Goal: Task Accomplishment & Management: Complete application form

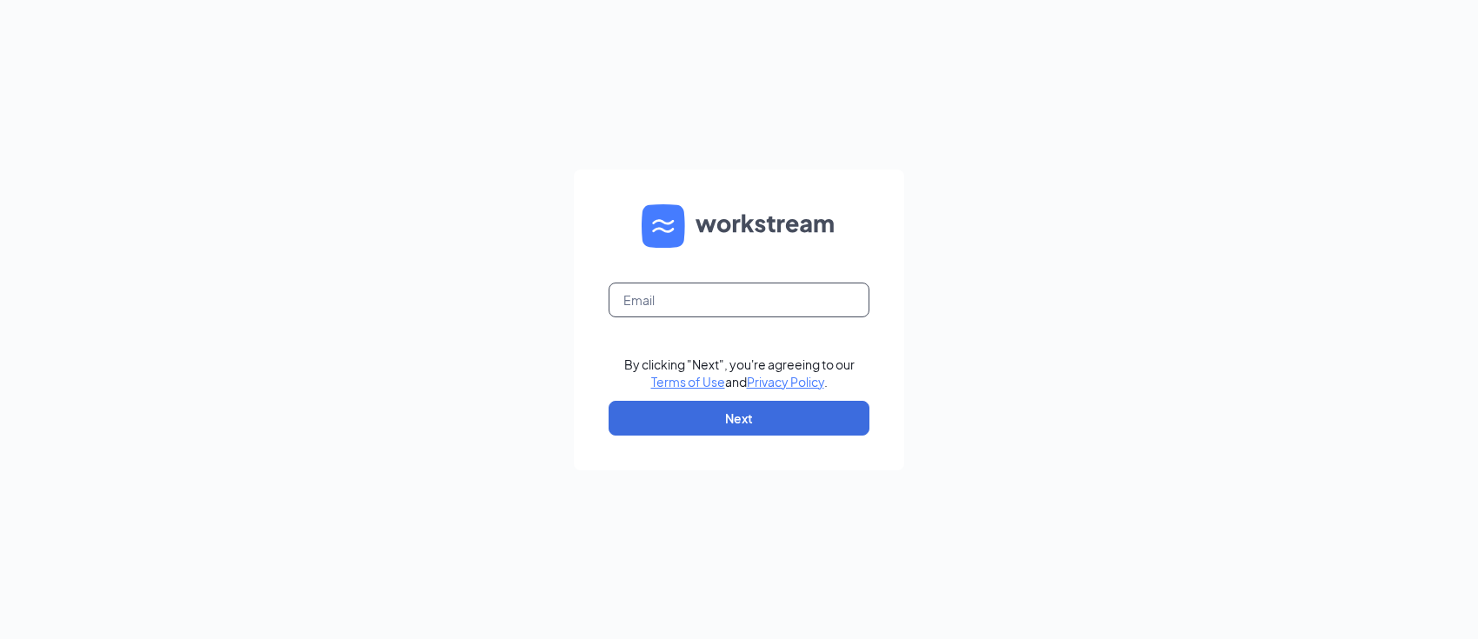
type input "[PERSON_NAME][EMAIL_ADDRESS][PERSON_NAME][DOMAIN_NAME]"
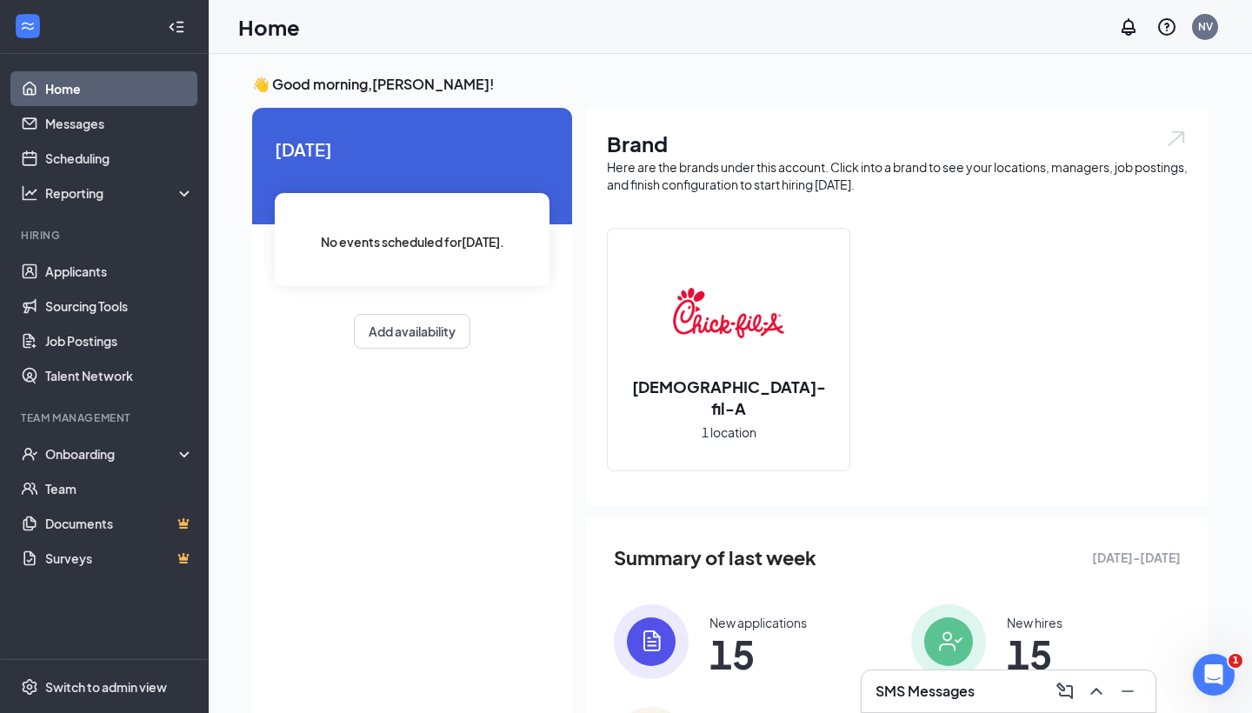
click at [958, 638] on h3 "SMS Messages" at bounding box center [925, 691] width 99 height 19
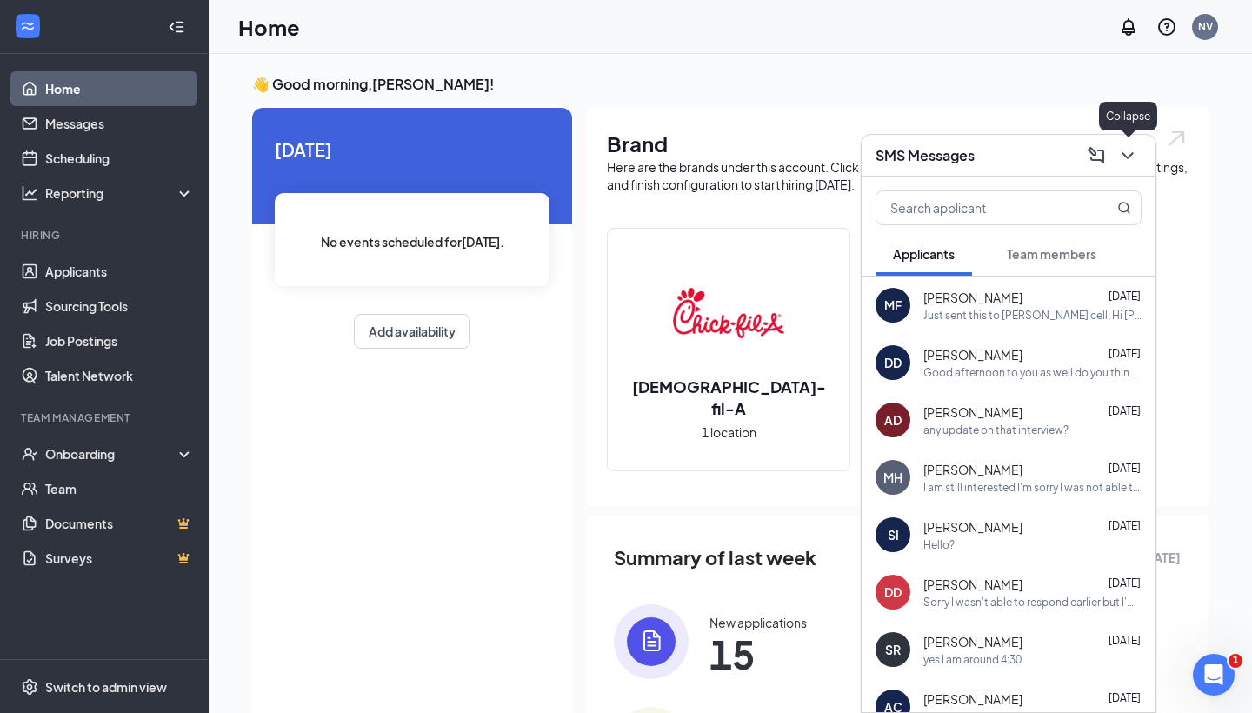
click at [1134, 156] on icon "ChevronDown" at bounding box center [1127, 155] width 21 height 21
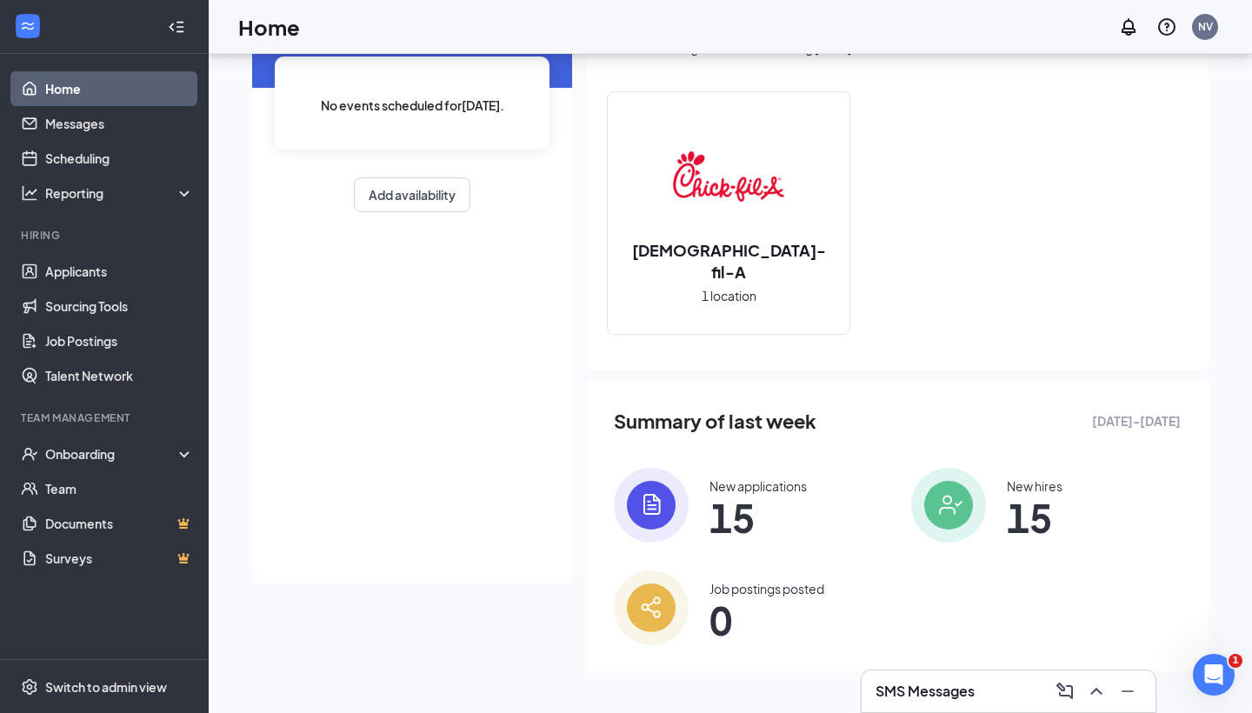
scroll to position [136, 0]
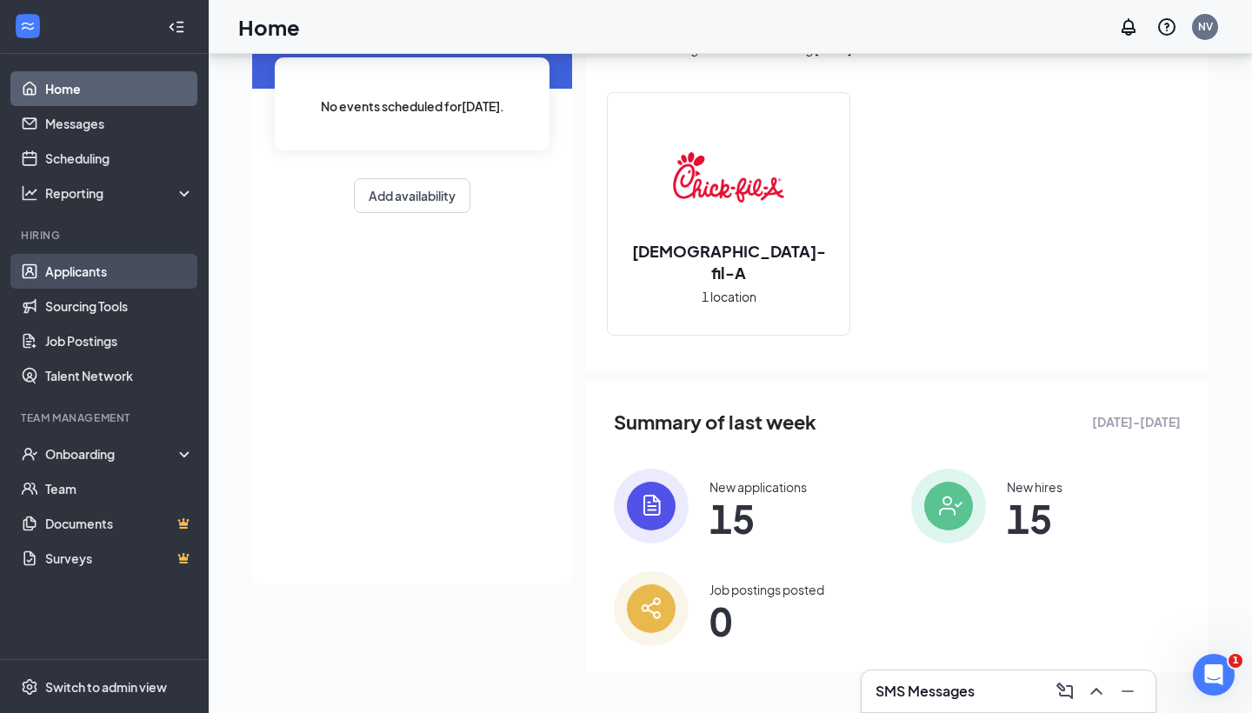
click at [81, 268] on link "Applicants" at bounding box center [119, 271] width 149 height 35
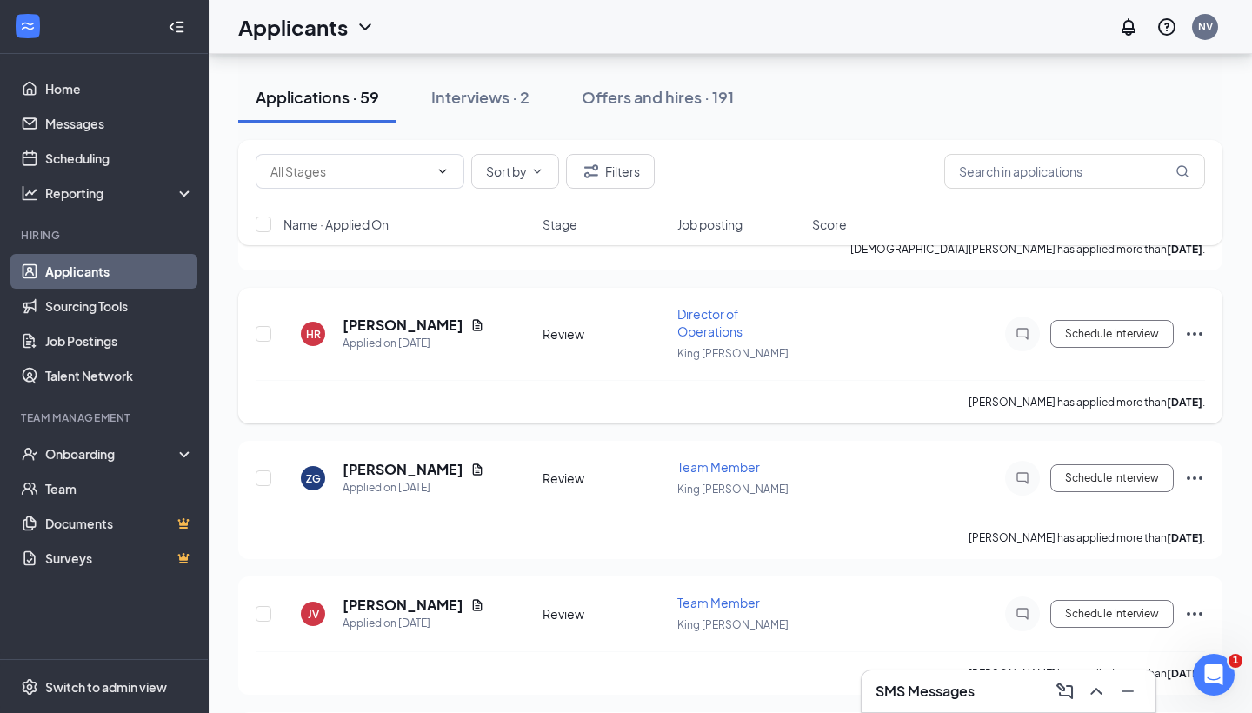
scroll to position [2458, 0]
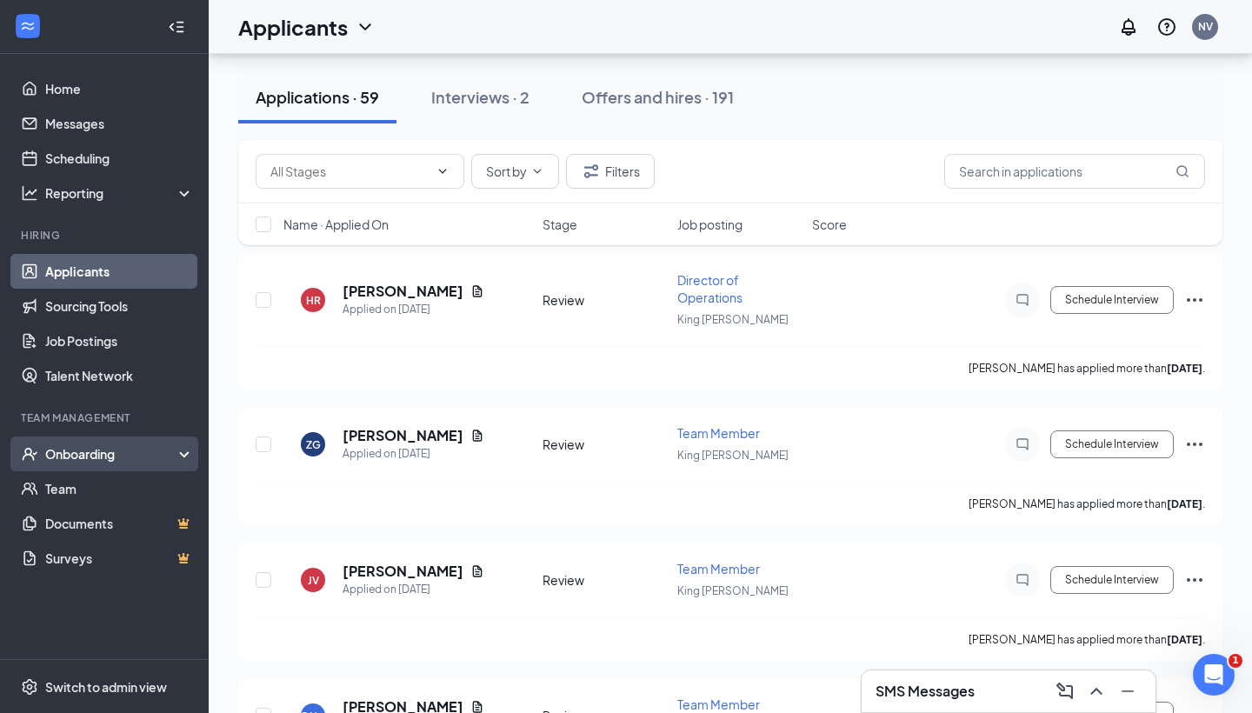
click at [113, 455] on div "Onboarding" at bounding box center [112, 453] width 134 height 17
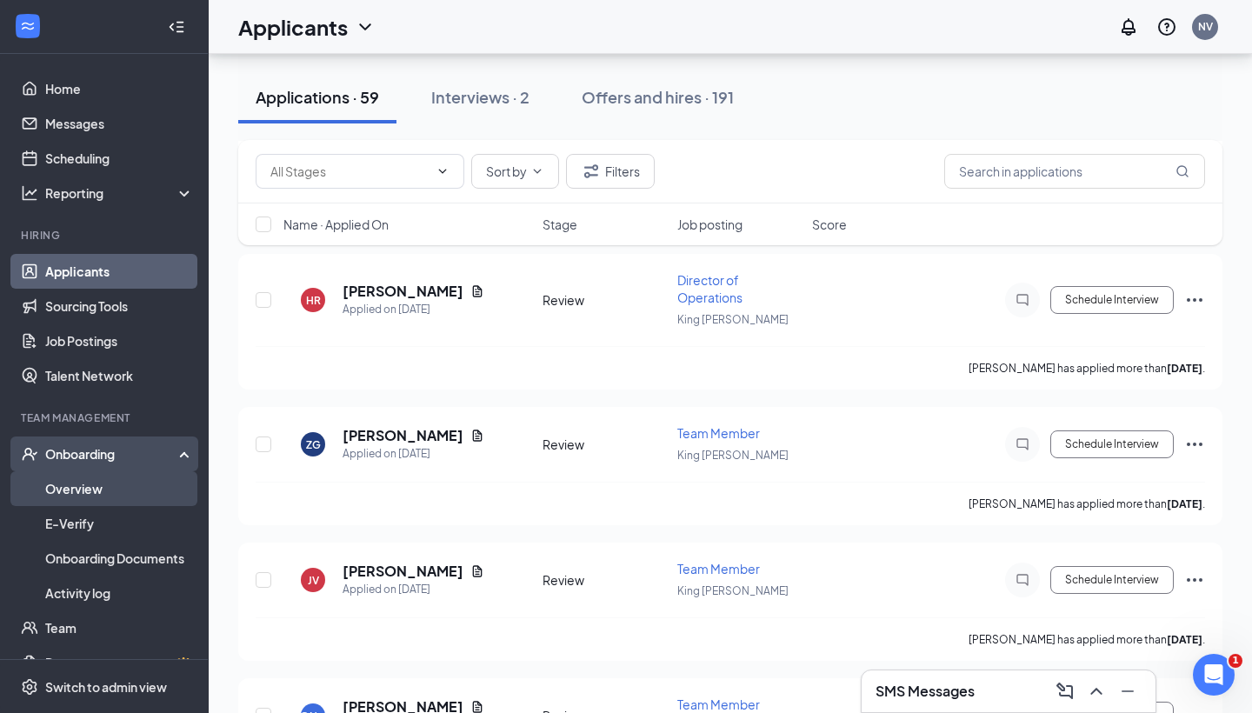
click at [106, 490] on link "Overview" at bounding box center [119, 488] width 149 height 35
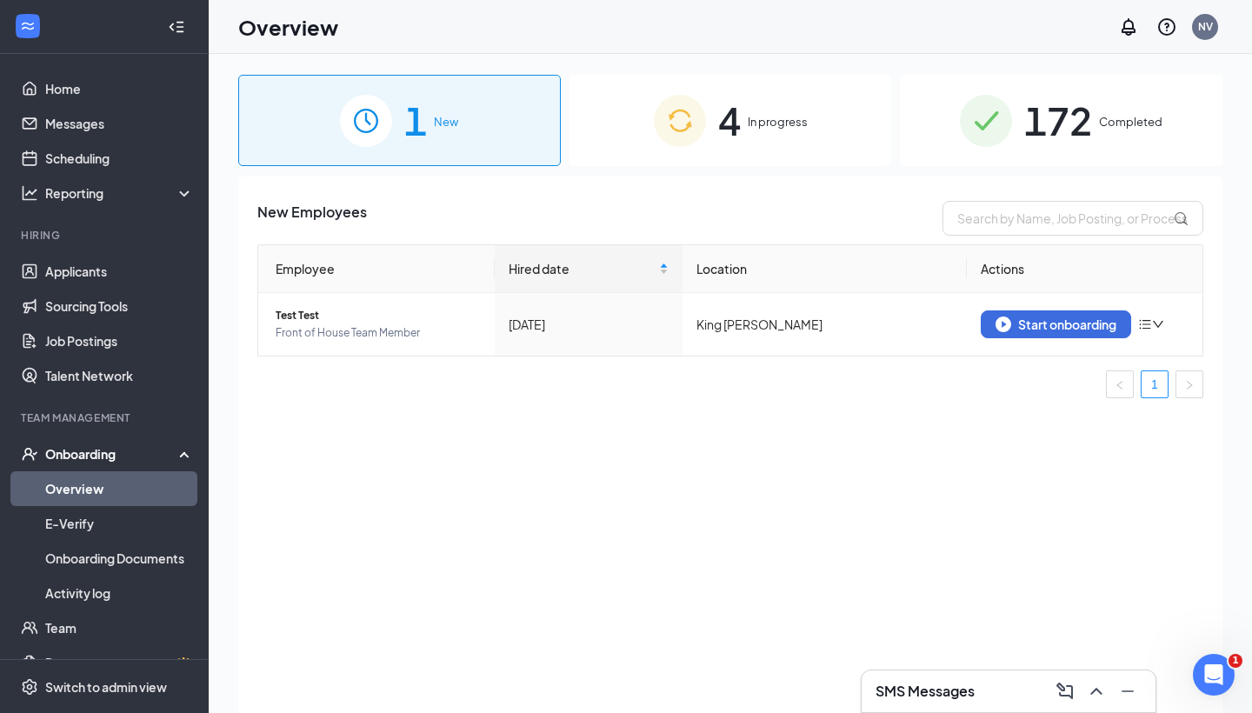
click at [767, 124] on span "In progress" at bounding box center [778, 121] width 60 height 17
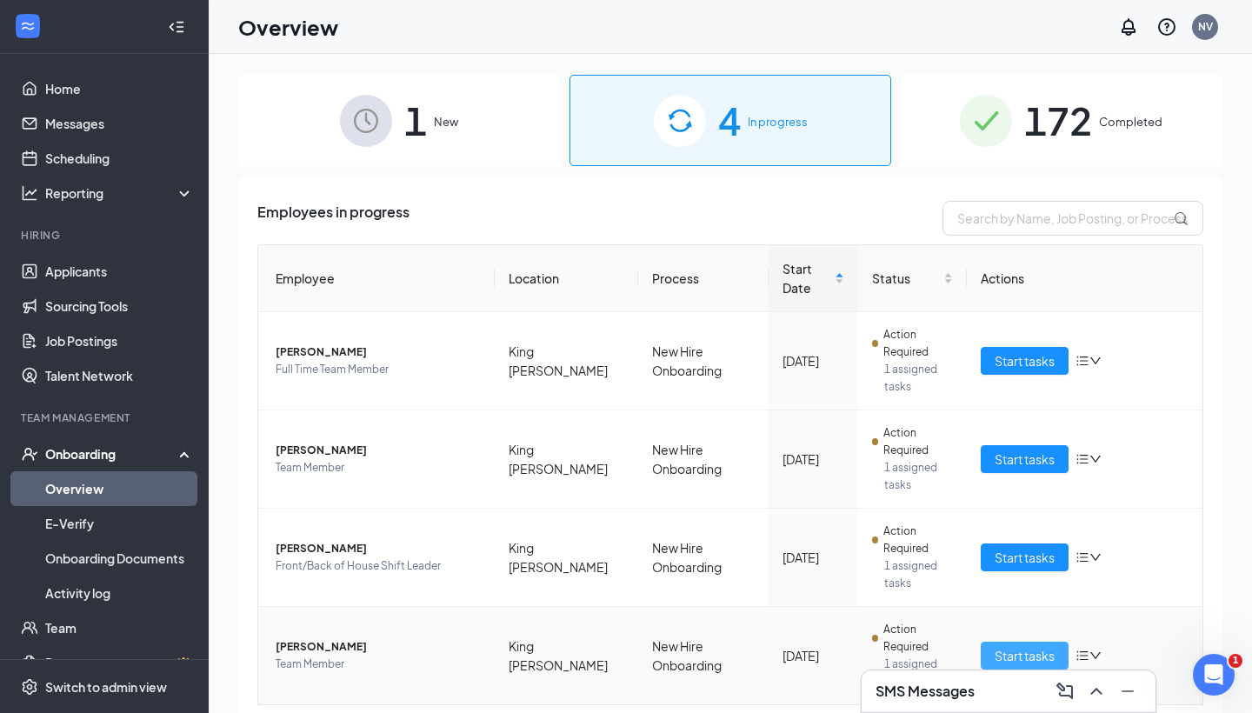
click at [1023, 638] on span "Start tasks" at bounding box center [1025, 655] width 60 height 19
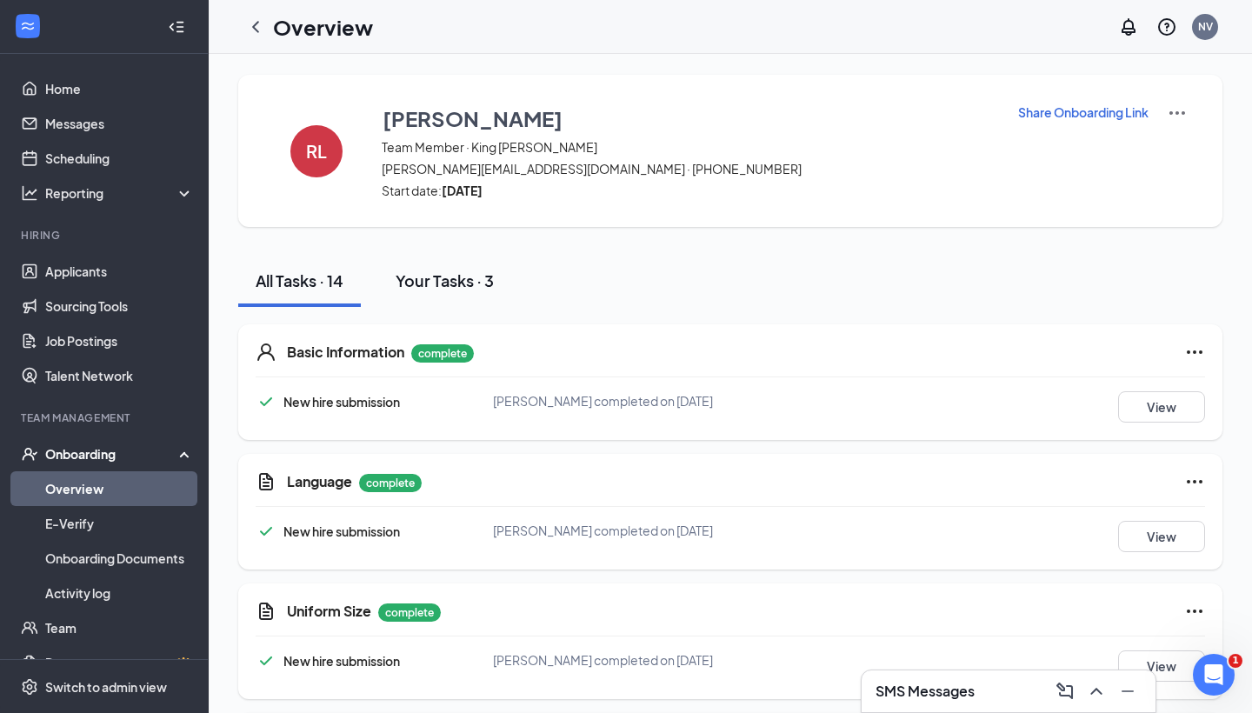
click at [432, 280] on div "Your Tasks · 3" at bounding box center [445, 281] width 98 height 22
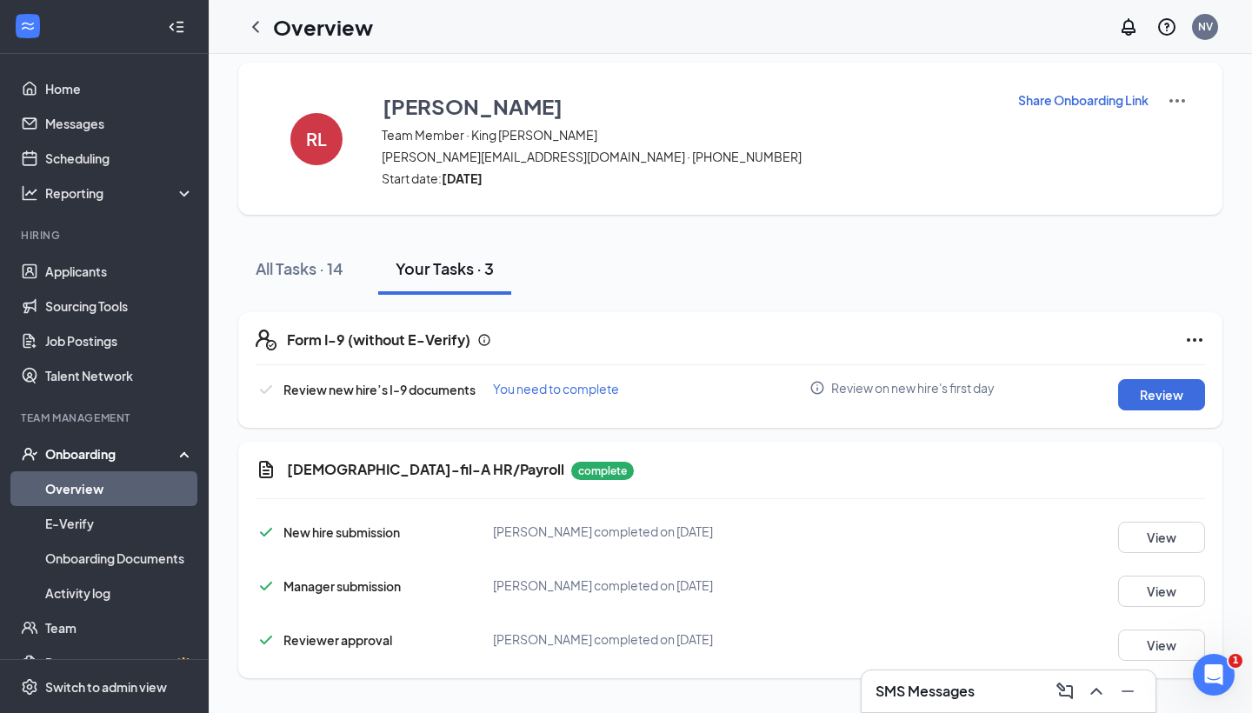
scroll to position [12, 0]
click at [1166, 377] on div "Form I-9 (without E-Verify) Review new hire’s I-9 documents You need to complet…" at bounding box center [730, 370] width 984 height 116
click at [1161, 395] on button "Review" at bounding box center [1161, 394] width 87 height 31
type input "10/08/2025"
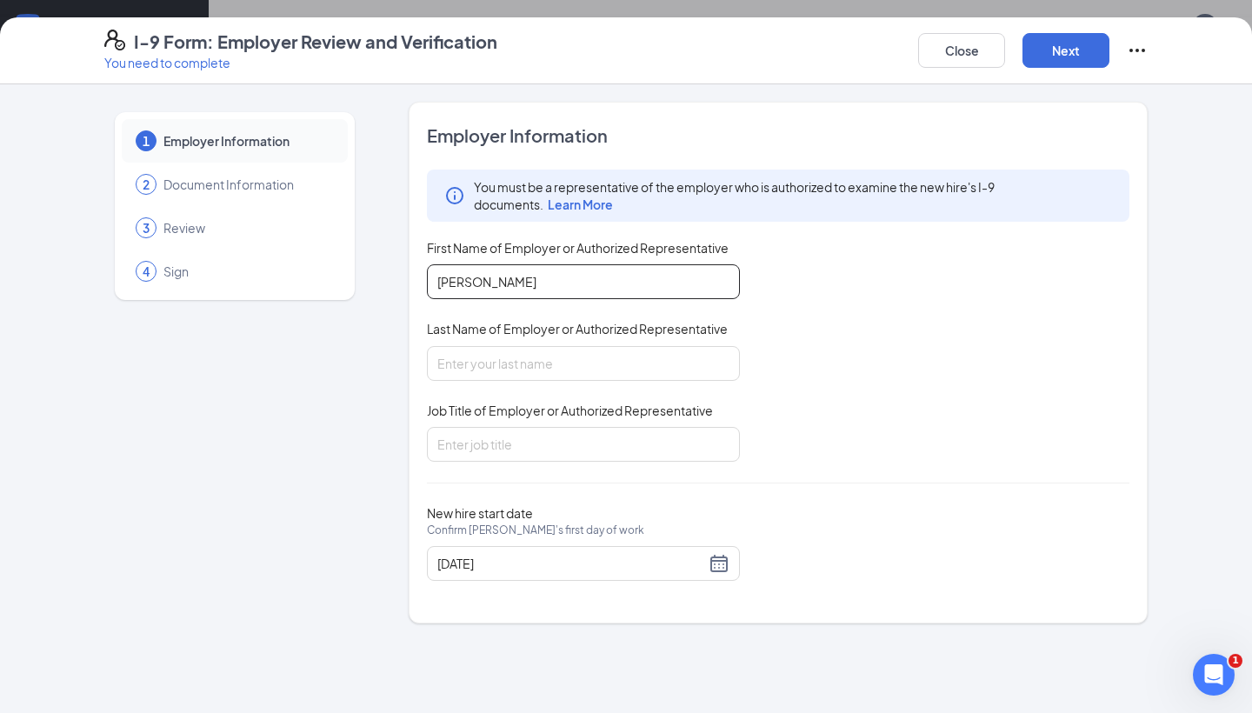
type input "Nolan"
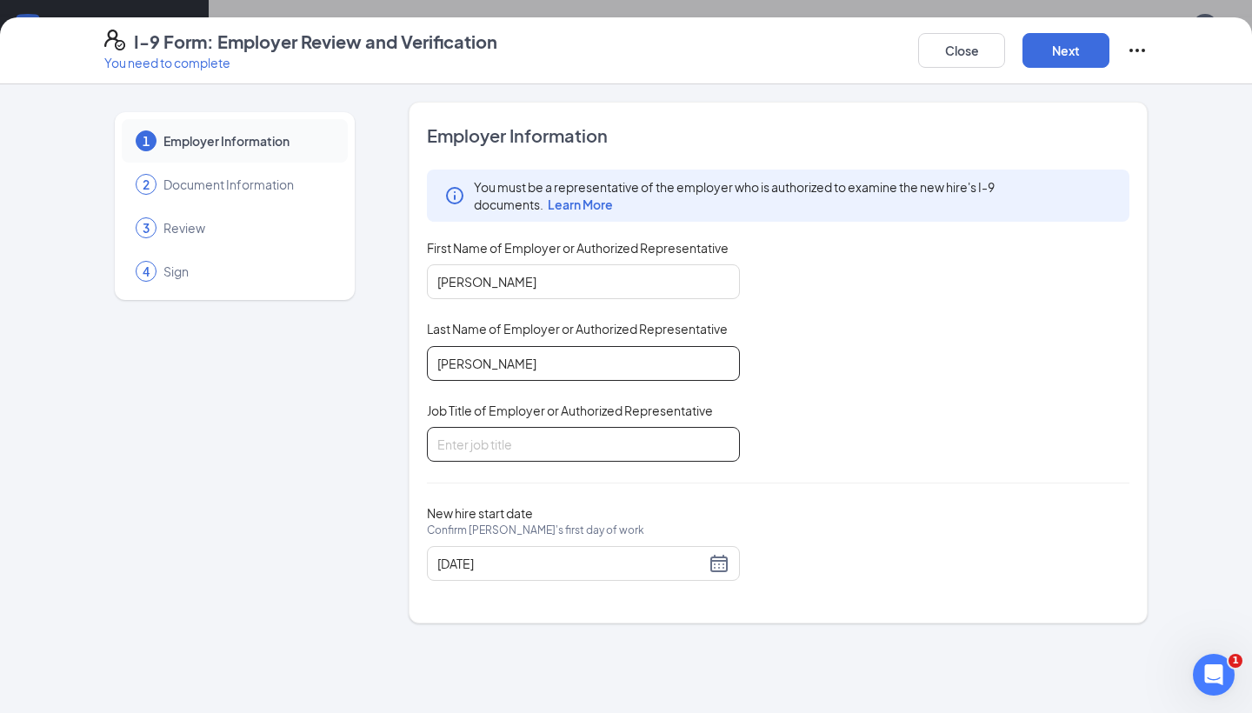
type input "Volk"
type input "Operator"
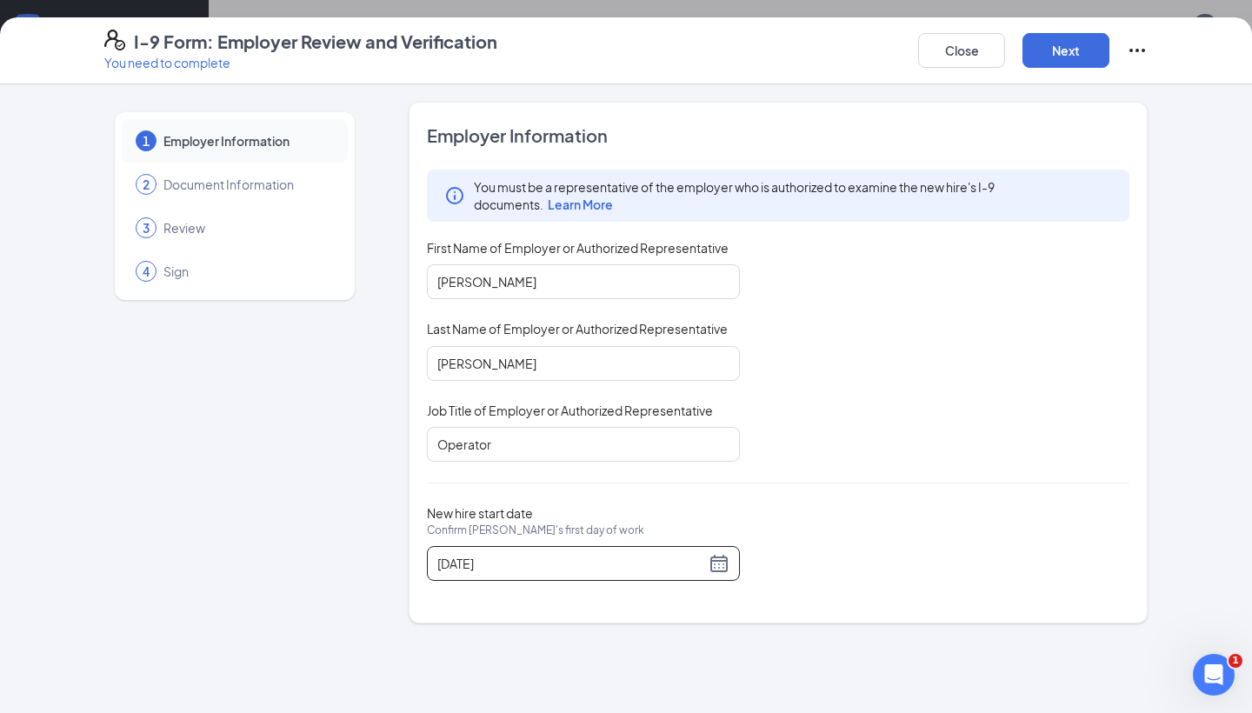
click at [729, 573] on div "10/08/2025" at bounding box center [583, 563] width 313 height 35
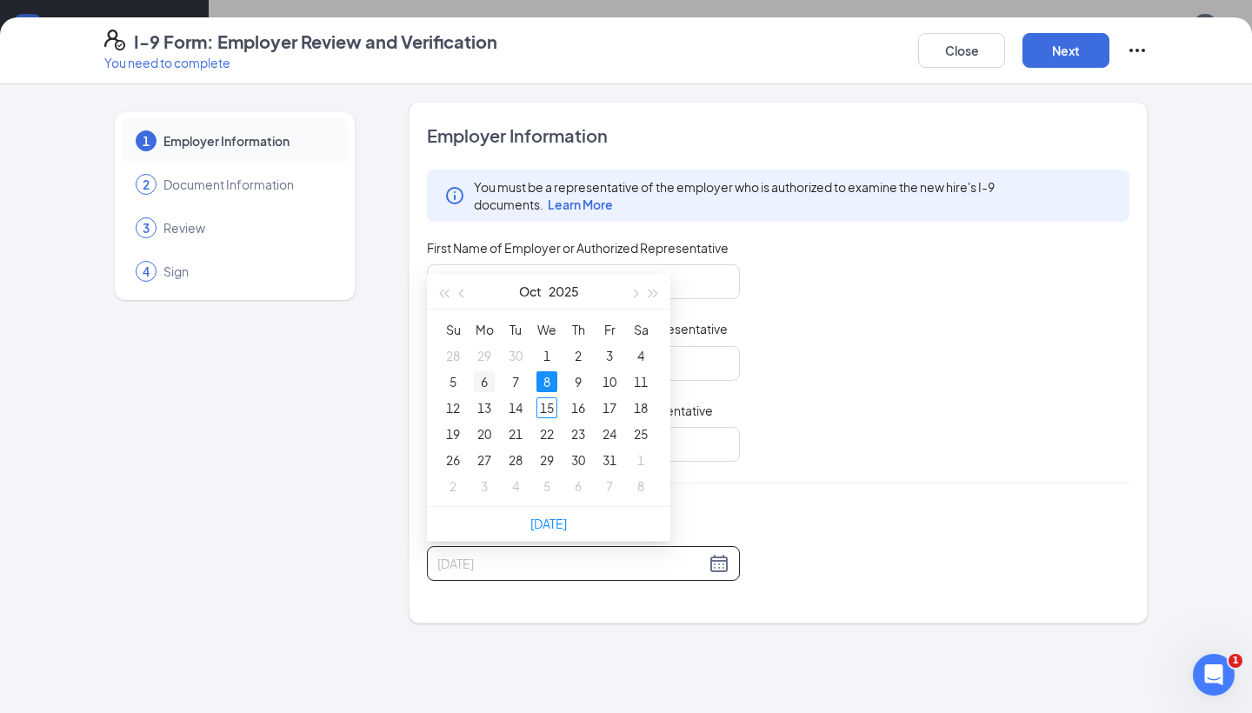
click at [478, 383] on div "6" at bounding box center [484, 381] width 21 height 21
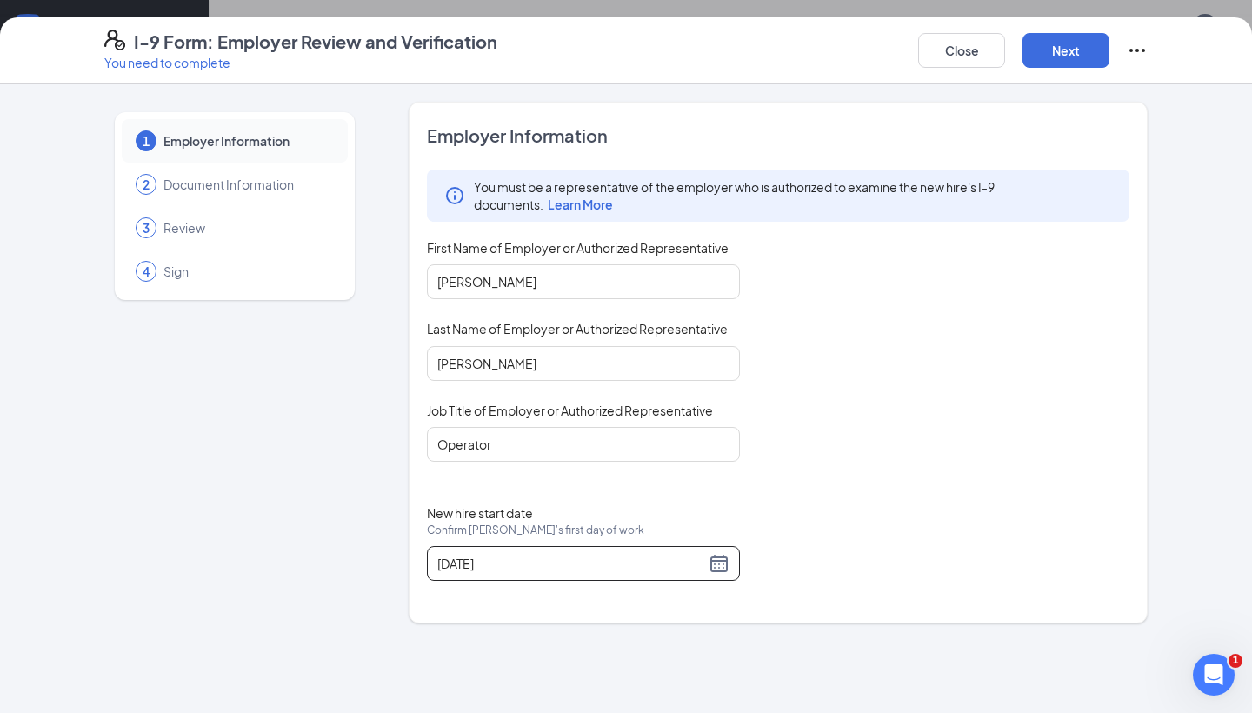
click at [774, 476] on div "Employer Information You must be a representative of the employer who is author…" at bounding box center [778, 362] width 703 height 478
click at [730, 557] on div "10/06/2025" at bounding box center [583, 563] width 313 height 35
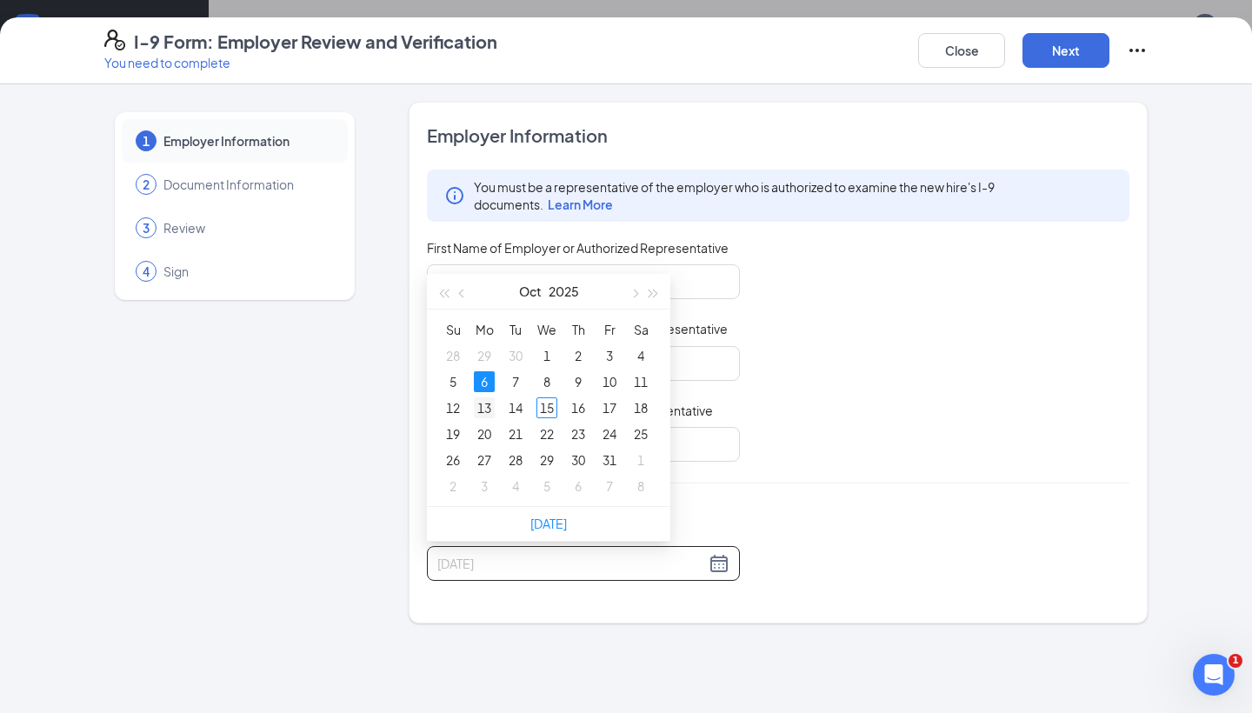
type input "10/13/2025"
click at [494, 413] on div "13" at bounding box center [484, 407] width 21 height 21
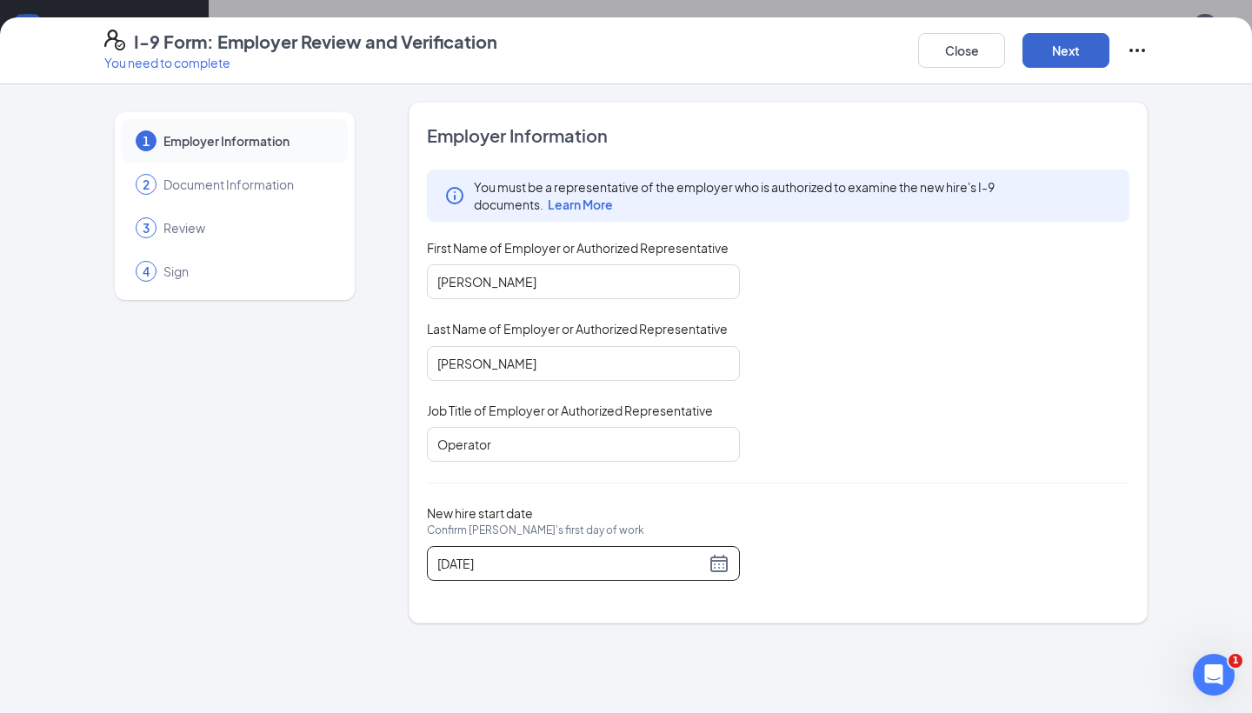
click at [1079, 39] on button "Next" at bounding box center [1065, 50] width 87 height 35
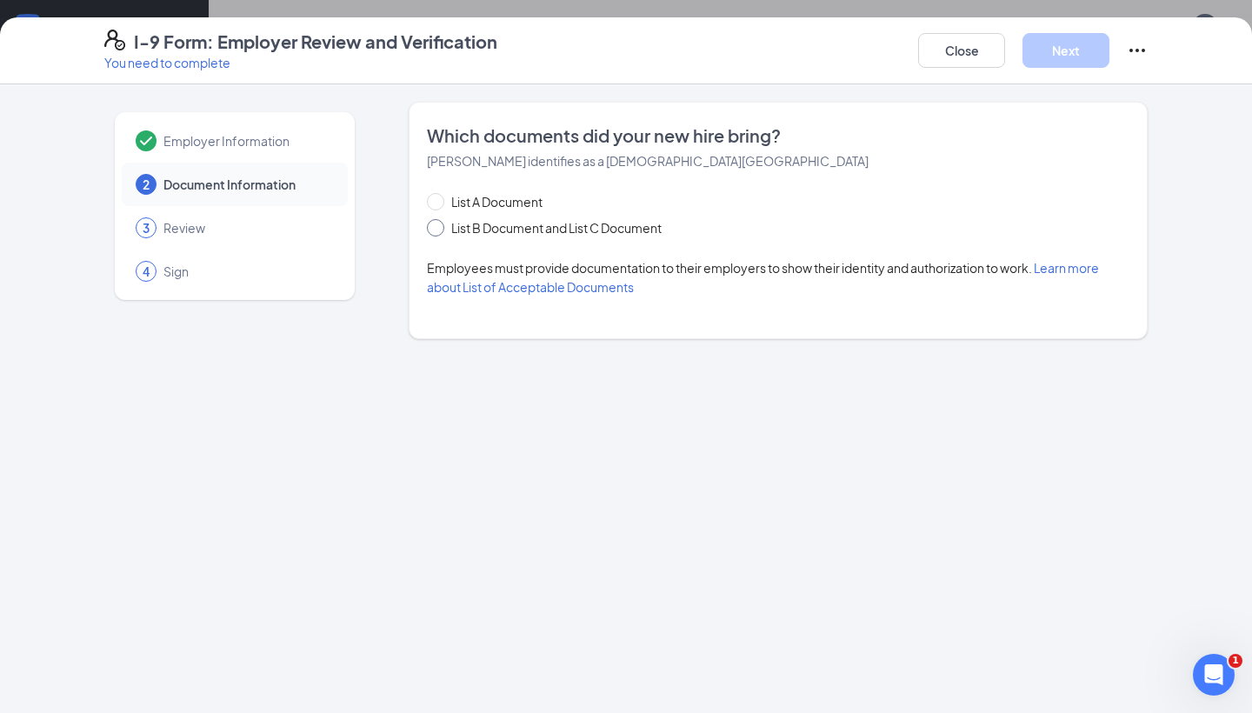
click at [436, 228] on input "List B Document and List C Document" at bounding box center [433, 225] width 12 height 12
radio input "true"
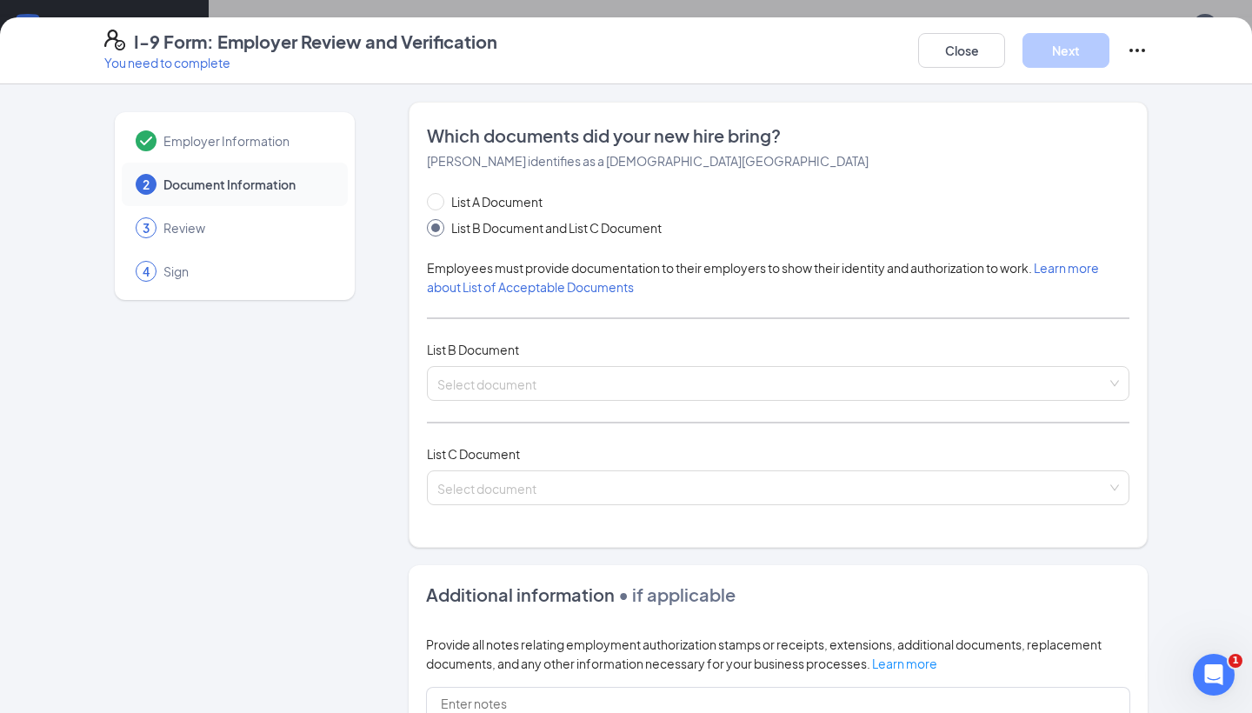
scroll to position [2, 0]
click at [563, 373] on input "search" at bounding box center [771, 378] width 669 height 26
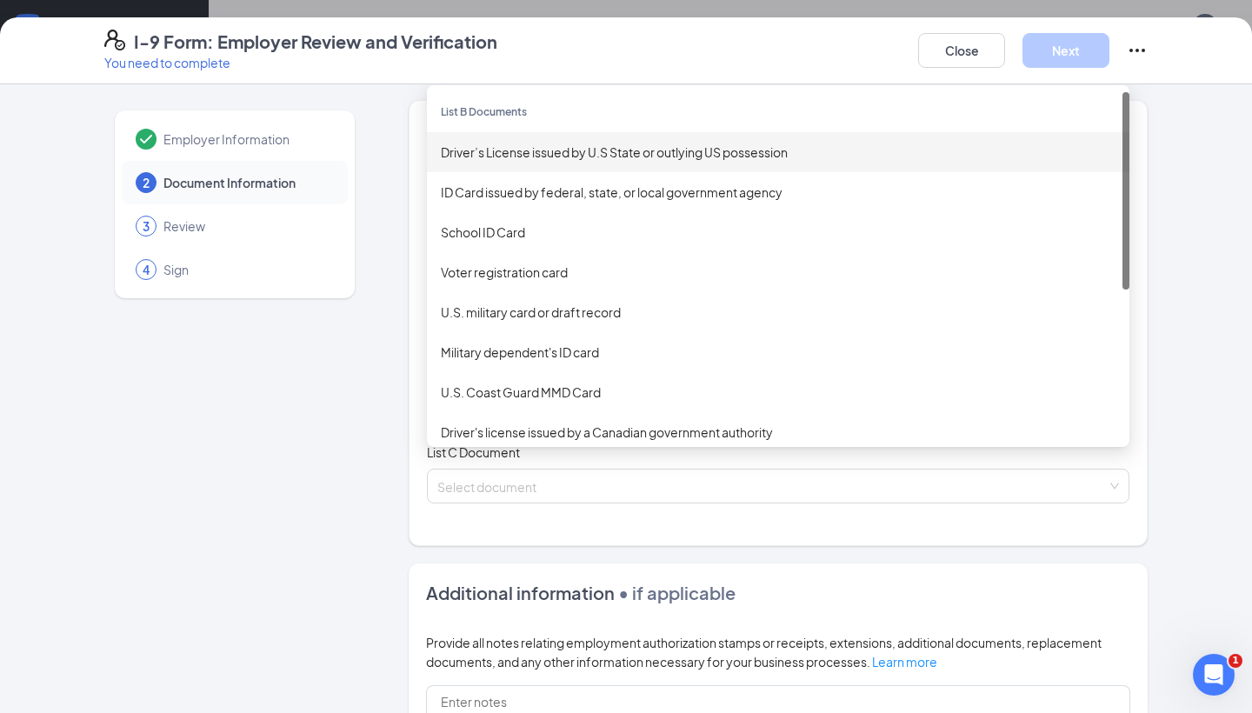
click at [566, 162] on div "Driver’s License issued by U.S State or outlying US possession" at bounding box center [778, 152] width 703 height 40
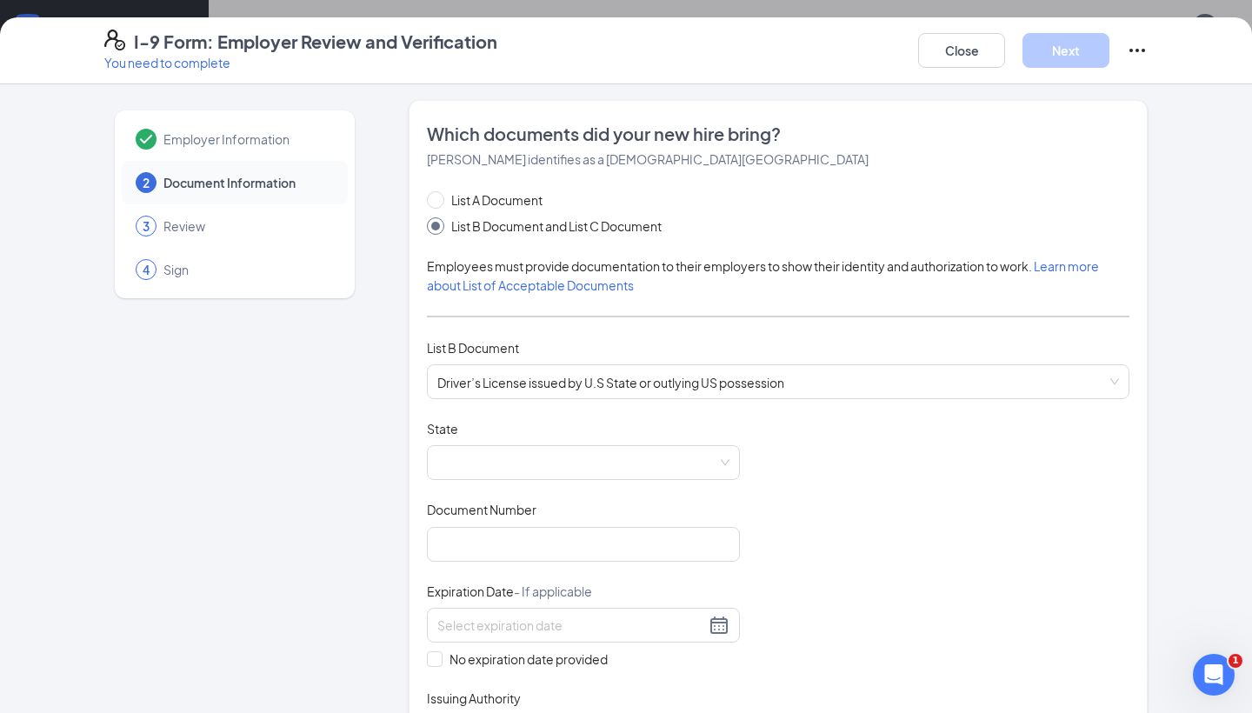
click at [522, 481] on div "Document Title Driver’s License issued by U.S State or outlying US possession S…" at bounding box center [778, 585] width 703 height 330
click at [524, 459] on span at bounding box center [583, 462] width 292 height 33
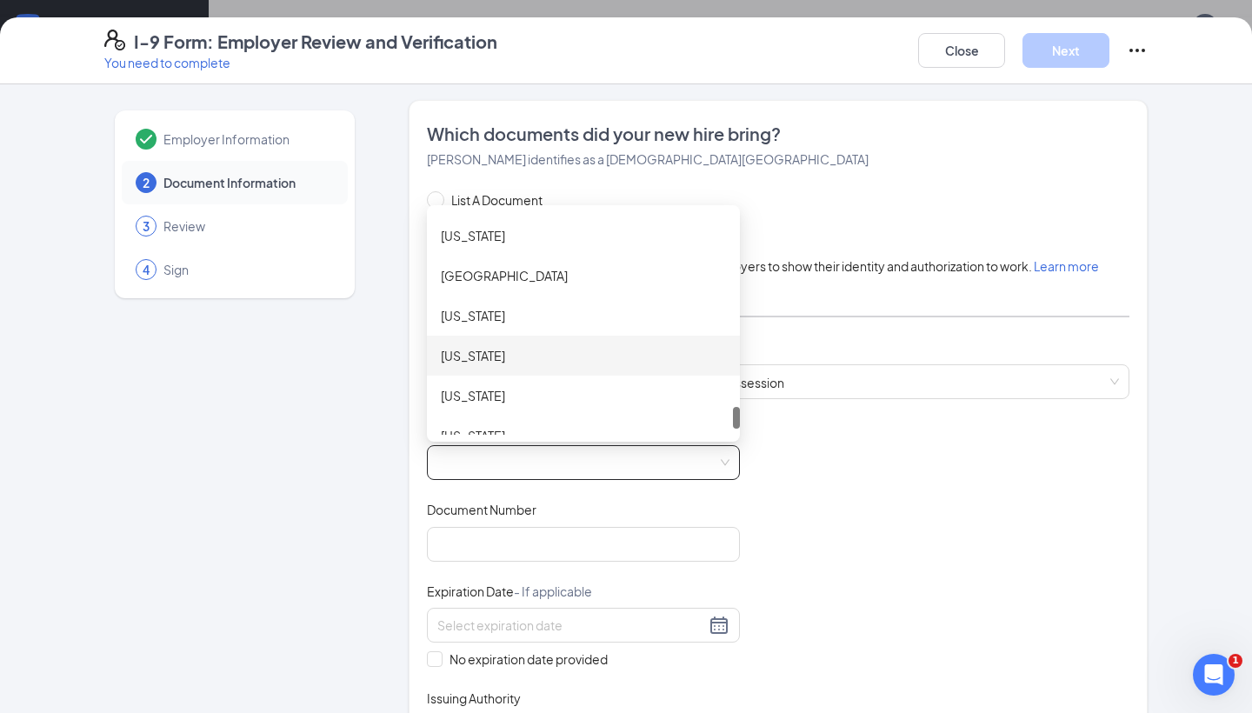
scroll to position [1950, 0]
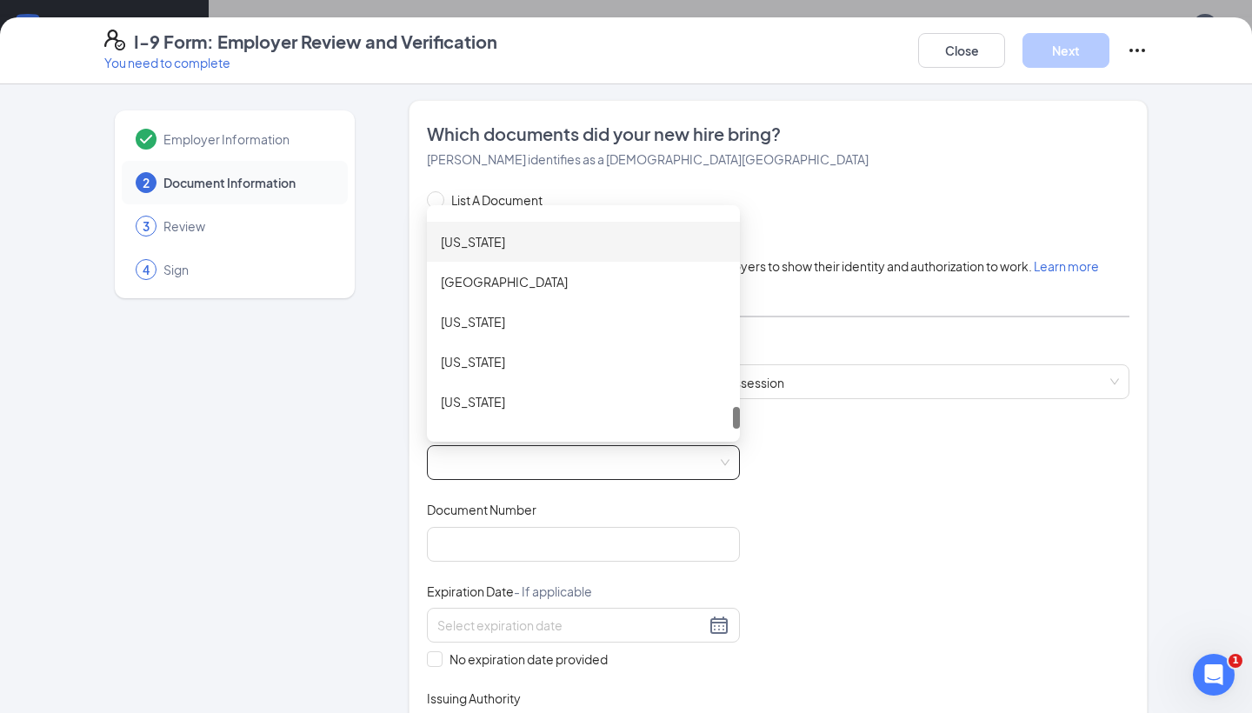
click at [523, 254] on div "Virginia" at bounding box center [583, 242] width 313 height 40
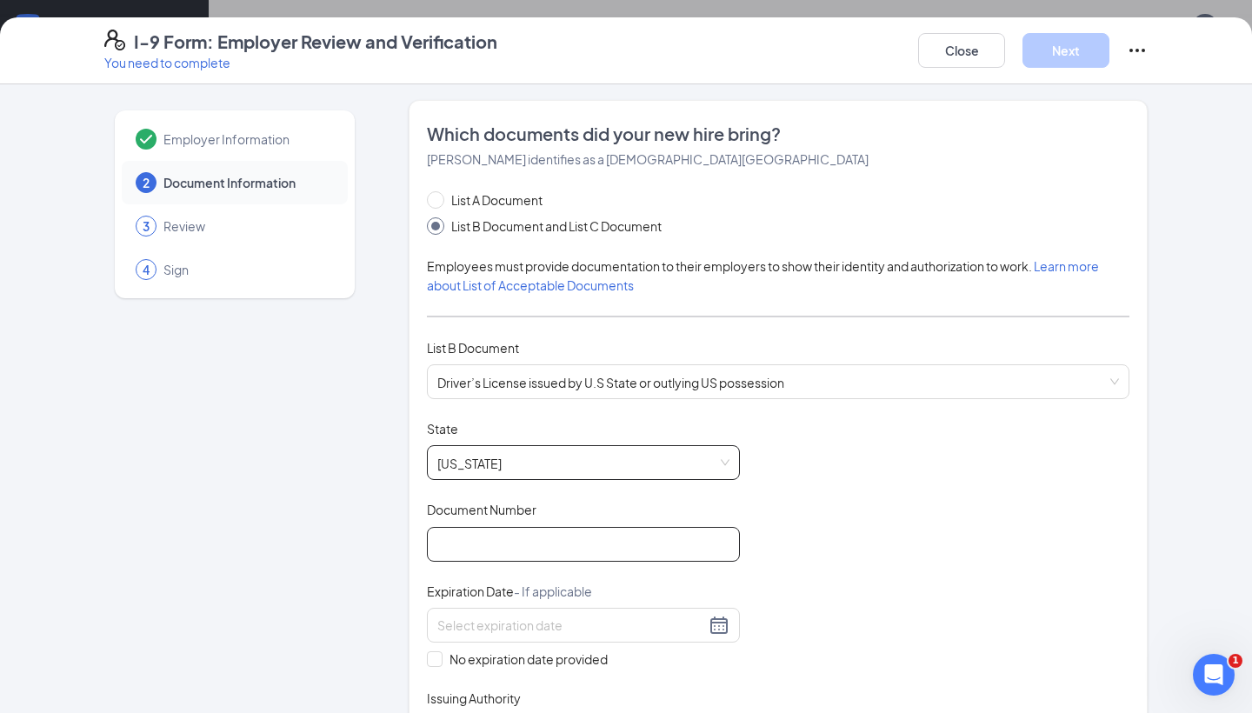
click at [563, 534] on input "Document Number" at bounding box center [583, 544] width 313 height 35
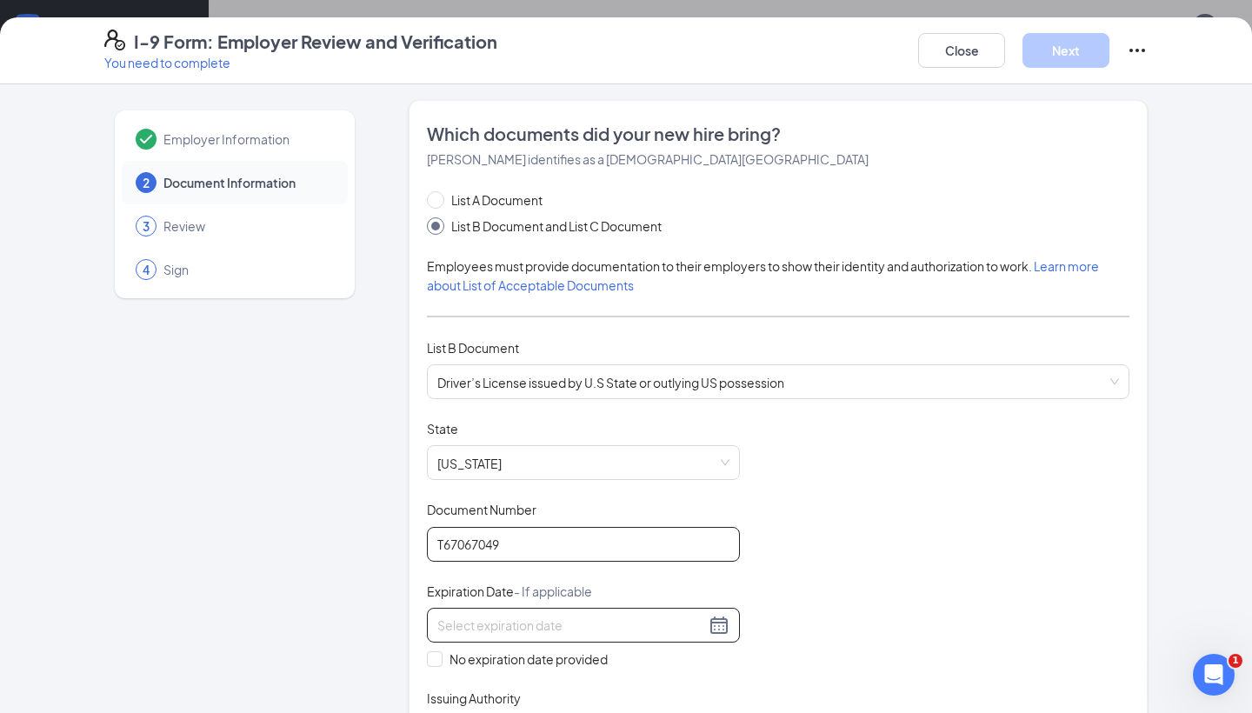
type input "T67067049"
click at [547, 616] on input at bounding box center [571, 625] width 268 height 19
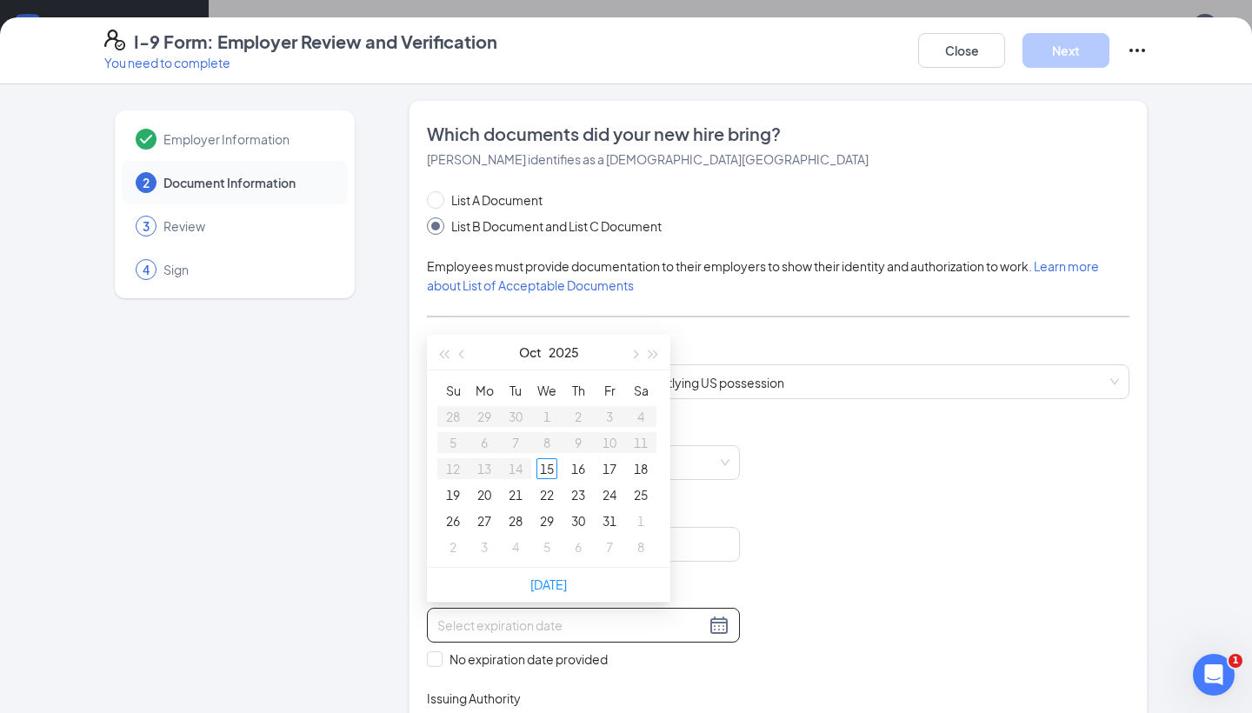
type input "11/06/2025"
type input "10/22/2025"
type input "10/15/2025"
click at [652, 354] on span "button" at bounding box center [653, 354] width 9 height 9
click at [654, 355] on span "button" at bounding box center [653, 354] width 9 height 9
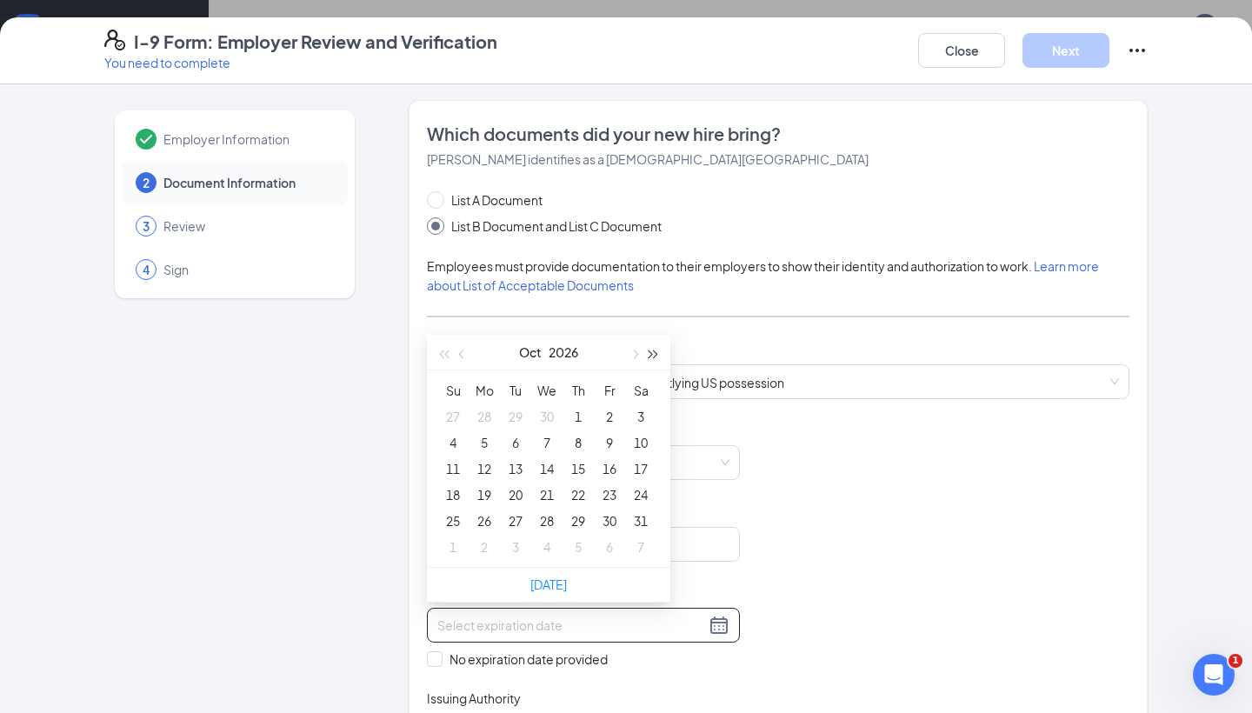
click at [654, 355] on span "button" at bounding box center [653, 354] width 9 height 9
click at [463, 357] on span "button" at bounding box center [463, 354] width 9 height 9
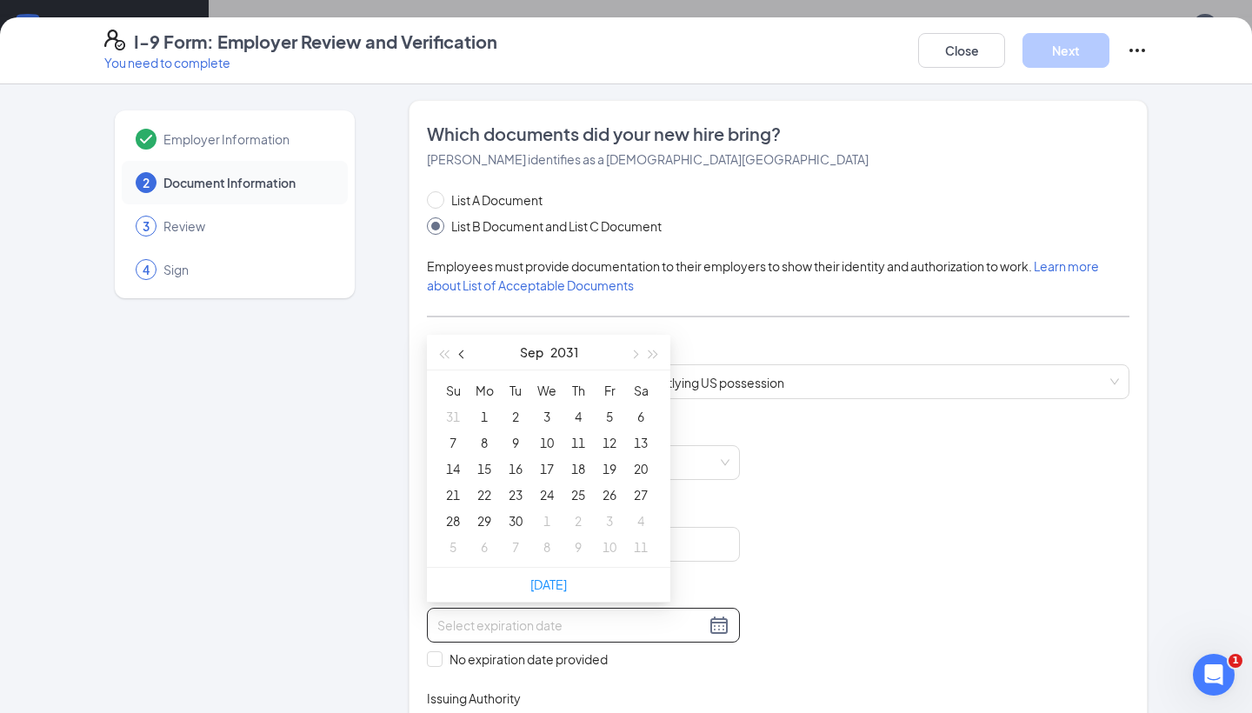
click at [463, 357] on span "button" at bounding box center [463, 354] width 9 height 9
type input "06/03/2031"
type input "06/11/2031"
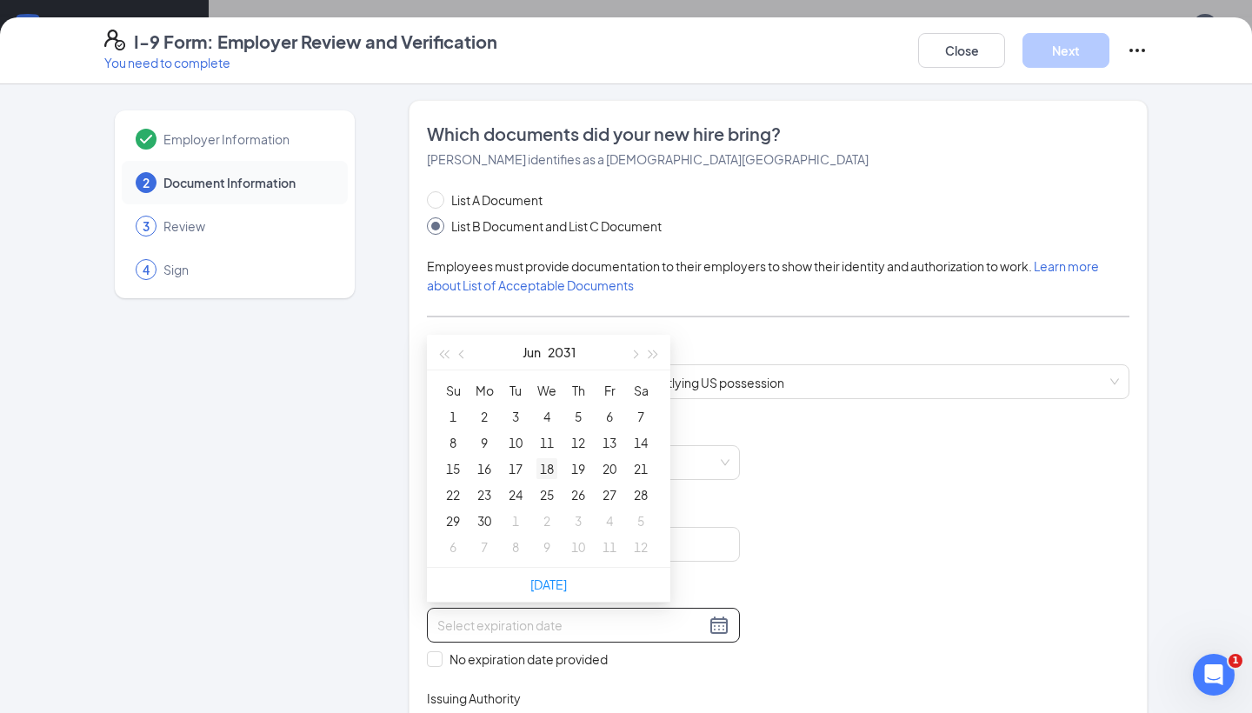
type input "06/18/2031"
type input "06/24/2031"
type input "06/17/2031"
type input "06/18/2031"
type input "06/19/2031"
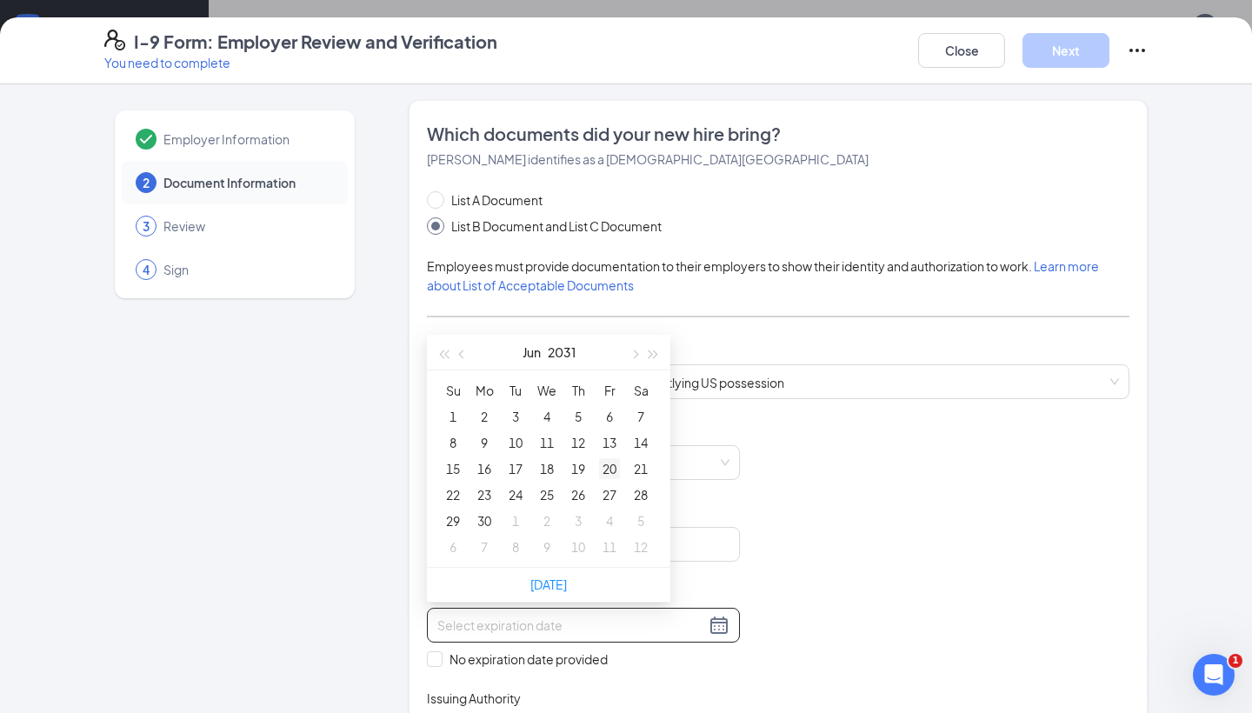
type input "06/20/2031"
type input "06/19/2031"
click at [577, 470] on div "19" at bounding box center [578, 468] width 21 height 21
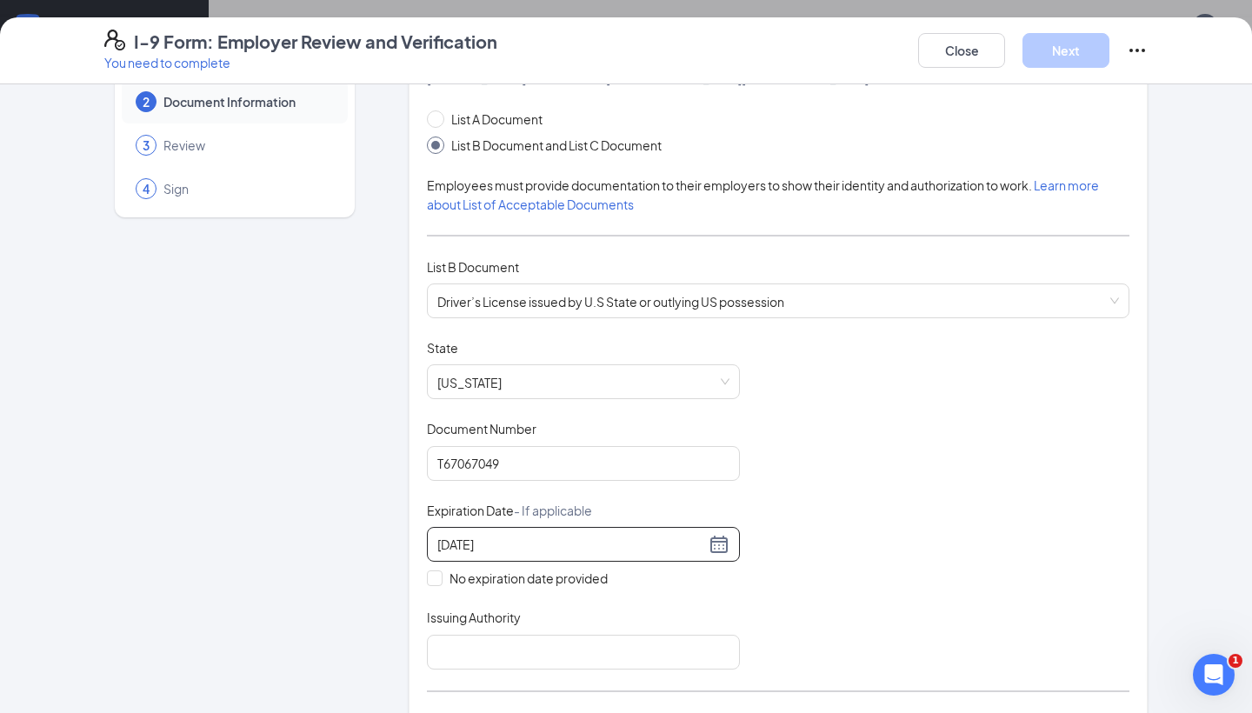
scroll to position [85, 0]
click at [551, 638] on input "Issuing Authority" at bounding box center [583, 649] width 313 height 35
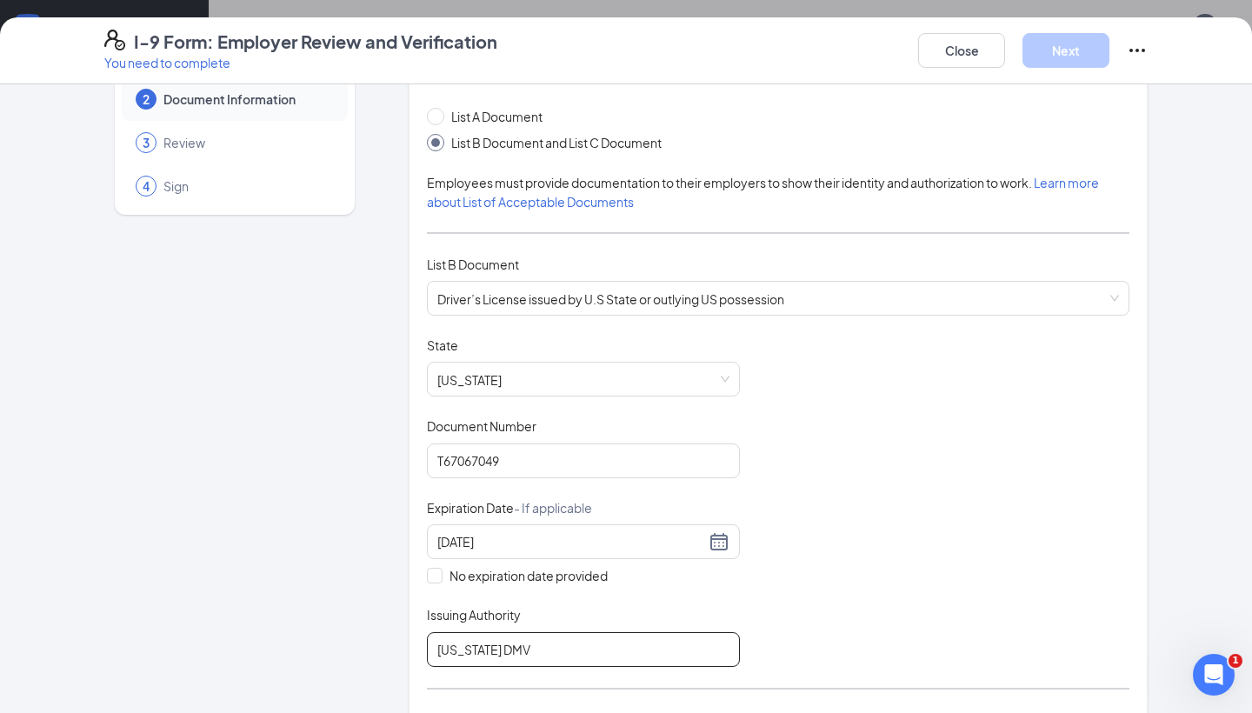
scroll to position [301, 0]
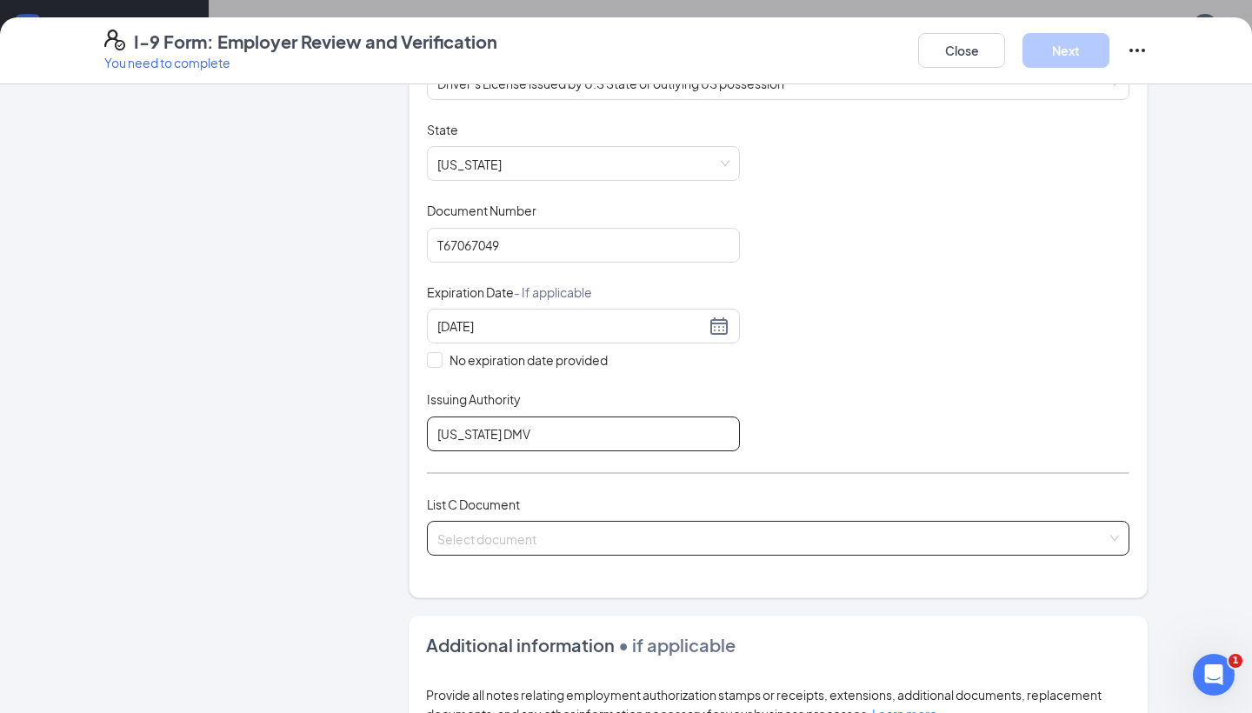
type input "Virginia DMV"
click at [499, 536] on input "search" at bounding box center [771, 535] width 669 height 26
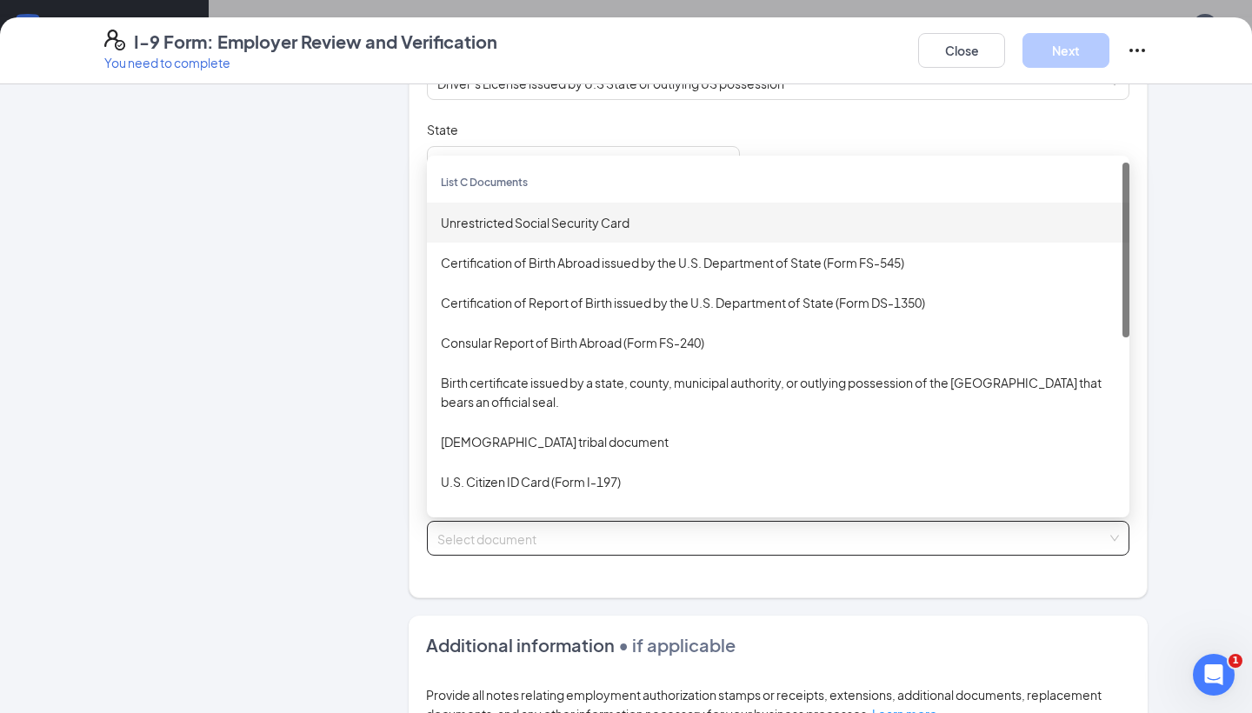
click at [555, 233] on div "Unrestricted Social Security Card" at bounding box center [778, 223] width 703 height 40
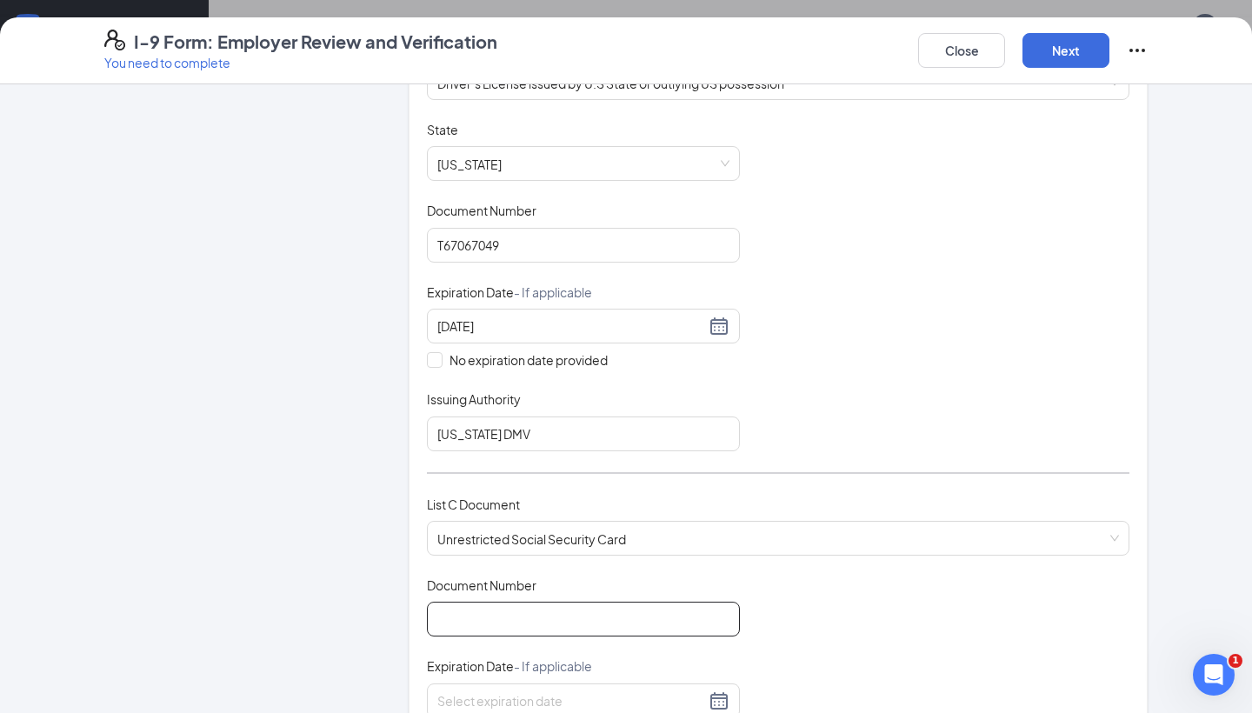
click at [510, 607] on input "Document Number" at bounding box center [583, 619] width 313 height 35
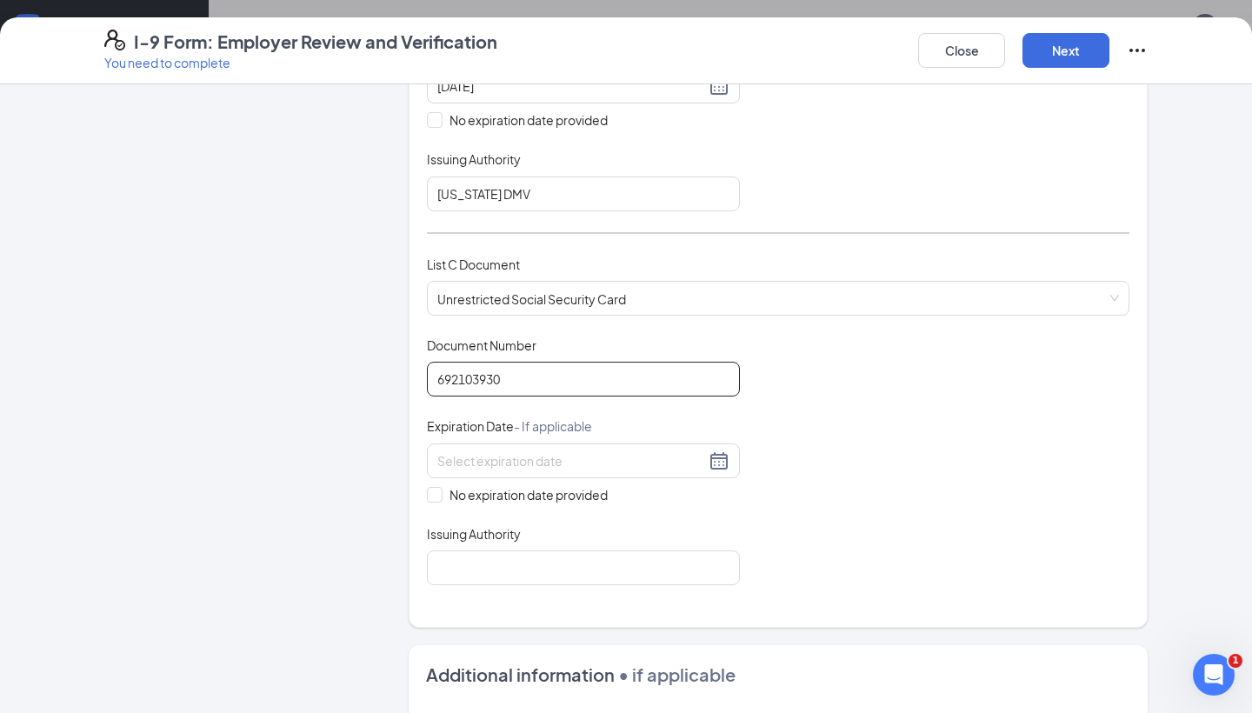
scroll to position [557, 0]
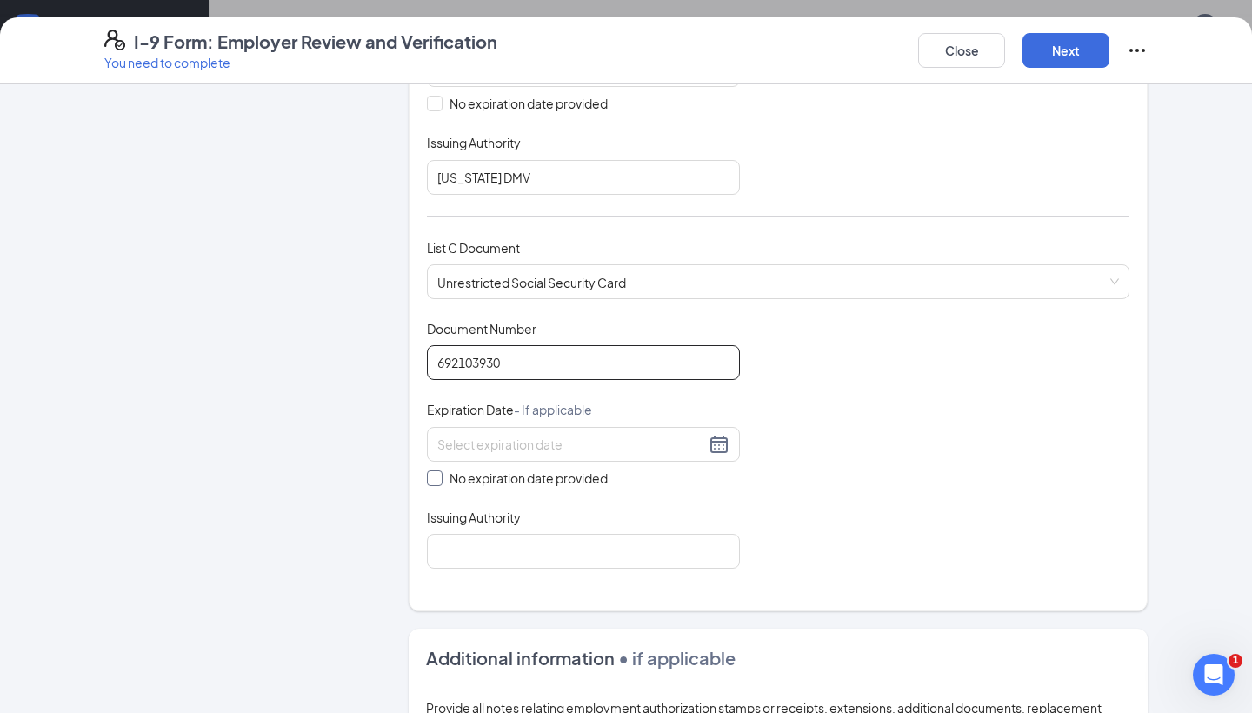
type input "692103930"
click at [431, 475] on input "No expiration date provided" at bounding box center [433, 476] width 12 height 12
checkbox input "true"
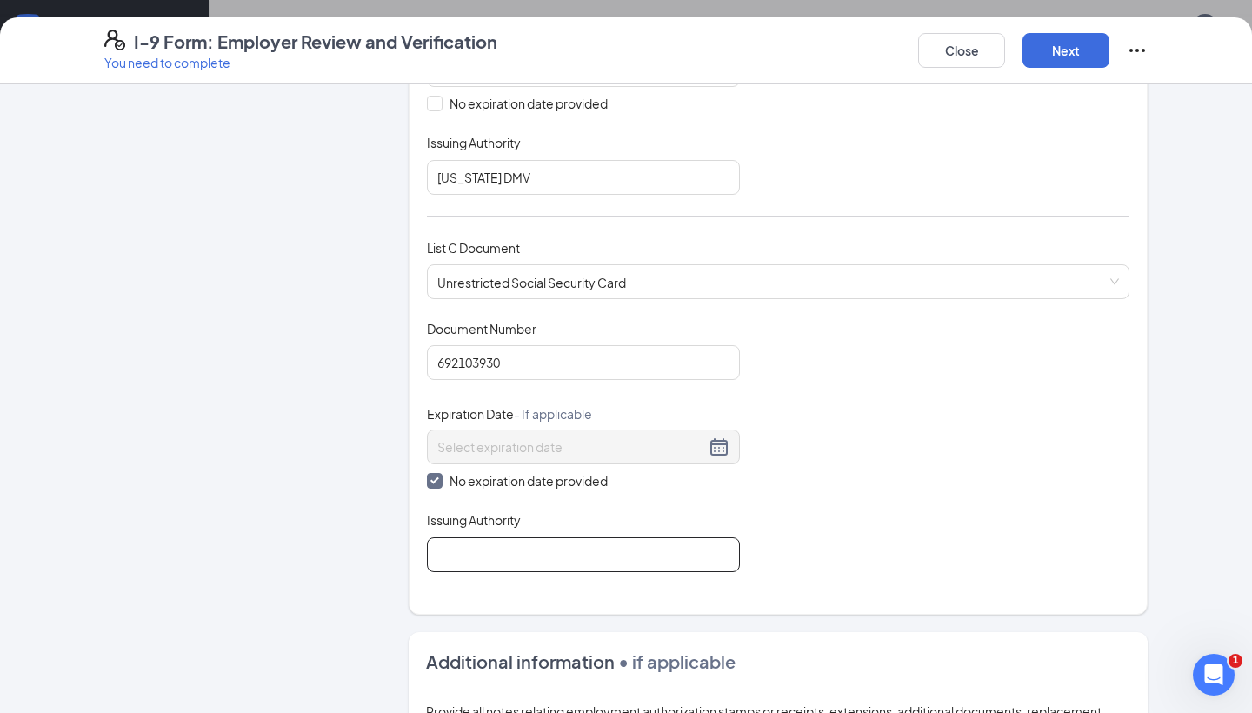
click at [490, 566] on input "Issuing Authority" at bounding box center [583, 554] width 313 height 35
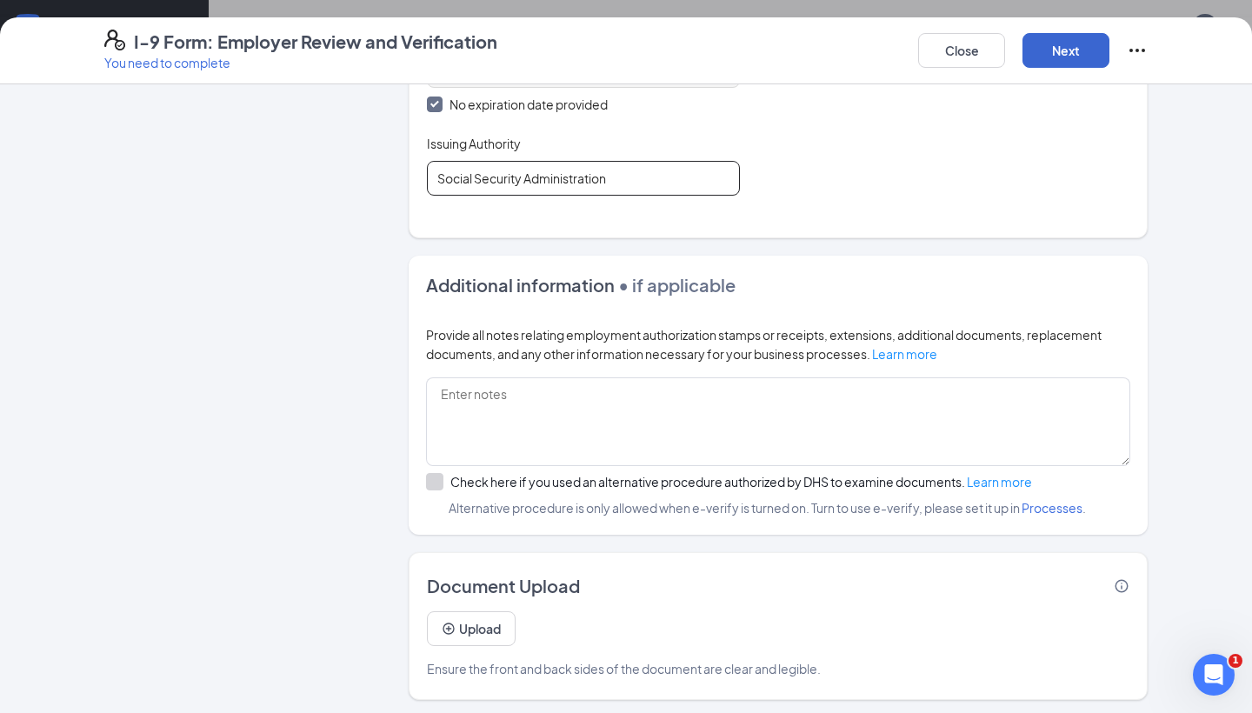
type input "Social Security Administration"
click at [1056, 56] on button "Next" at bounding box center [1065, 50] width 87 height 35
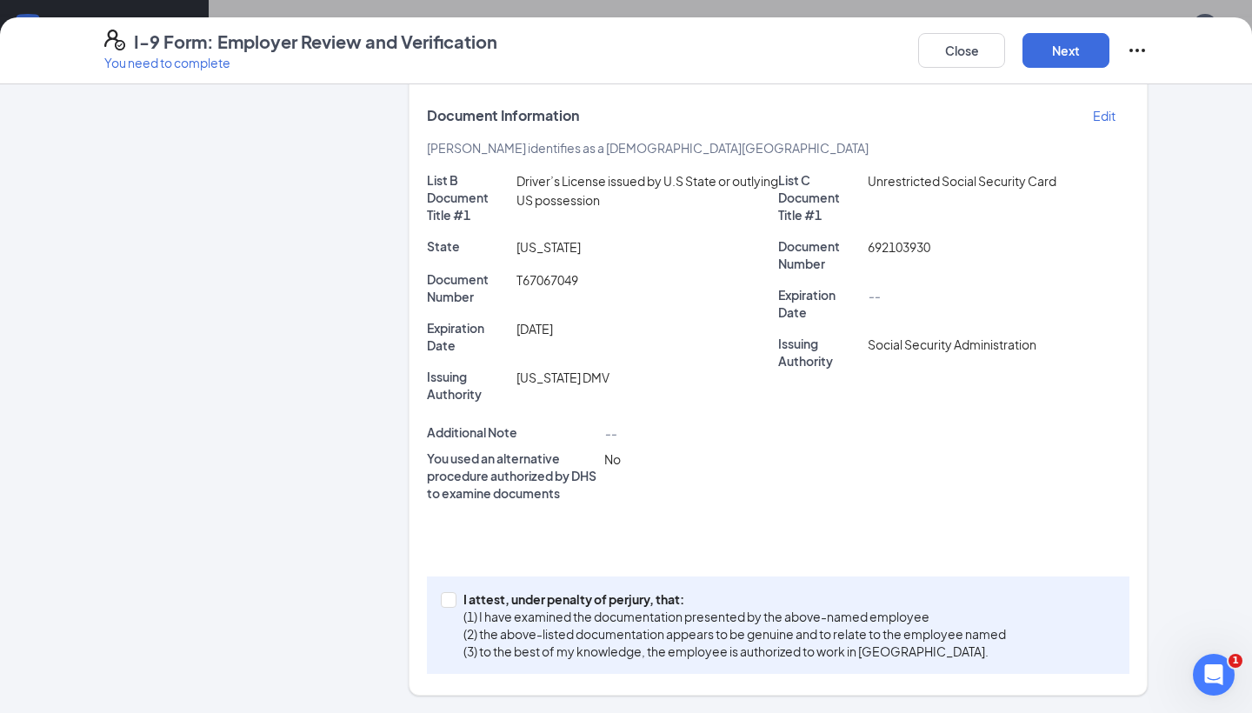
scroll to position [303, 0]
click at [450, 602] on input "I attest, under penalty of perjury, that: (1) I have examined the documentation…" at bounding box center [447, 599] width 12 height 12
checkbox input "true"
click at [1079, 45] on button "Next" at bounding box center [1065, 50] width 87 height 35
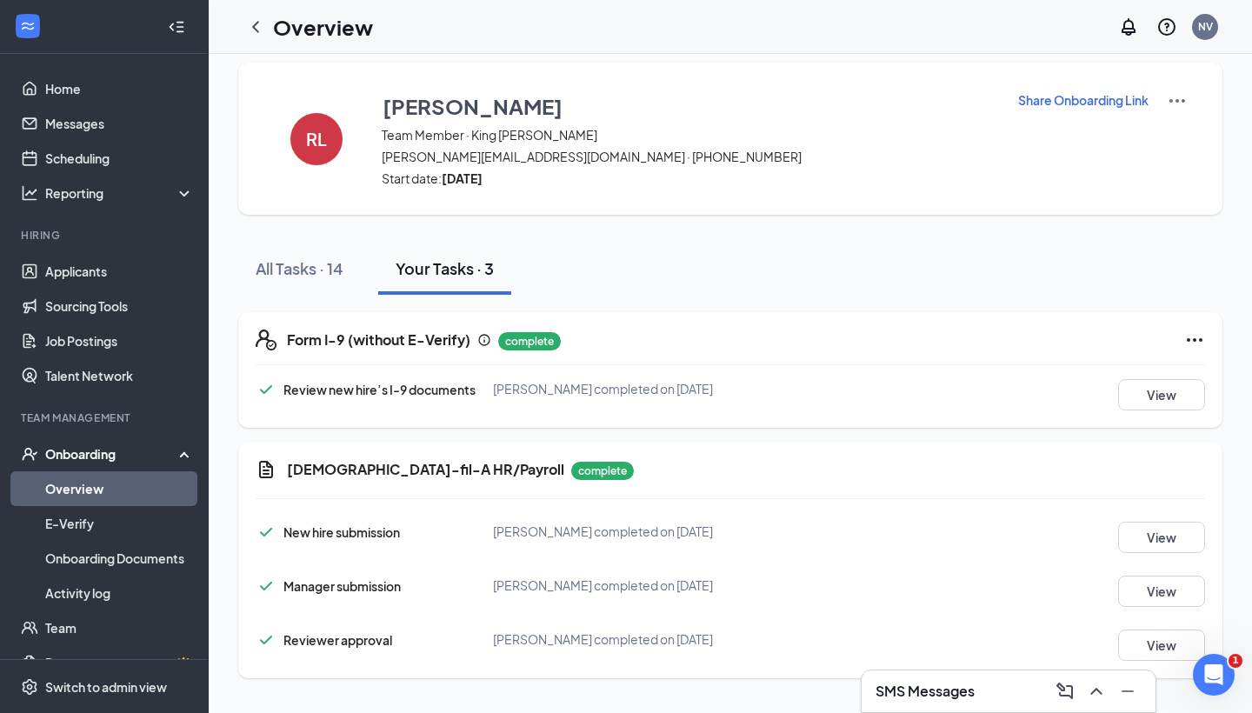
scroll to position [12, 0]
click at [251, 29] on icon "ChevronLeft" at bounding box center [255, 27] width 21 height 21
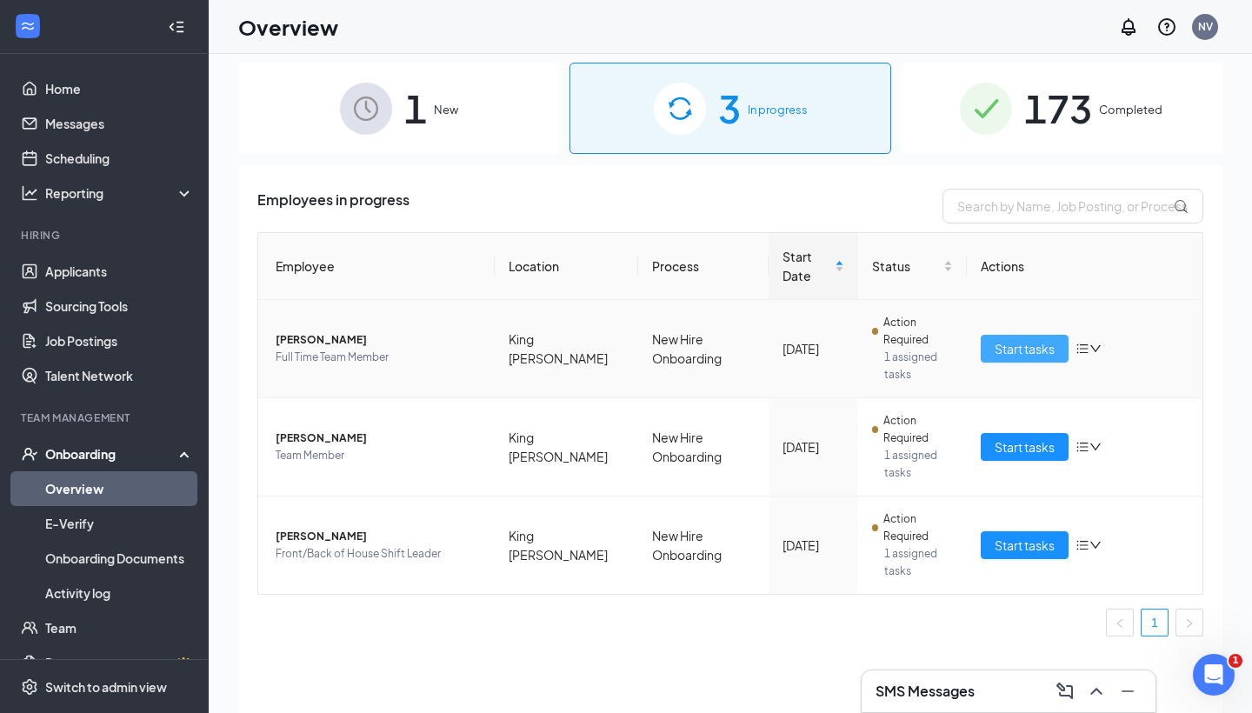
click at [1016, 345] on span "Start tasks" at bounding box center [1025, 348] width 60 height 19
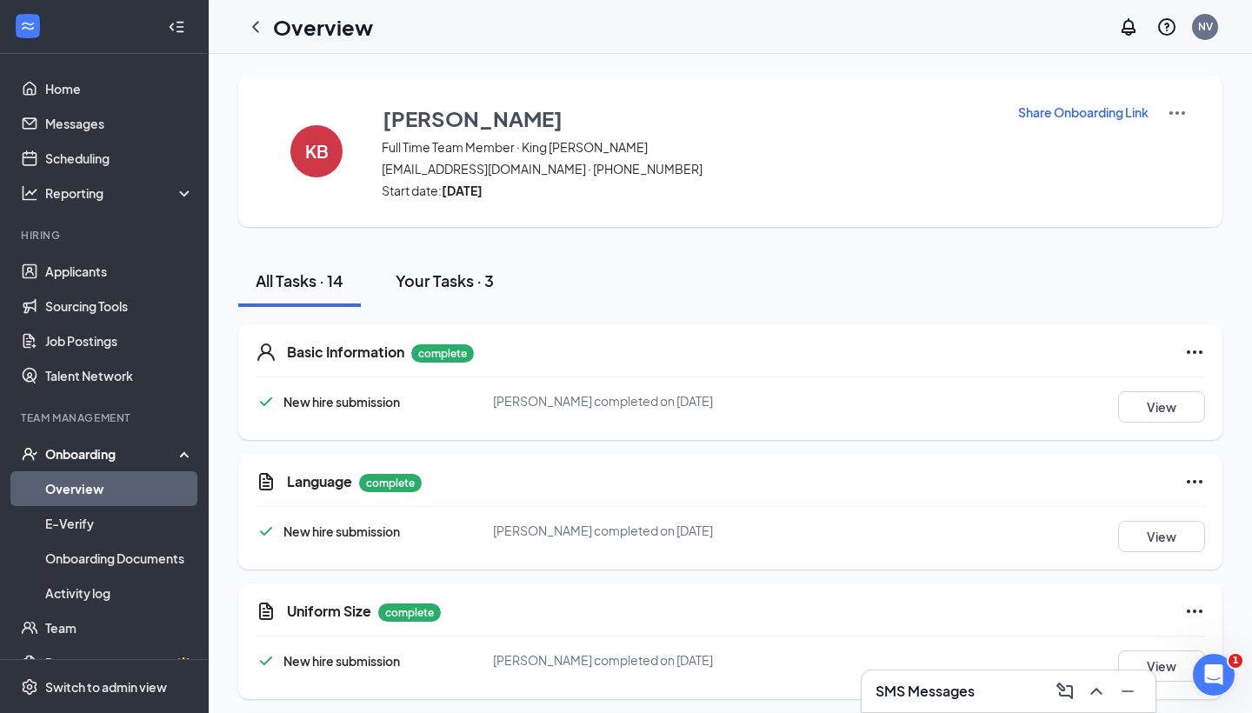
click at [420, 283] on div "Your Tasks · 3" at bounding box center [445, 281] width 98 height 22
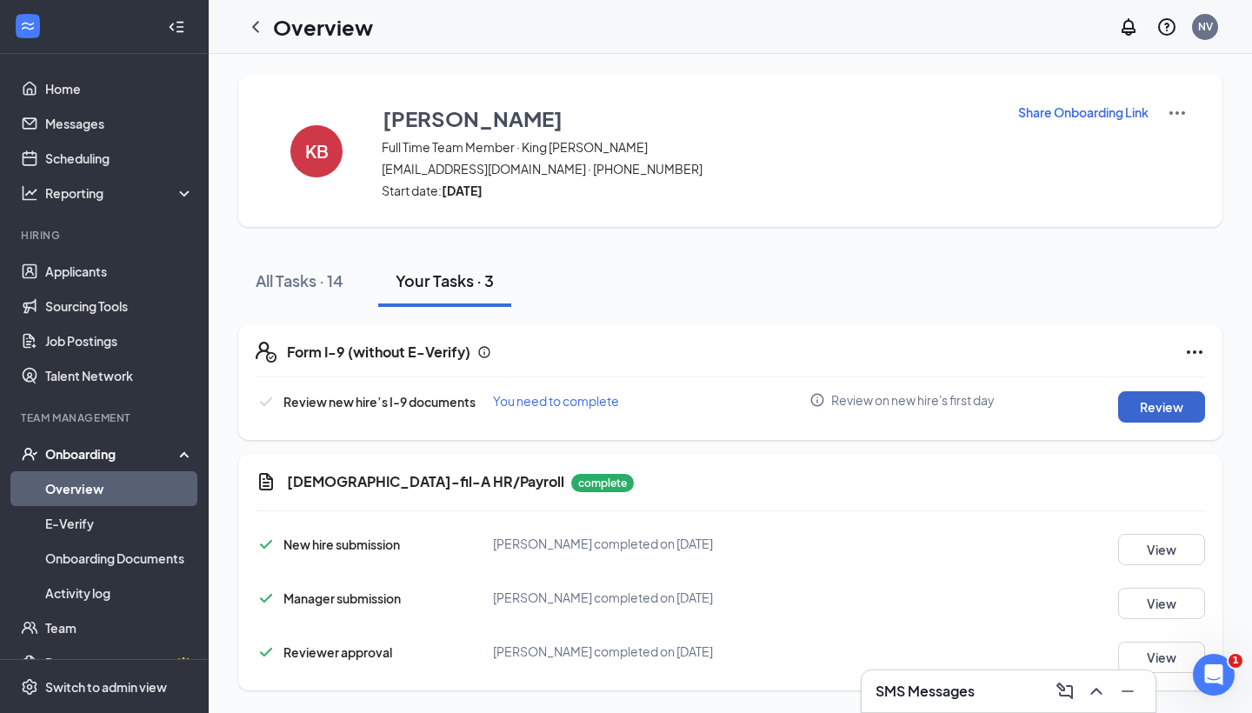
click at [1175, 410] on button "Review" at bounding box center [1161, 406] width 87 height 31
type input "07/08/2025"
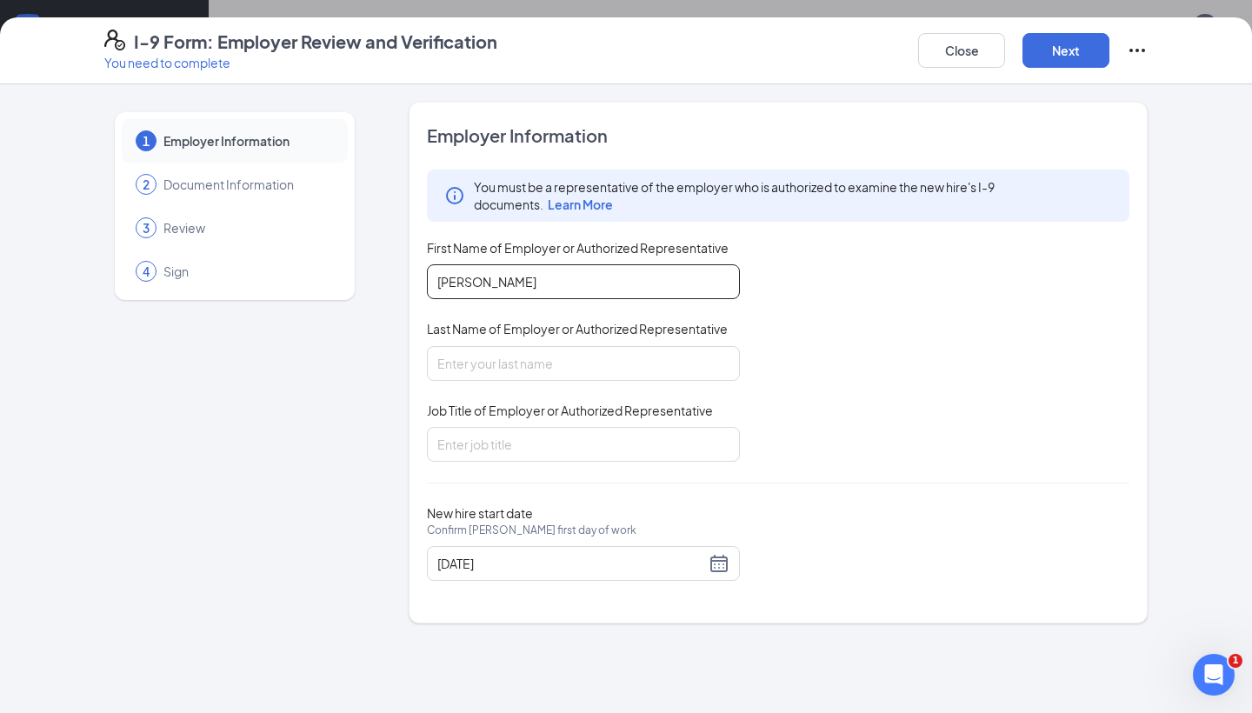
type input "Nolan"
type input "Volk"
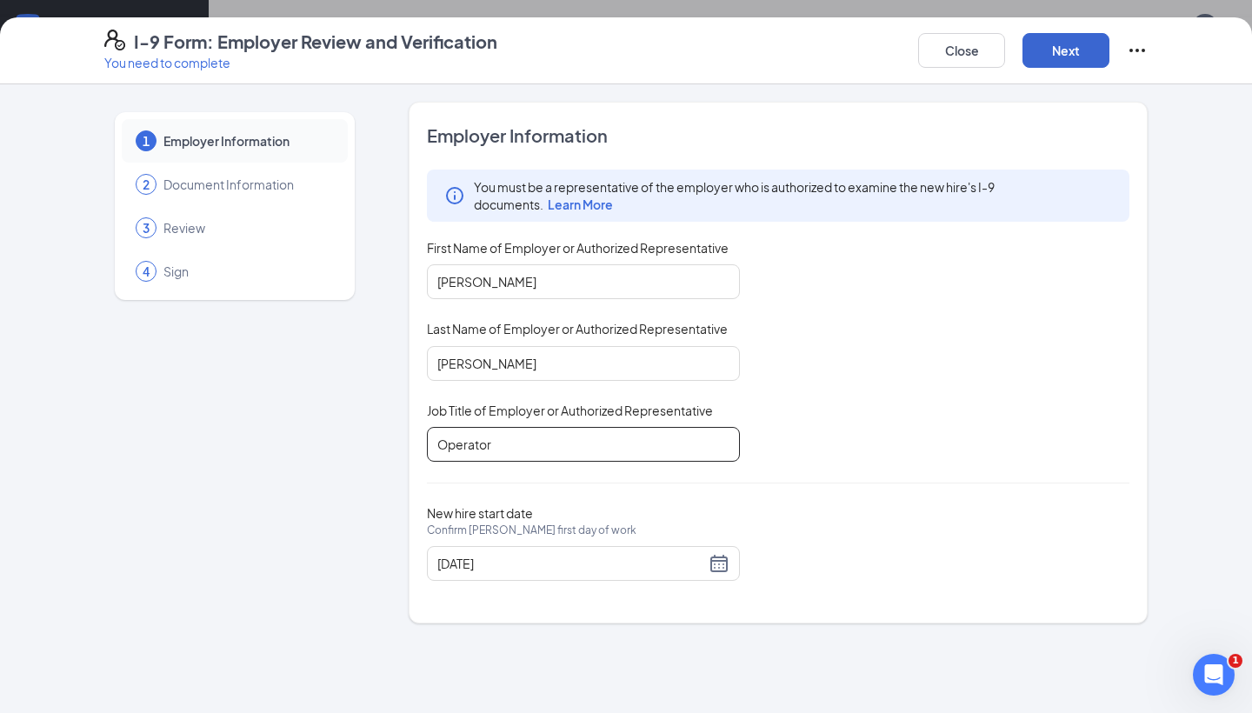
type input "Operator"
click at [1059, 62] on button "Next" at bounding box center [1065, 50] width 87 height 35
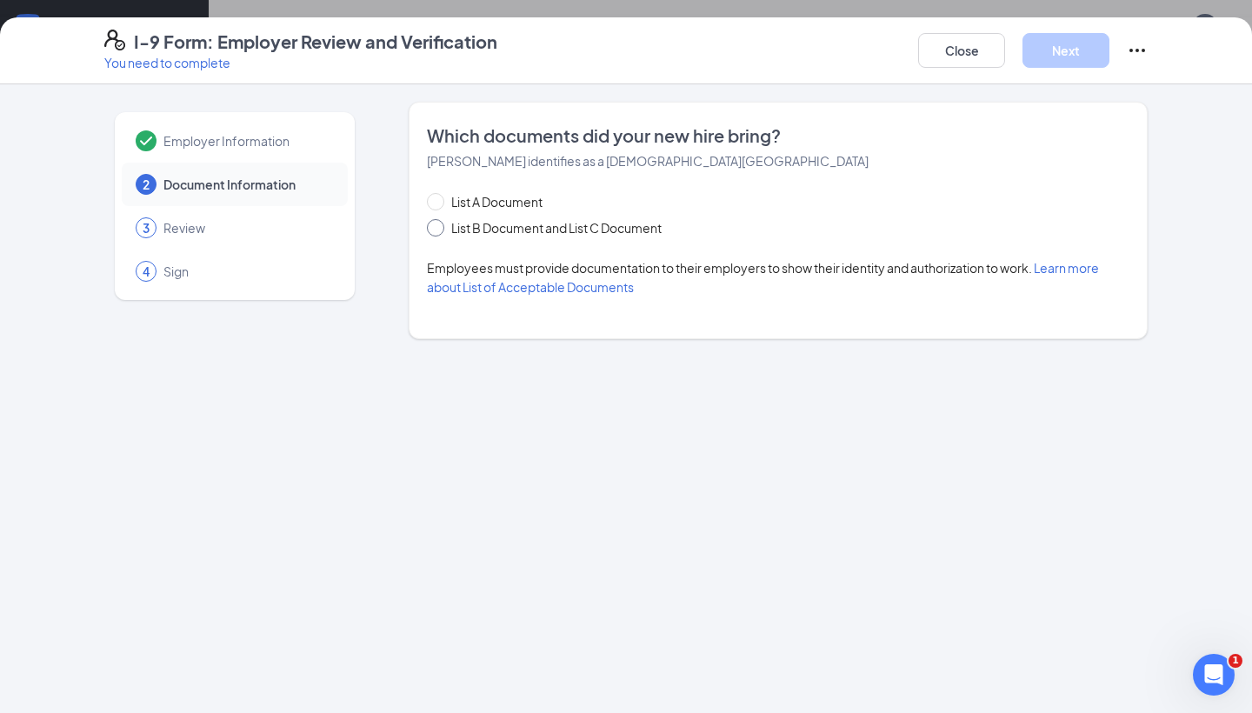
click at [429, 224] on input "List B Document and List C Document" at bounding box center [433, 225] width 12 height 12
radio input "true"
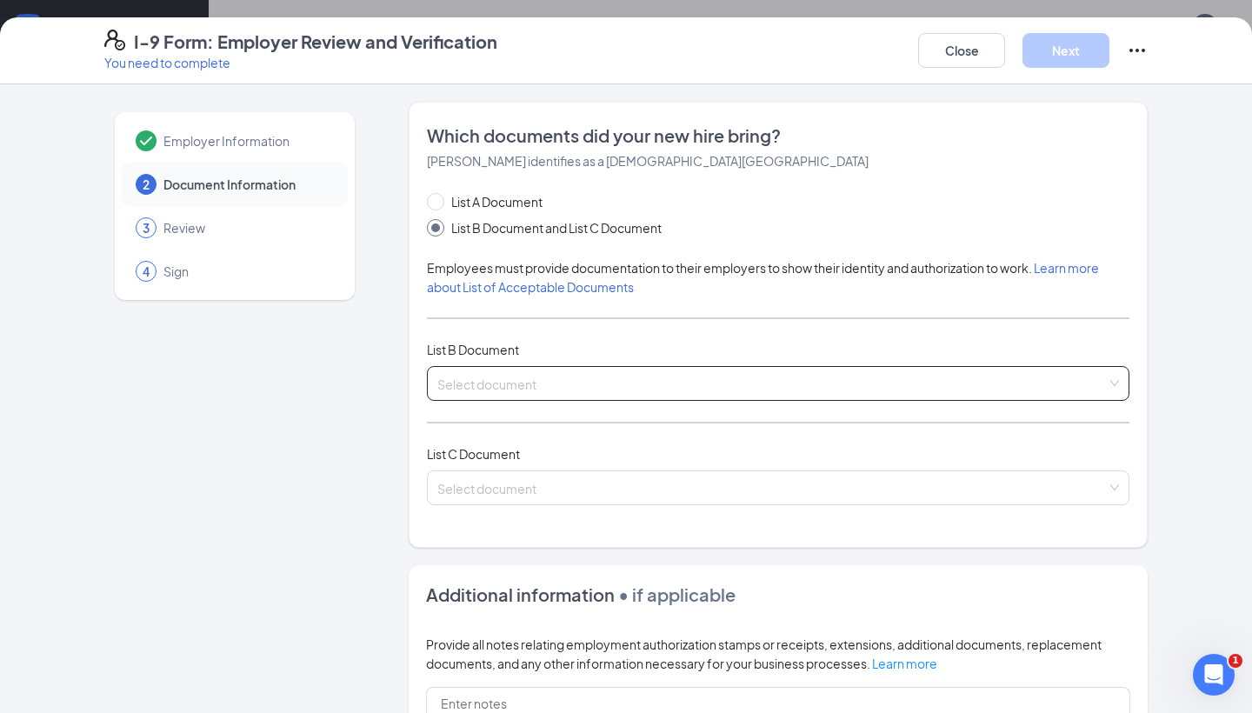
click at [495, 376] on input "search" at bounding box center [771, 380] width 669 height 26
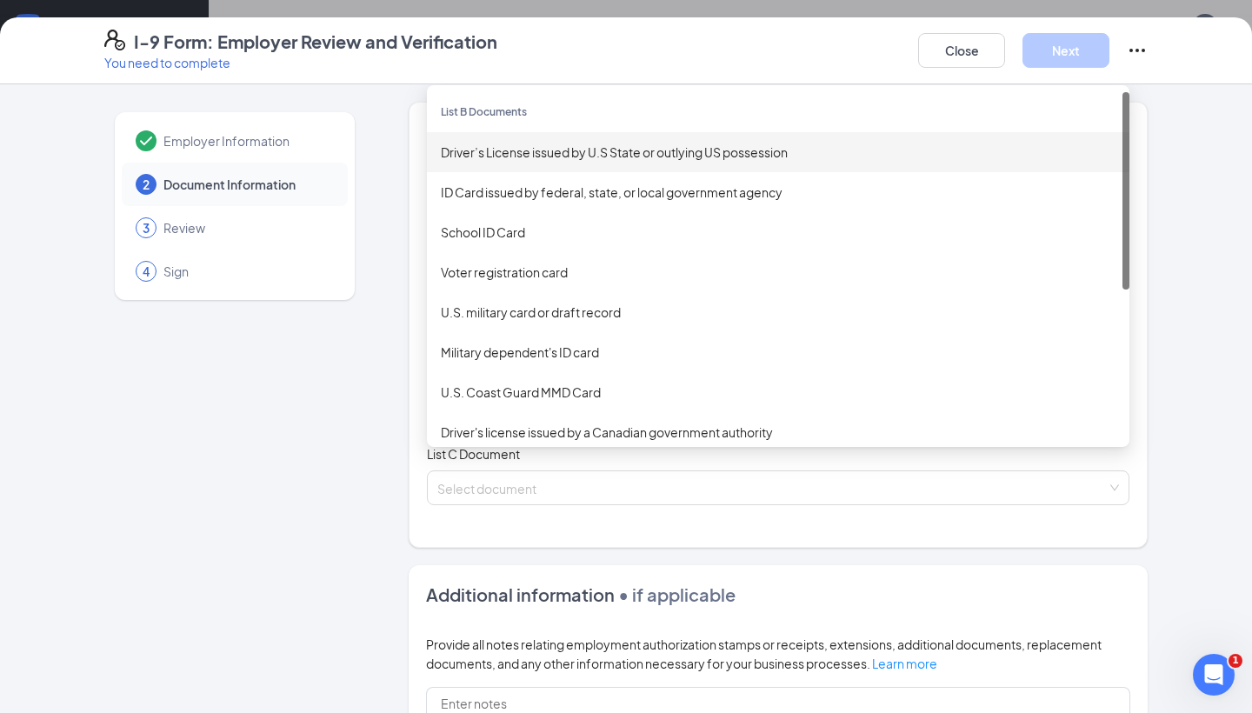
click at [572, 156] on div "Driver’s License issued by U.S State or outlying US possession" at bounding box center [778, 152] width 675 height 19
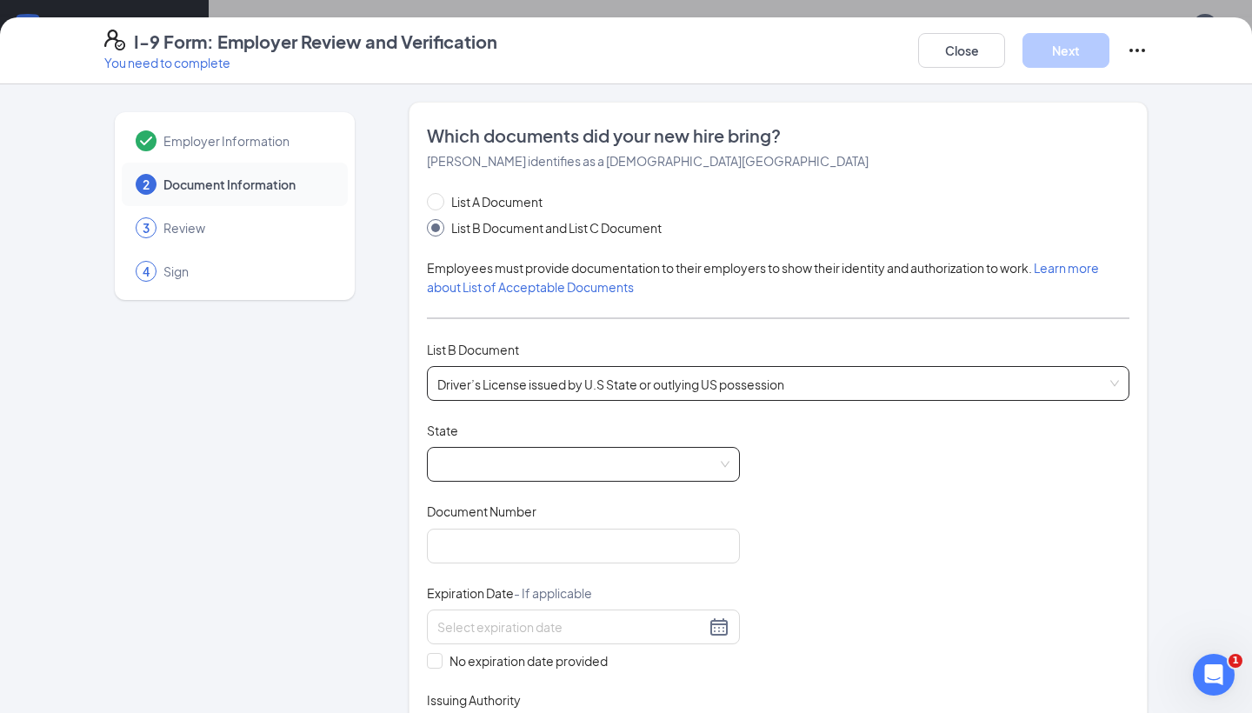
click at [551, 460] on span at bounding box center [583, 464] width 292 height 33
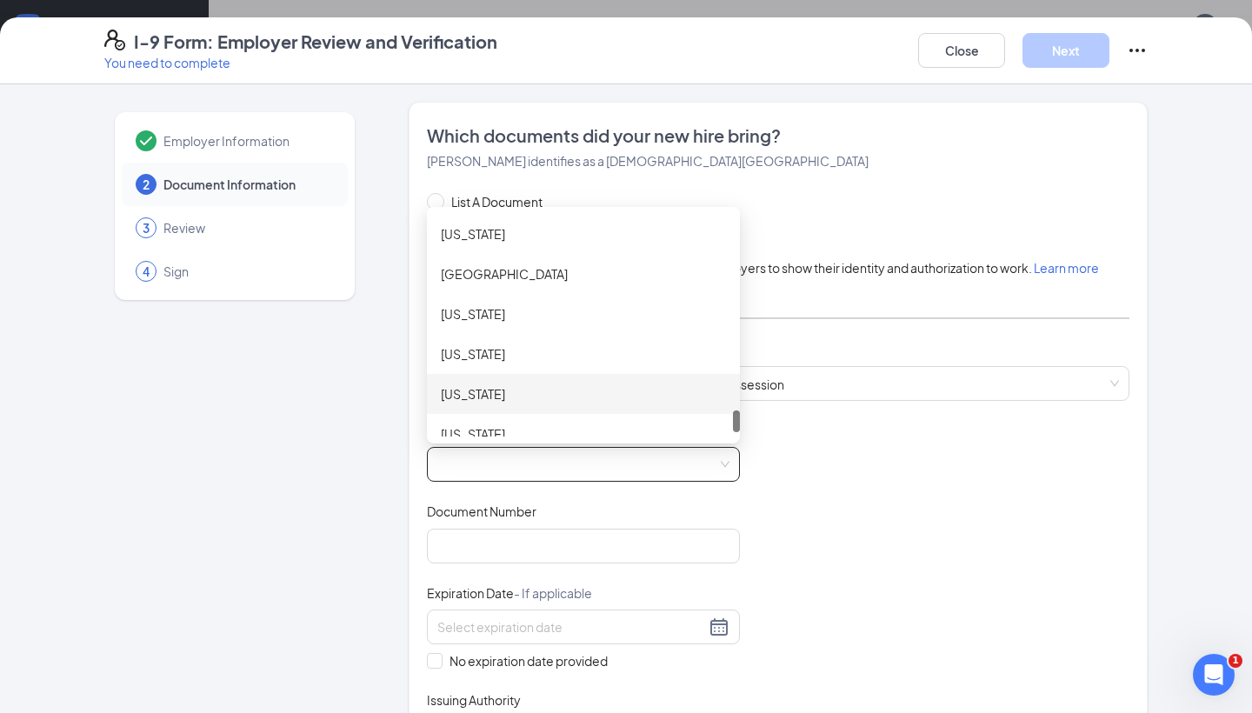
scroll to position [1956, 0]
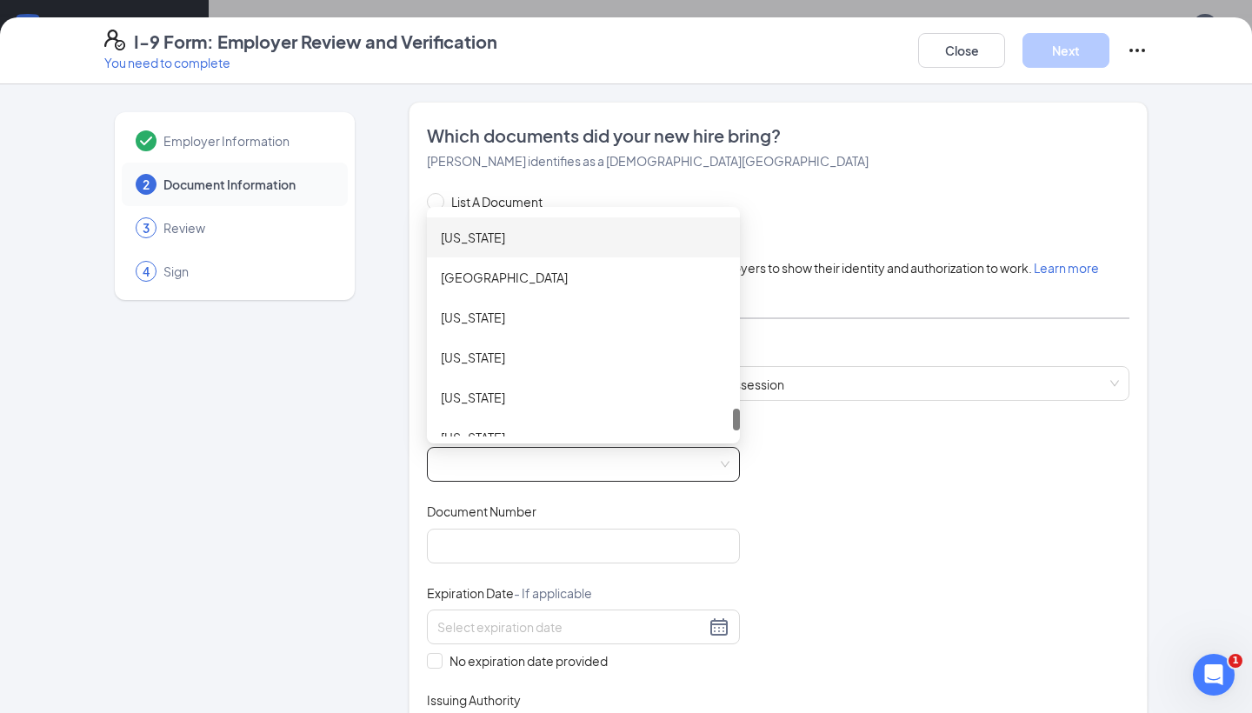
click at [532, 234] on div "Virginia" at bounding box center [583, 237] width 285 height 19
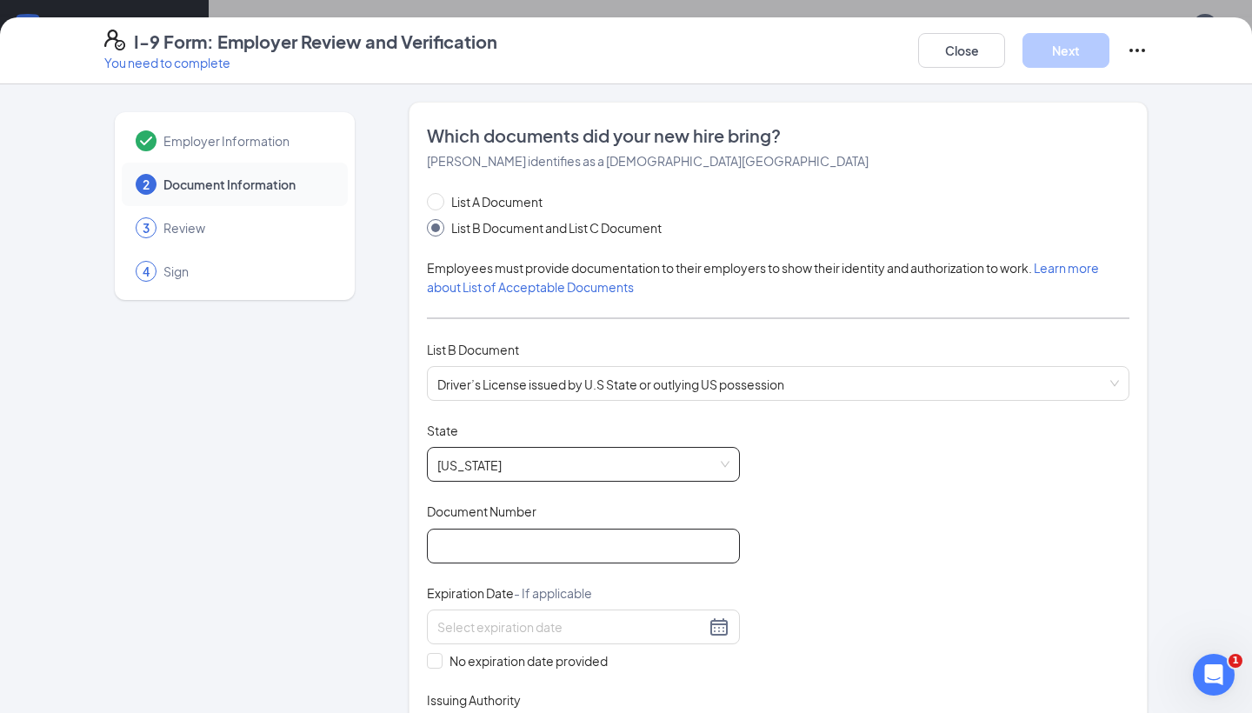
click at [543, 540] on input "Document Number" at bounding box center [583, 546] width 313 height 35
type input "b"
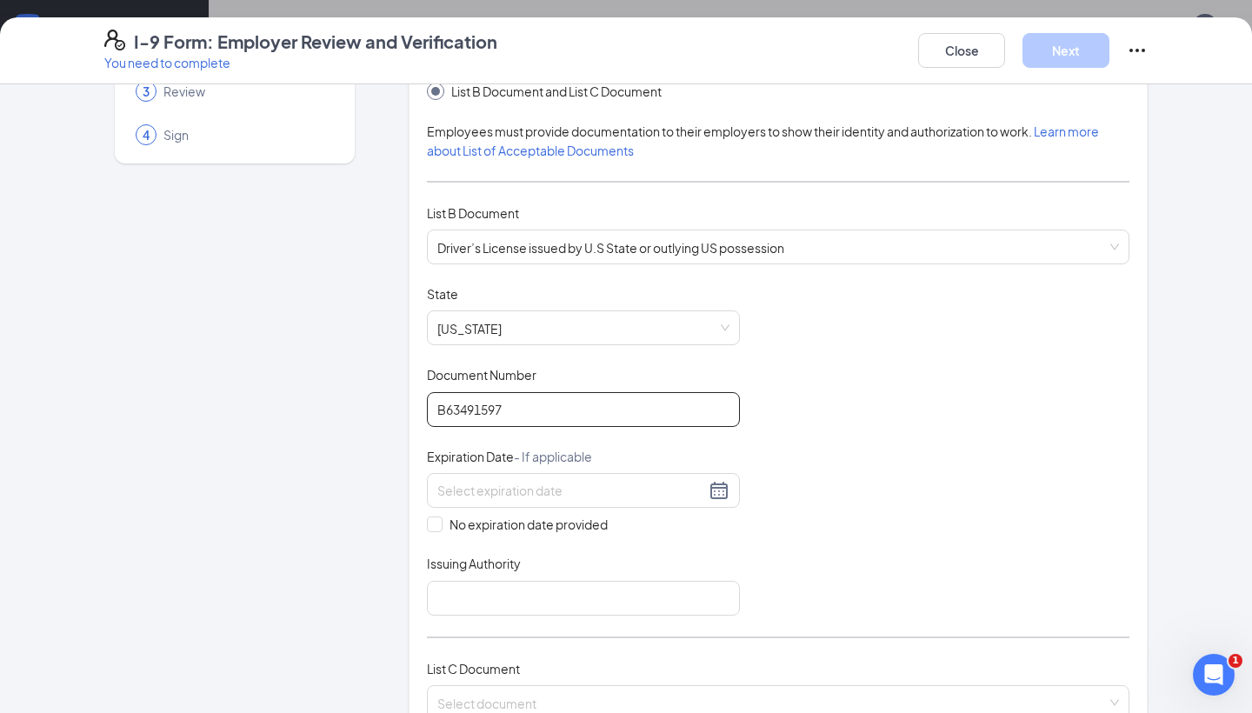
scroll to position [137, 0]
type input "B63491597"
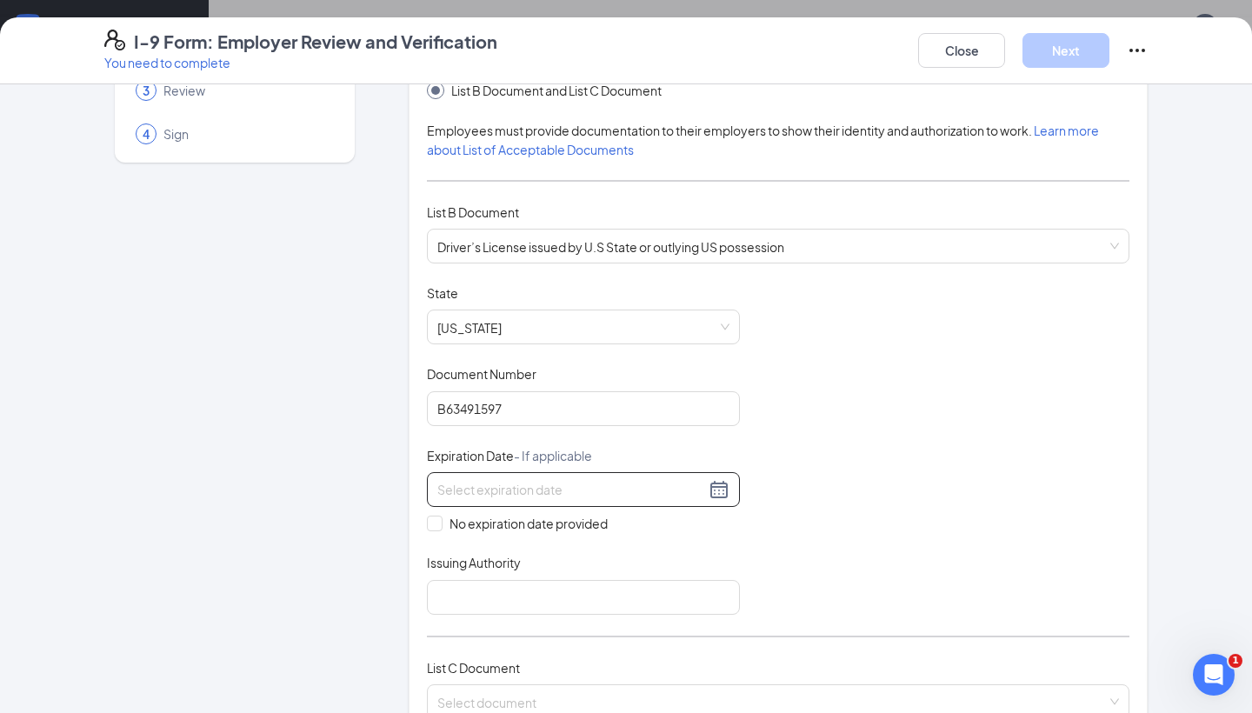
click at [526, 483] on input at bounding box center [571, 489] width 268 height 19
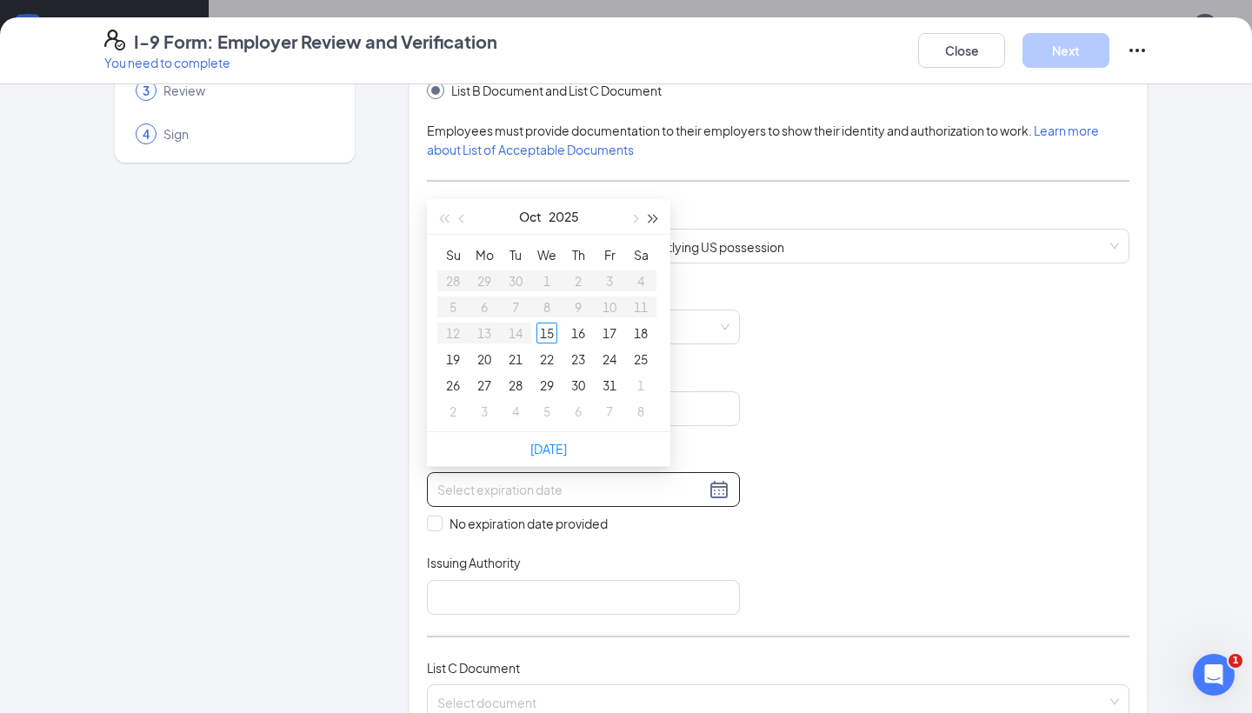
click at [656, 221] on button "button" at bounding box center [653, 216] width 19 height 35
click at [656, 220] on span "button" at bounding box center [653, 219] width 9 height 9
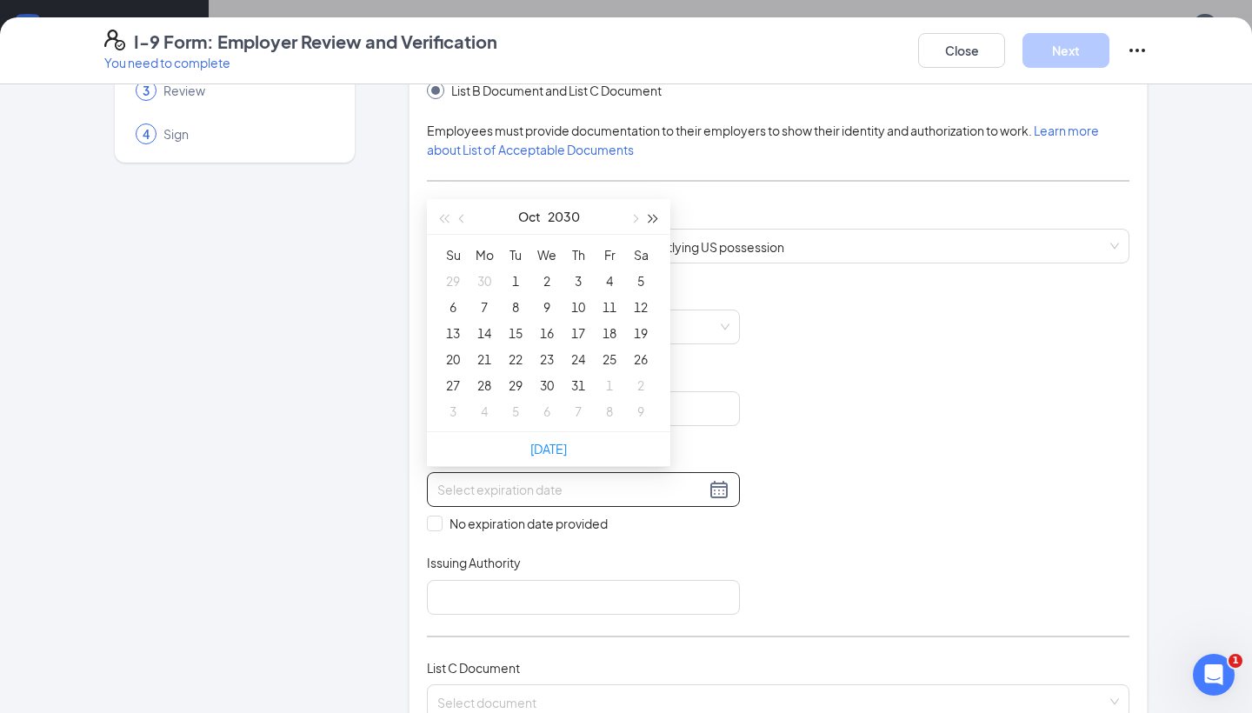
click at [656, 220] on span "button" at bounding box center [653, 219] width 9 height 9
click at [468, 222] on button "button" at bounding box center [462, 216] width 19 height 35
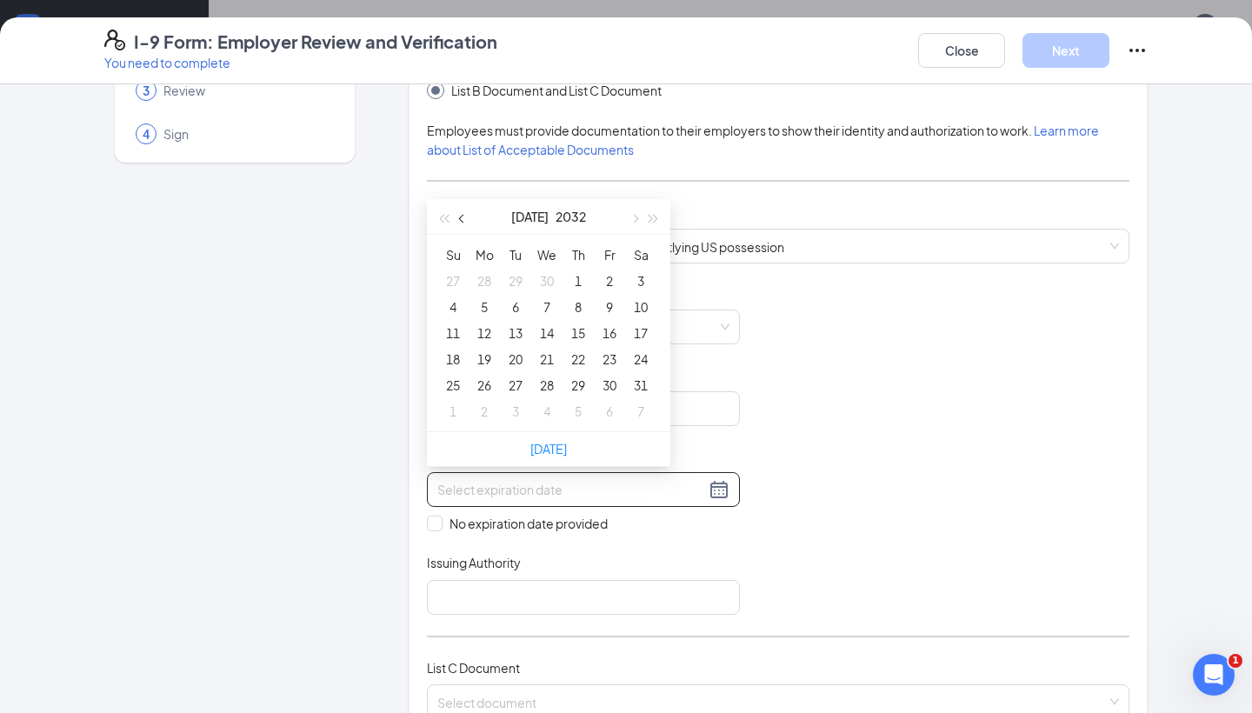
click at [468, 221] on button "button" at bounding box center [462, 216] width 19 height 35
click at [629, 213] on button "button" at bounding box center [633, 216] width 19 height 35
type input "04/30/2032"
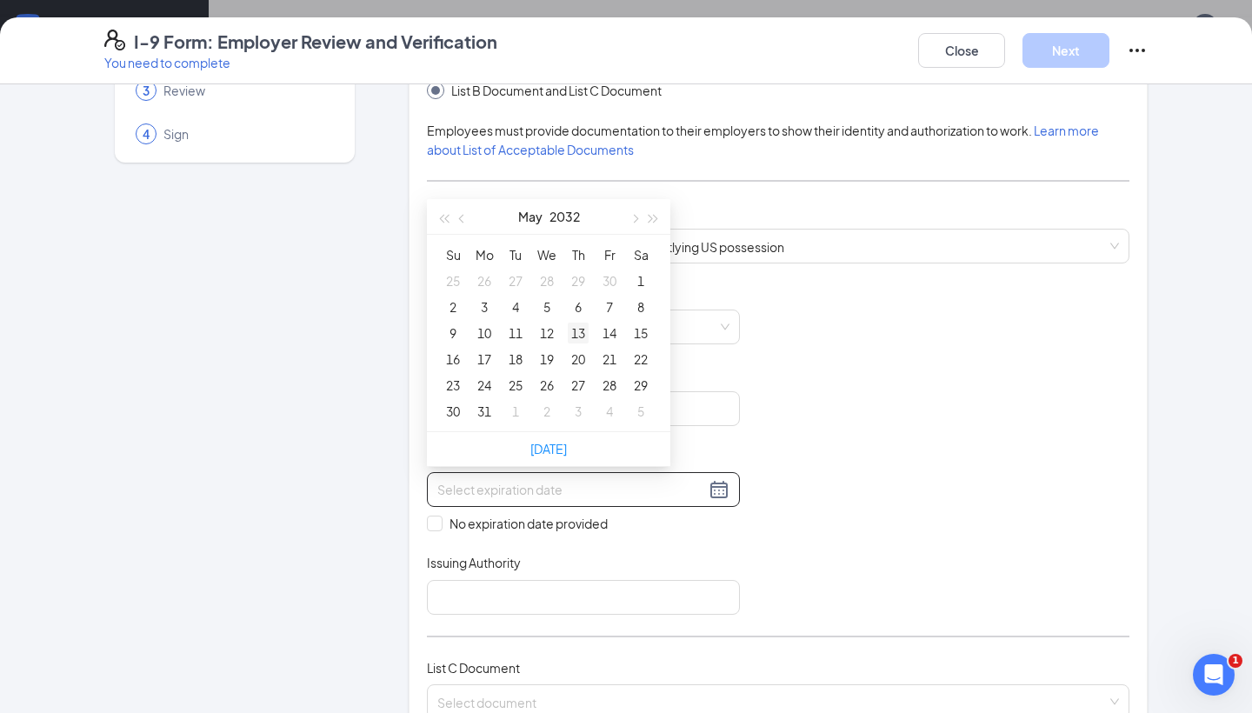
type input "05/06/2032"
type input "05/13/2032"
type input "05/19/2032"
click at [553, 356] on div "19" at bounding box center [546, 359] width 21 height 21
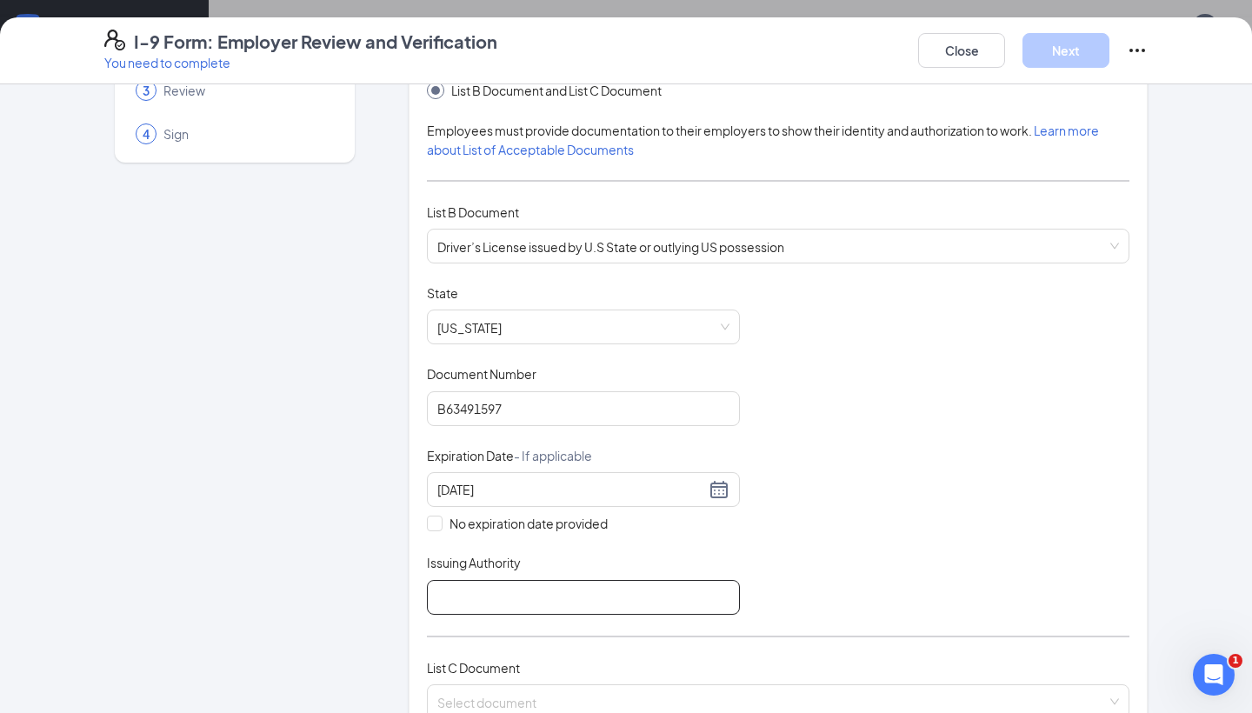
click at [510, 581] on input "Issuing Authority" at bounding box center [583, 597] width 313 height 35
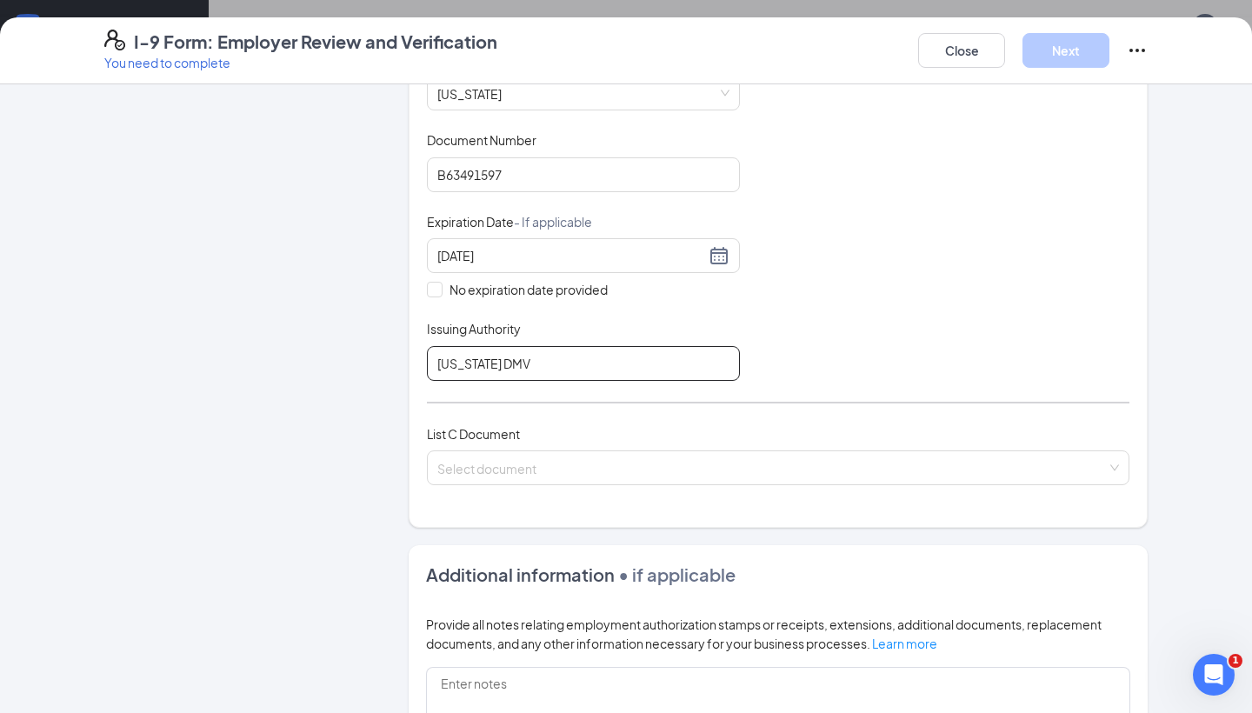
scroll to position [374, 0]
type input "Virginia DMV"
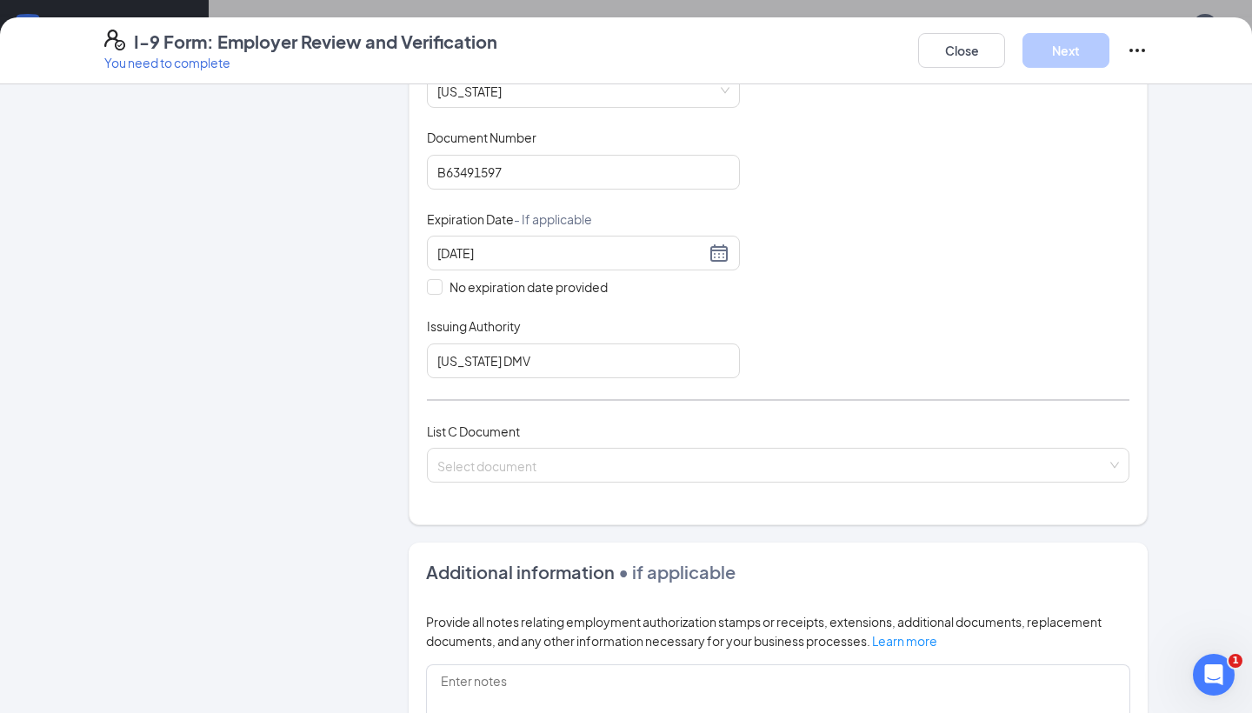
click at [490, 480] on div "List C Document Select document" at bounding box center [778, 463] width 703 height 82
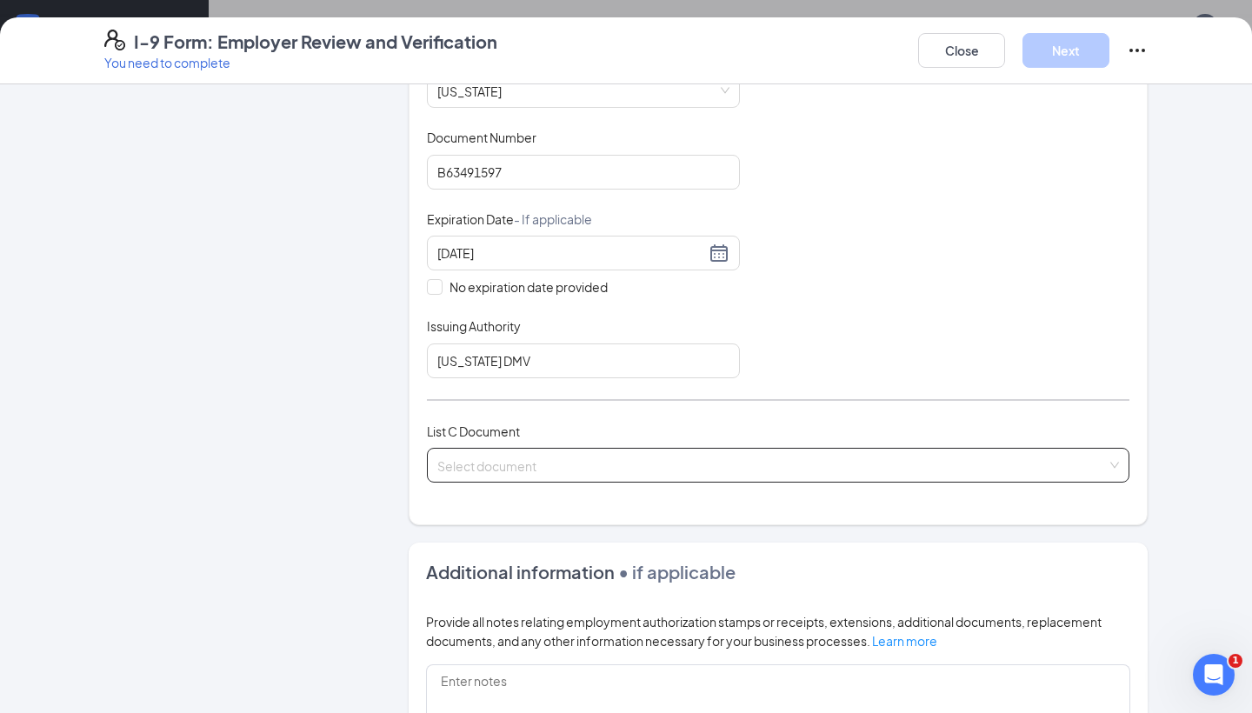
click at [488, 471] on span at bounding box center [771, 465] width 669 height 33
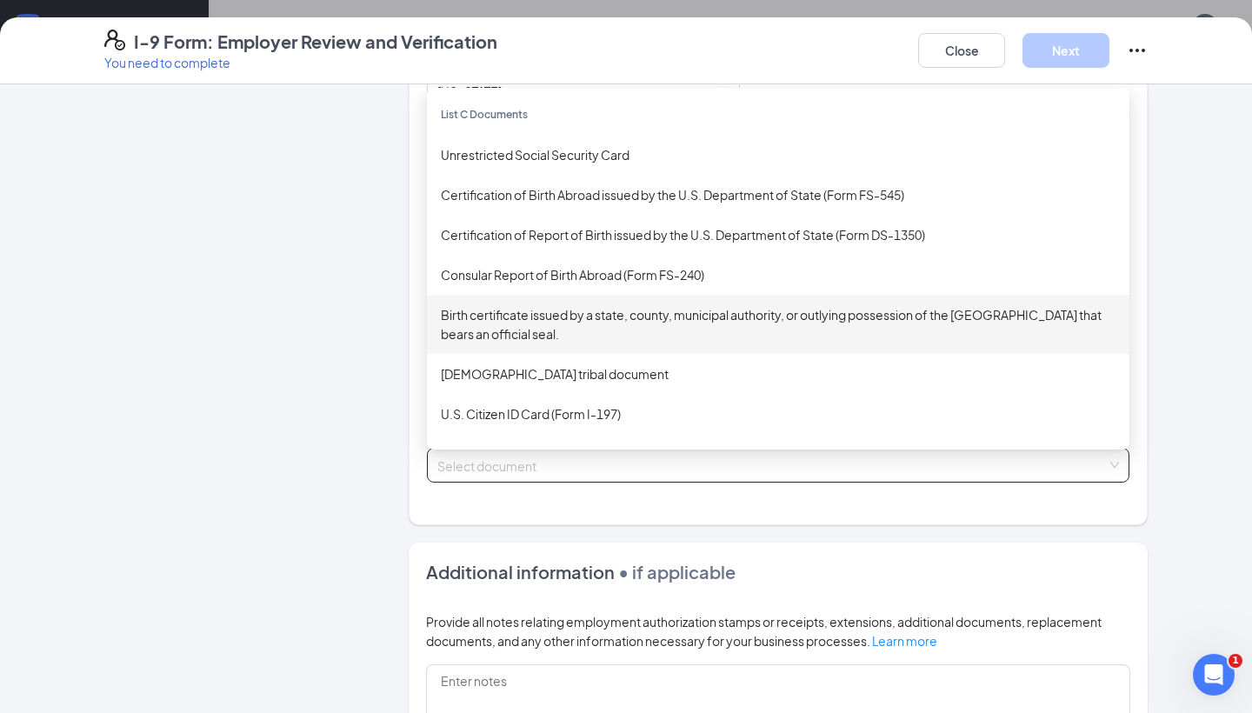
click at [600, 332] on div "Birth certificate issued by a state, county, municipal authority, or outlying p…" at bounding box center [778, 324] width 675 height 38
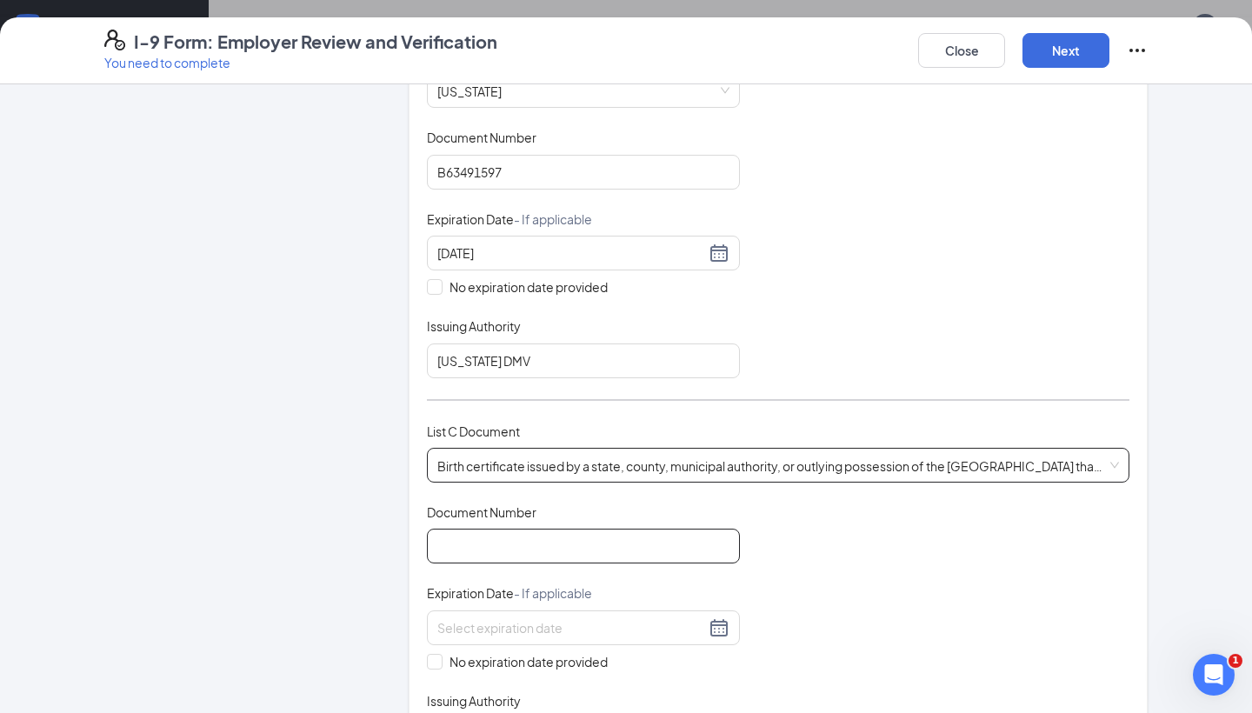
click at [555, 543] on input "Document Number" at bounding box center [583, 546] width 313 height 35
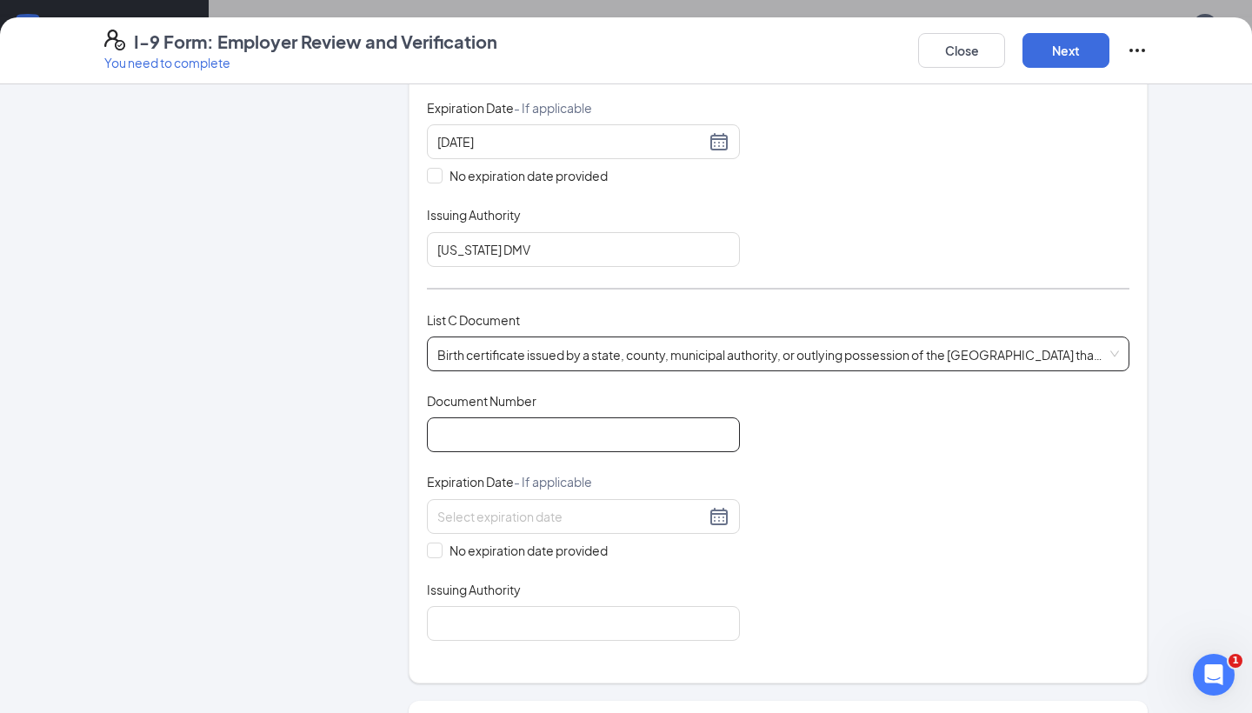
scroll to position [495, 0]
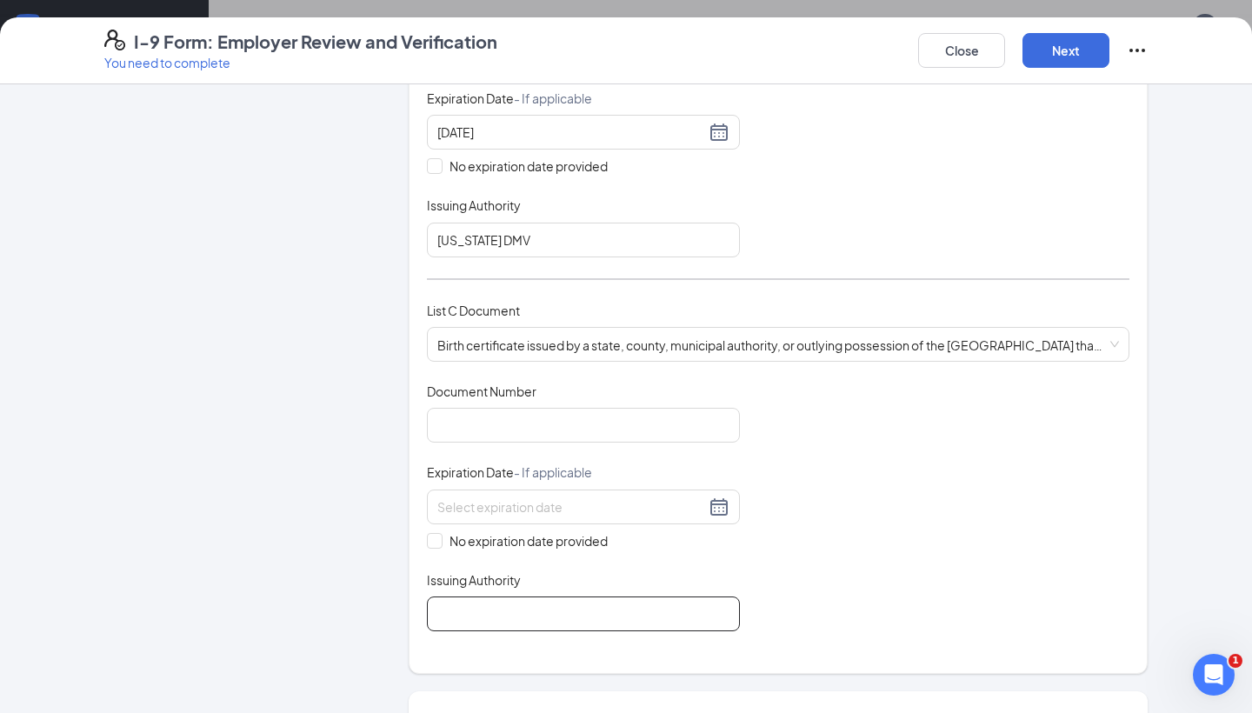
click at [536, 606] on input "Issuing Authority" at bounding box center [583, 613] width 313 height 35
click at [621, 419] on input "Document Number" at bounding box center [583, 425] width 313 height 35
click at [524, 600] on input "Issuing Authority" at bounding box center [583, 613] width 313 height 35
click at [550, 426] on input "Document Number" at bounding box center [583, 425] width 313 height 35
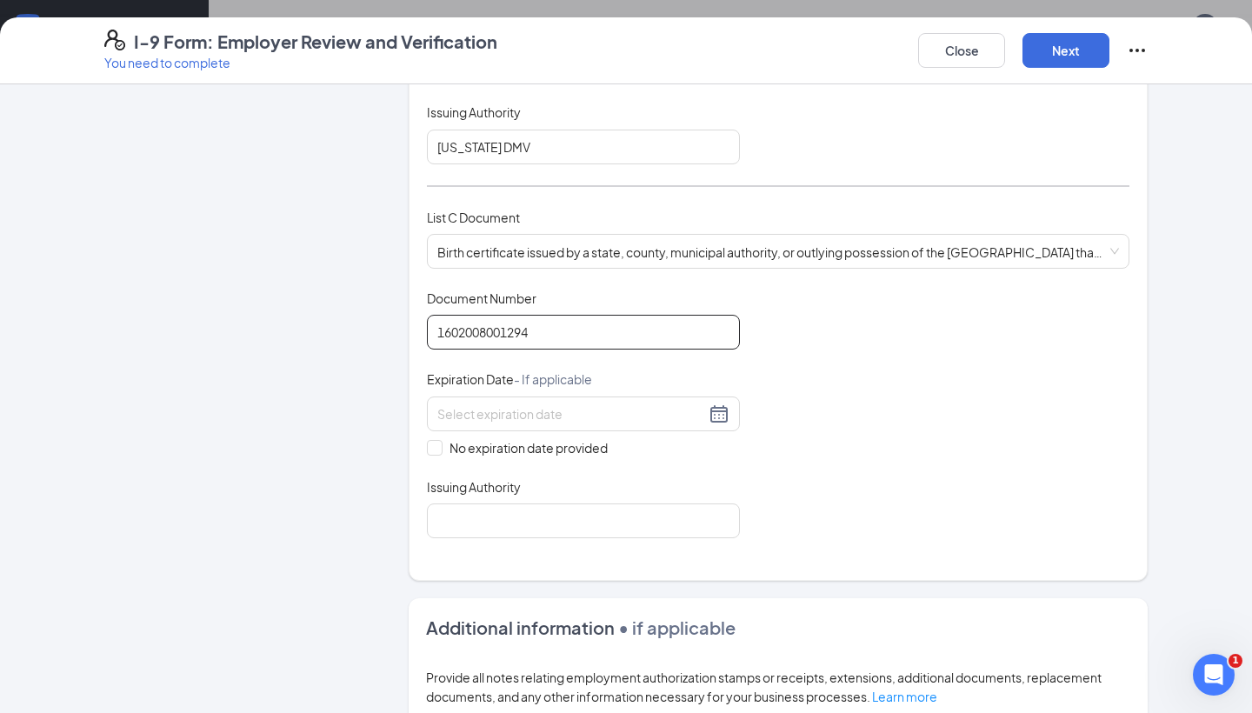
scroll to position [591, 0]
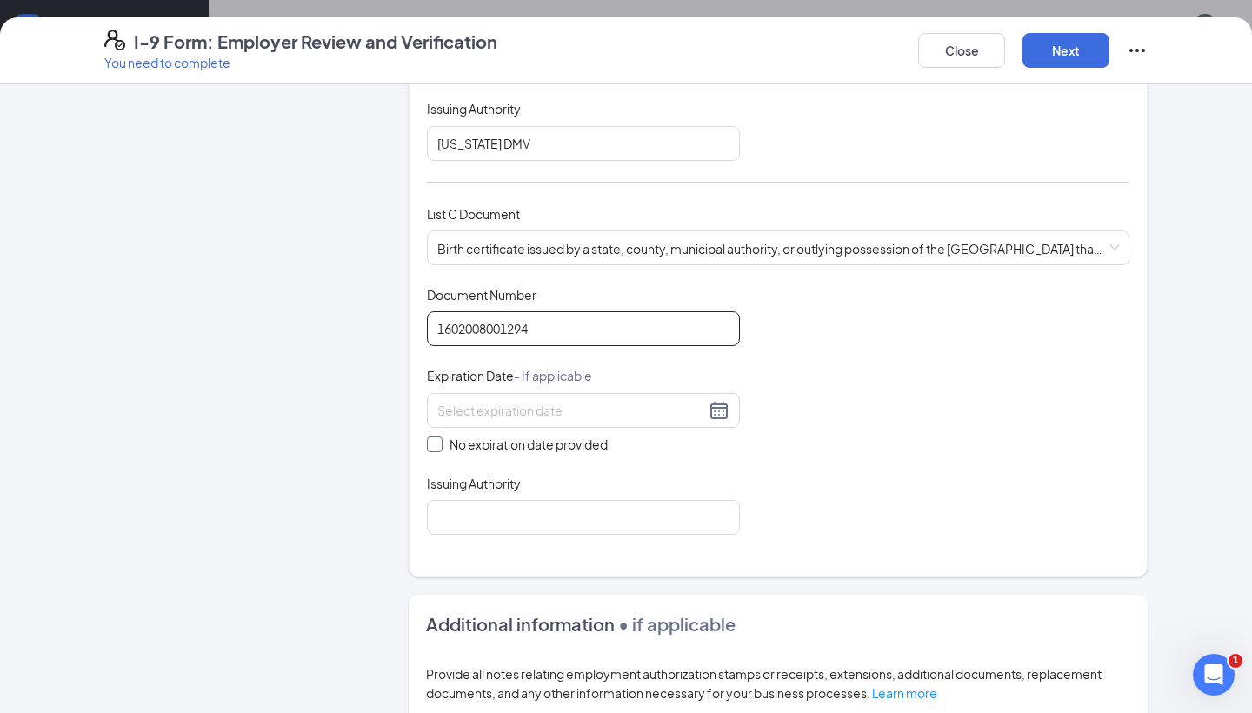
type input "1602008001294"
click at [432, 436] on input "No expiration date provided" at bounding box center [433, 442] width 12 height 12
checkbox input "true"
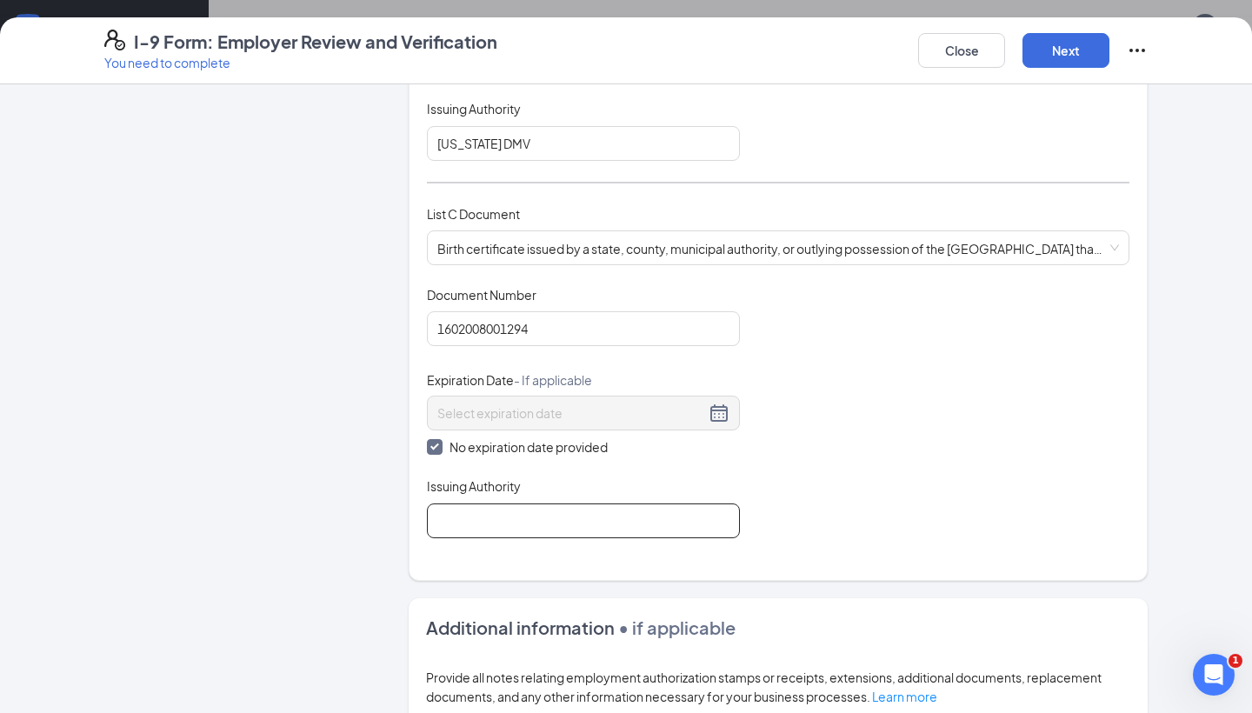
click at [480, 530] on input "Issuing Authority" at bounding box center [583, 520] width 313 height 35
click at [434, 520] on input "Department of Public Health & Social Services" at bounding box center [583, 520] width 313 height 35
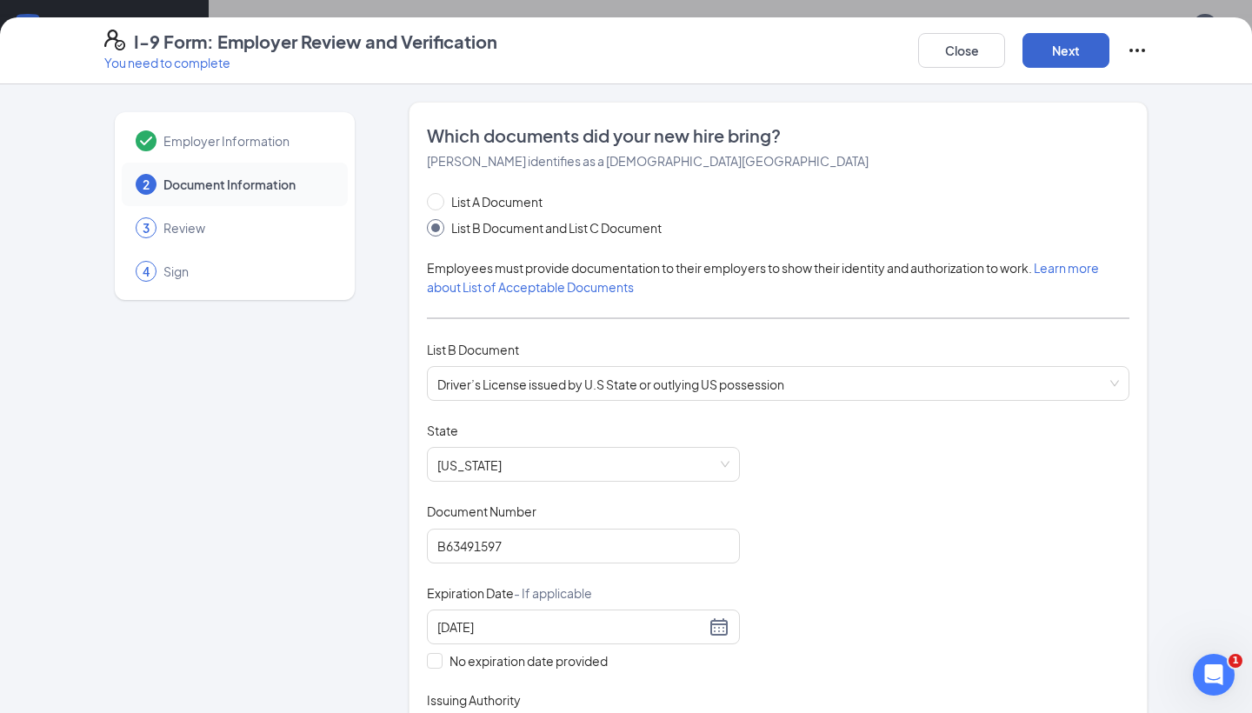
scroll to position [0, 0]
type input "Guam Department of Public Health & Social Services"
click at [1055, 44] on button "Next" at bounding box center [1065, 50] width 87 height 35
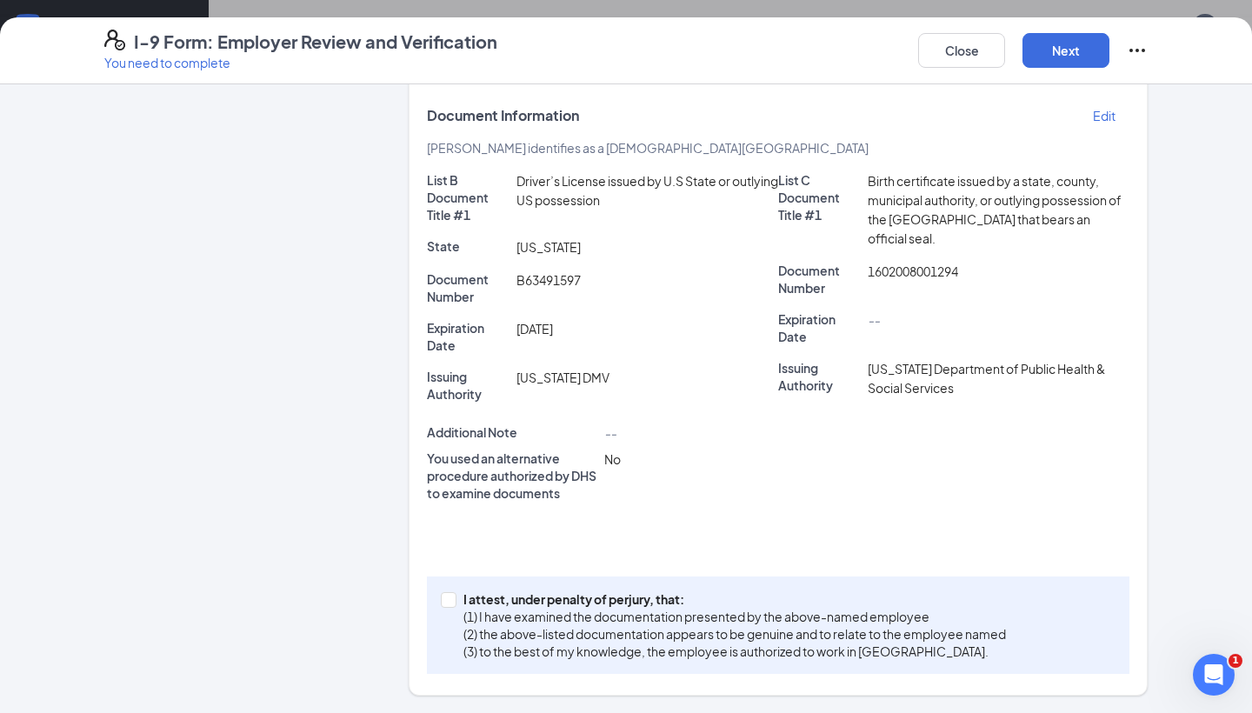
scroll to position [303, 0]
click at [459, 601] on span "I attest, under penalty of perjury, that: (1) I have examined the documentation…" at bounding box center [734, 626] width 556 height 70
click at [453, 601] on input "I attest, under penalty of perjury, that: (1) I have examined the documentation…" at bounding box center [447, 599] width 12 height 12
checkbox input "true"
click at [1087, 56] on button "Next" at bounding box center [1065, 50] width 87 height 35
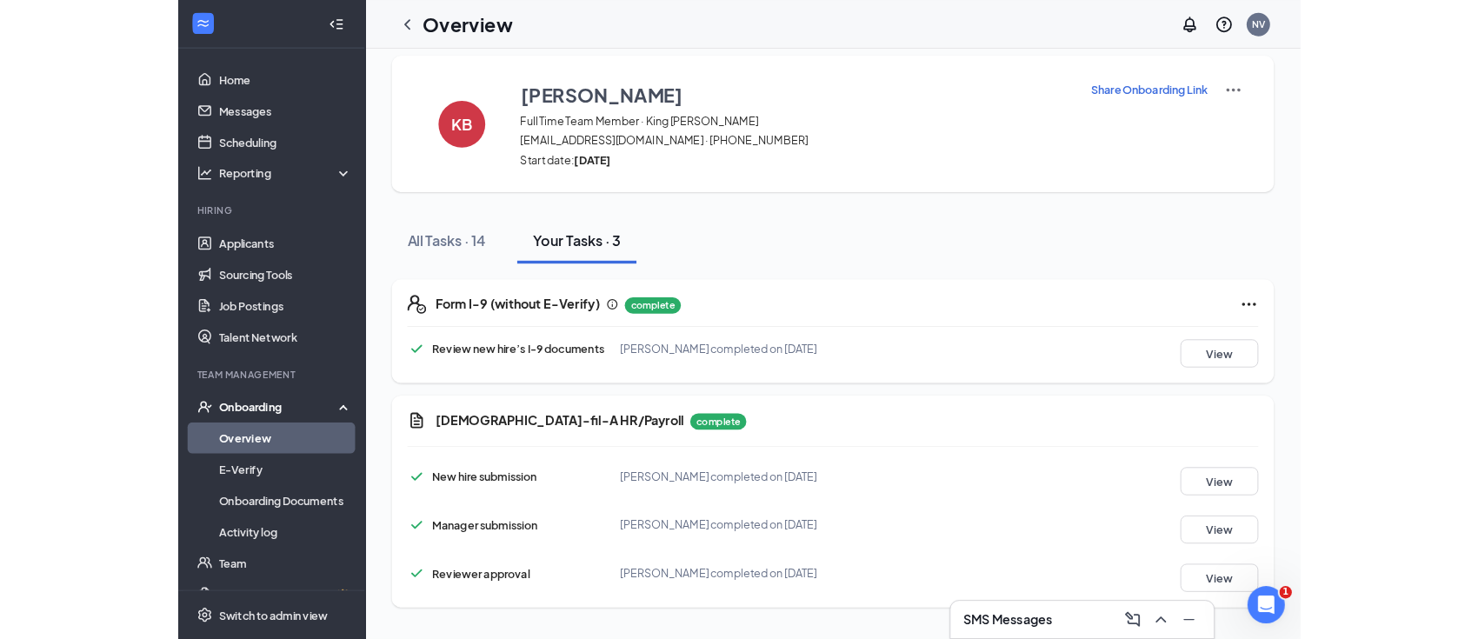
scroll to position [12, 0]
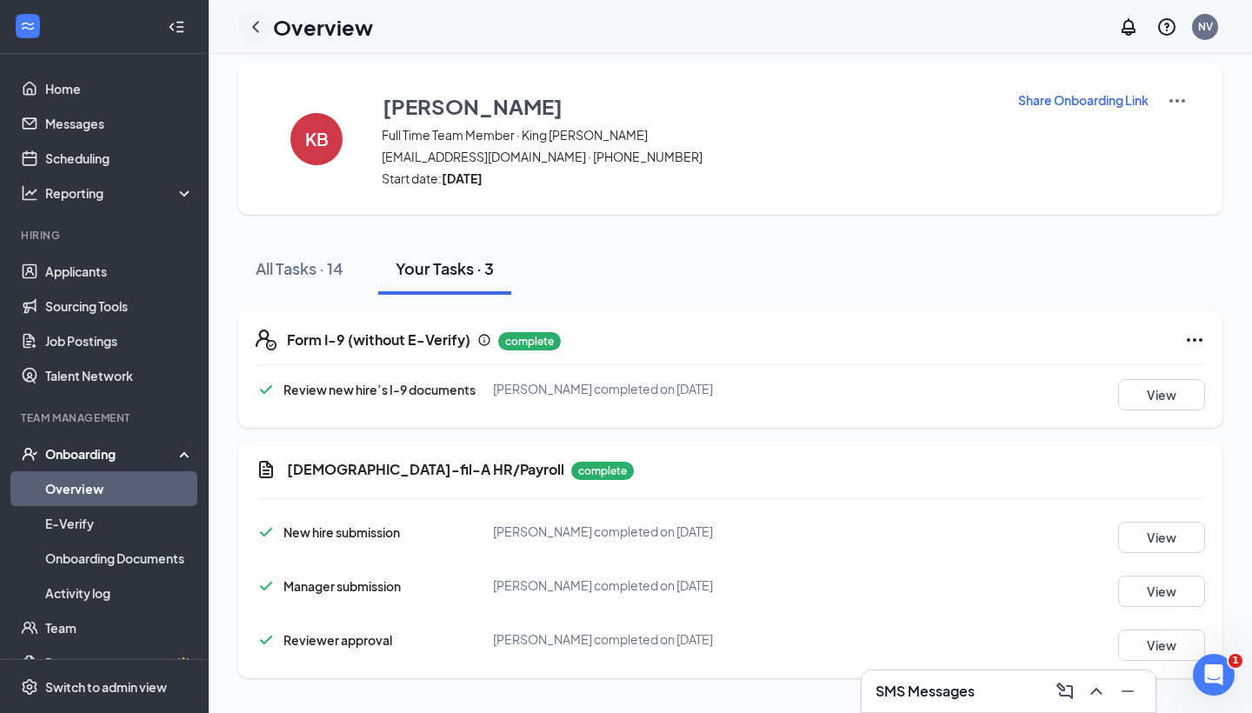
click at [251, 23] on icon "ChevronLeft" at bounding box center [255, 27] width 21 height 21
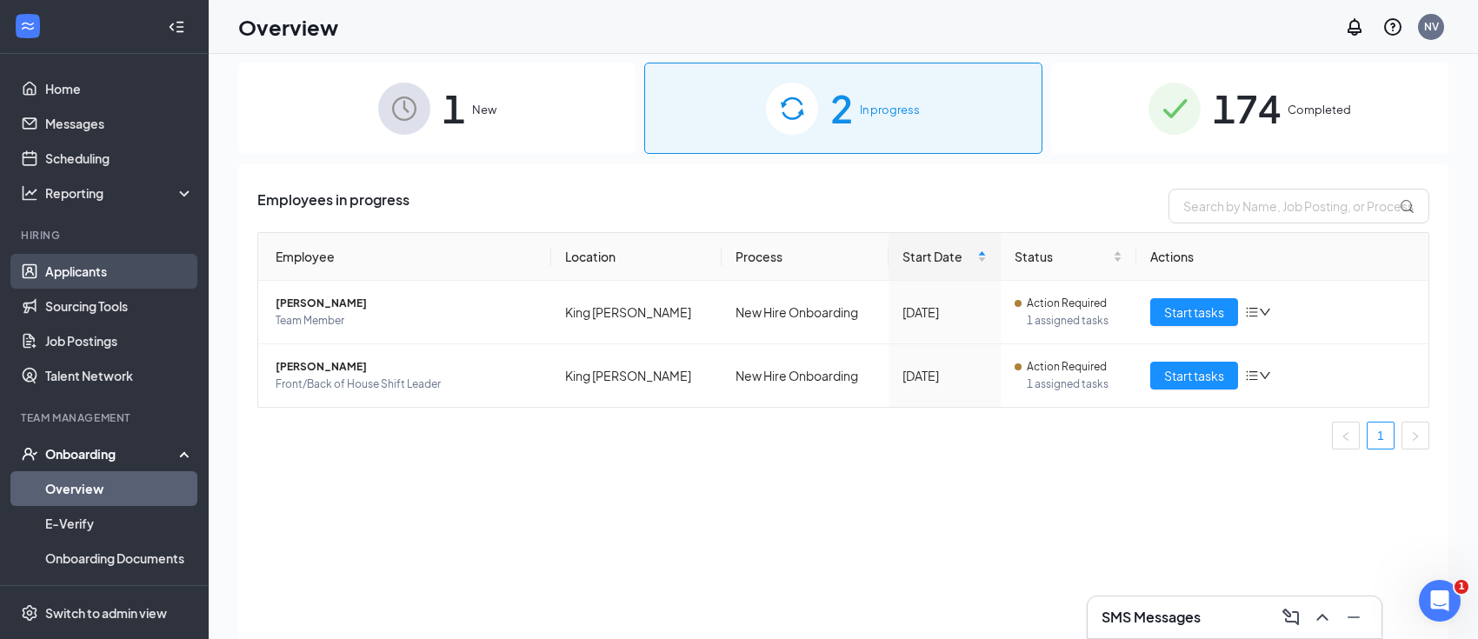
click at [106, 270] on link "Applicants" at bounding box center [119, 271] width 149 height 35
